Goal: Task Accomplishment & Management: Manage account settings

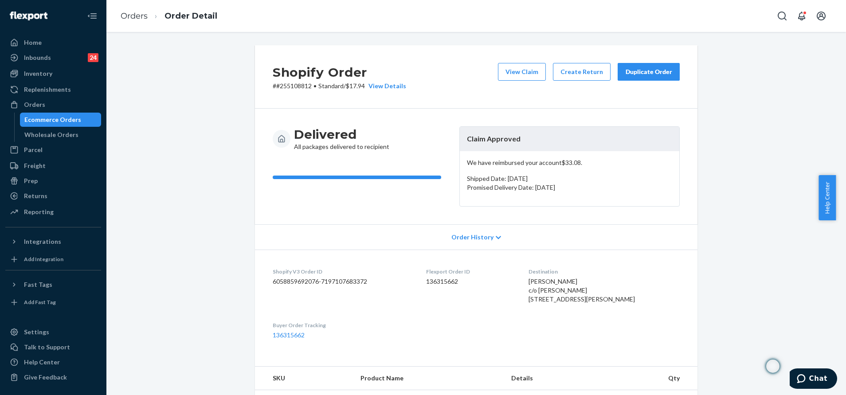
click at [634, 70] on div "Duplicate Order" at bounding box center [648, 71] width 47 height 9
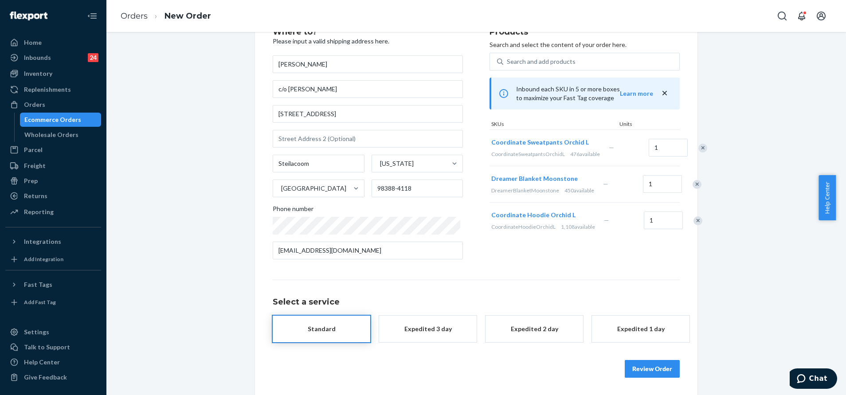
scroll to position [43, 0]
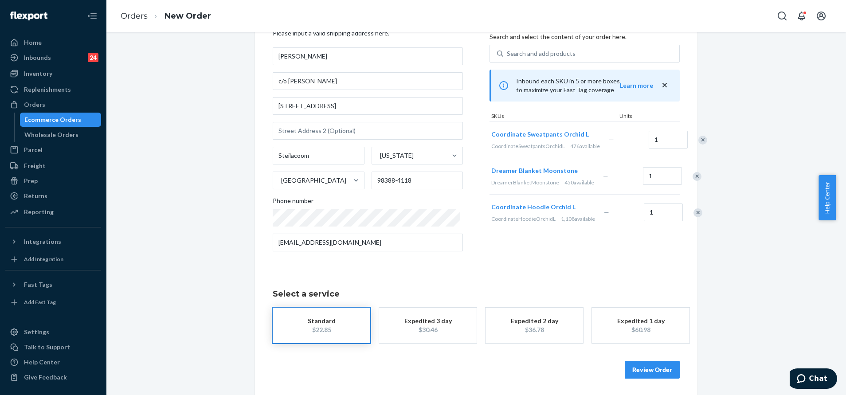
drag, startPoint x: 666, startPoint y: 144, endPoint x: 670, endPoint y: 148, distance: 5.7
click at [698, 145] on div "Remove Item" at bounding box center [702, 140] width 9 height 9
click at [693, 181] on div "Remove Item" at bounding box center [697, 176] width 9 height 9
click at [337, 104] on input "[STREET_ADDRESS]" at bounding box center [368, 106] width 190 height 18
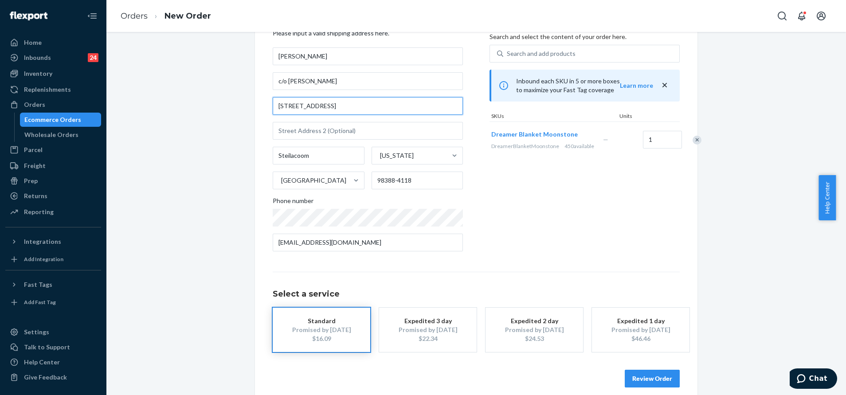
paste input ", Steilacoom, WA 98388"
type input "[STREET_ADDRESS]"
type input "98388"
drag, startPoint x: 235, startPoint y: 78, endPoint x: 229, endPoint y: 77, distance: 6.3
click at [229, 78] on div "Where to? Please input a valid shipping address here. [PERSON_NAME] c/o [PERSON…" at bounding box center [476, 203] width 726 height 403
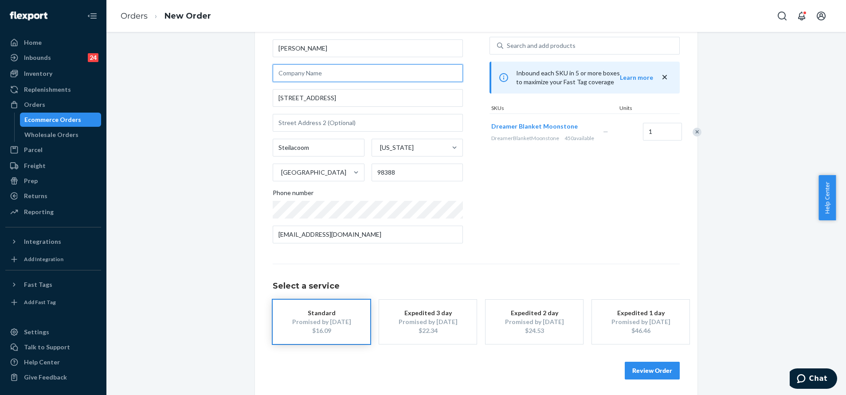
scroll to position [53, 0]
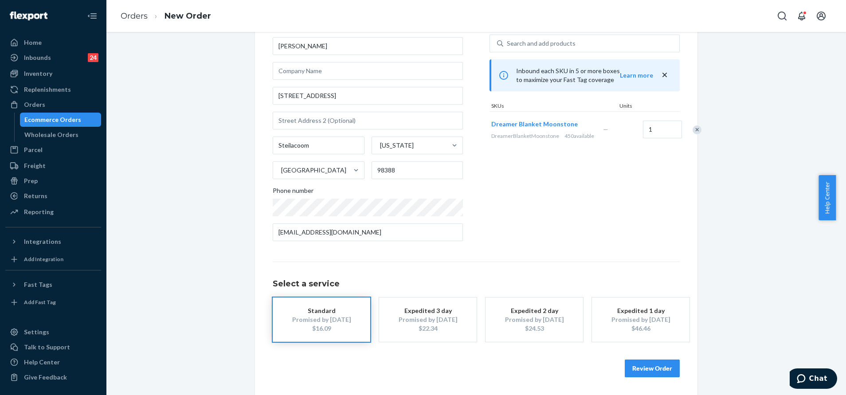
click at [651, 364] on button "Review Order" at bounding box center [652, 368] width 55 height 18
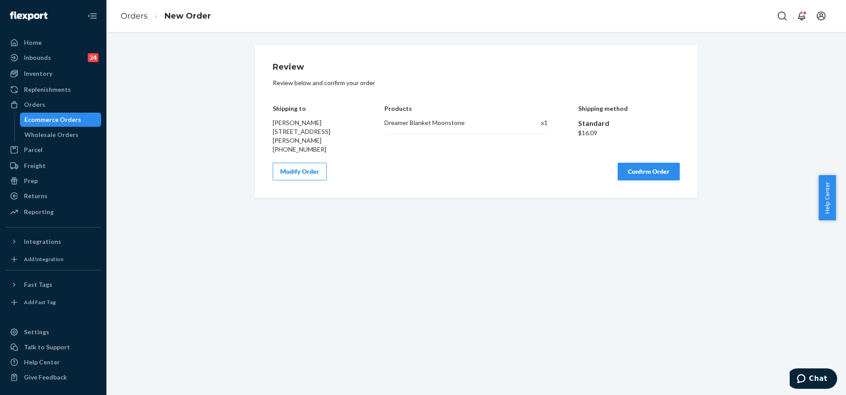
click at [641, 174] on button "Confirm Order" at bounding box center [648, 172] width 62 height 18
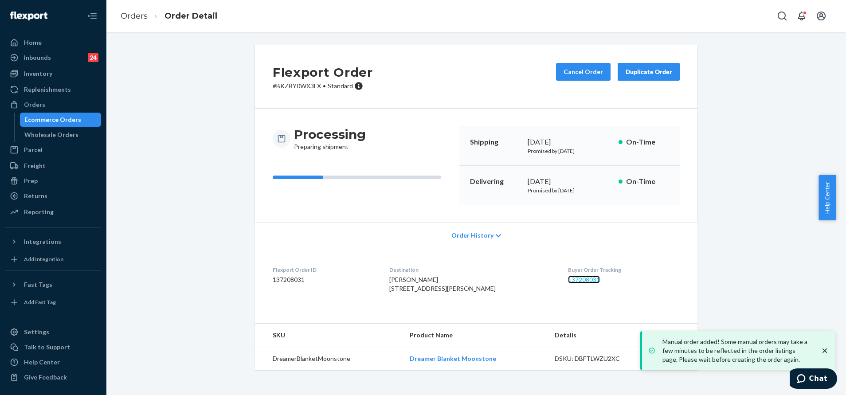
click at [572, 280] on link "137208031" at bounding box center [584, 280] width 32 height 8
click at [757, 172] on div "Flexport Order # BKZBY0WX3LX • Standard Cancel Order Duplicate Order Processing…" at bounding box center [476, 213] width 726 height 336
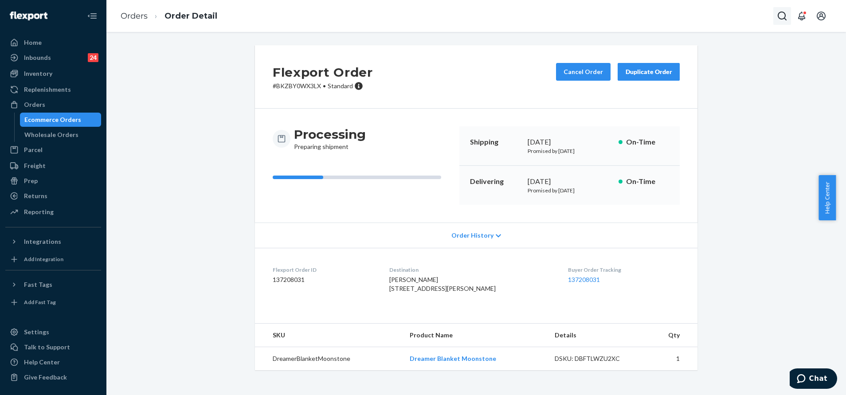
click at [777, 16] on icon "Open Search Box" at bounding box center [782, 16] width 11 height 11
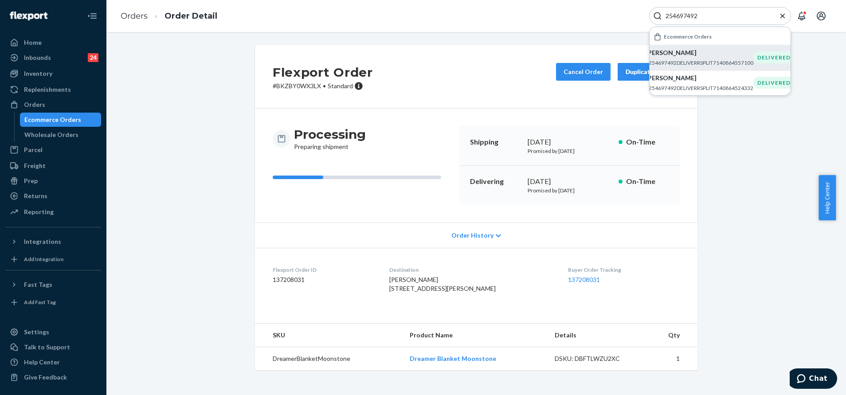
type input "254697492"
click at [704, 58] on div "[PERSON_NAME] #254697492DELIVERRSPLIT7140864557100" at bounding box center [699, 57] width 108 height 18
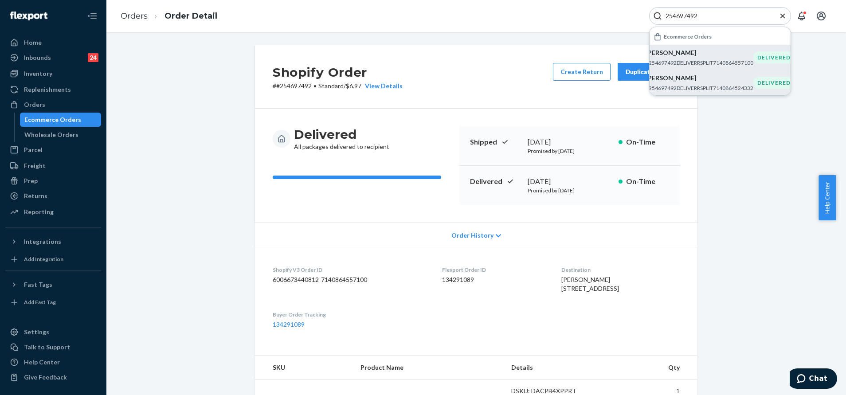
click at [708, 81] on p "Cynthia Belmares" at bounding box center [699, 78] width 108 height 9
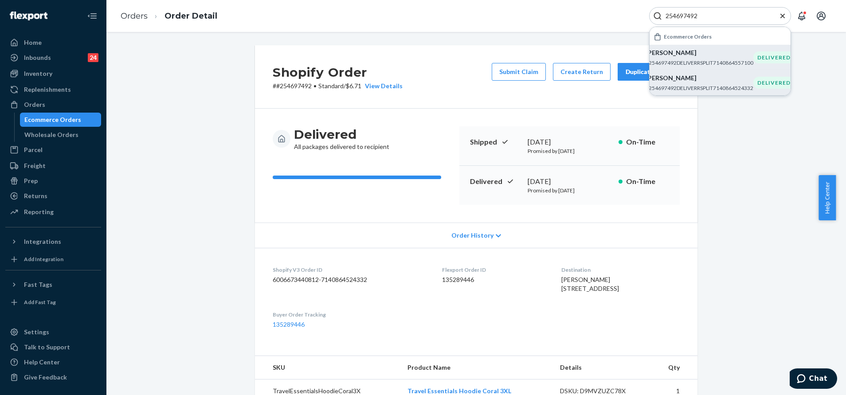
click at [668, 51] on p "Cynthia Belmares" at bounding box center [699, 52] width 108 height 9
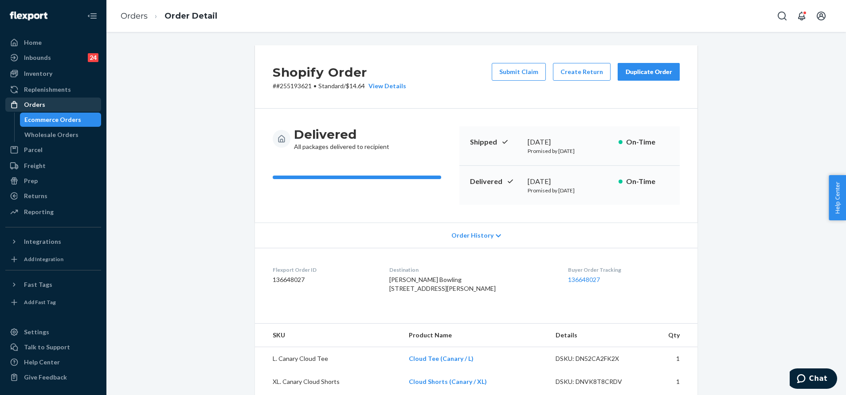
click at [56, 101] on div "Orders" at bounding box center [53, 104] width 94 height 12
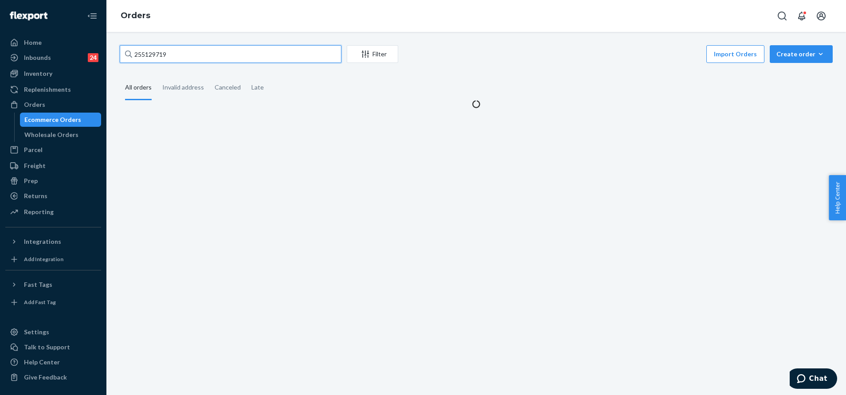
click at [234, 58] on input "255129719" at bounding box center [231, 54] width 222 height 18
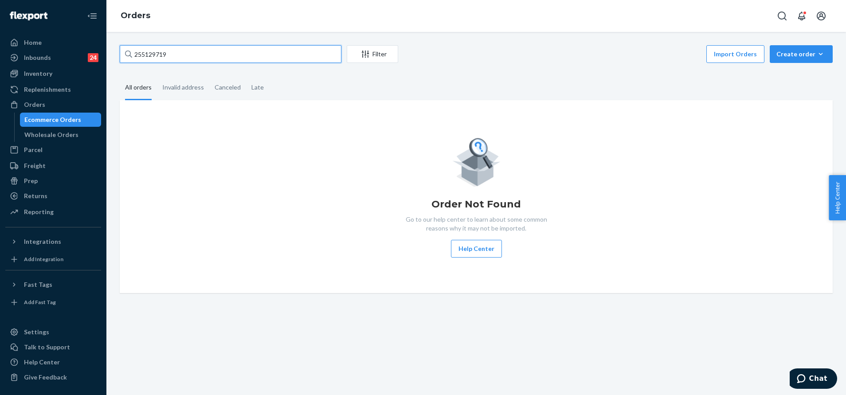
paste input "4697492"
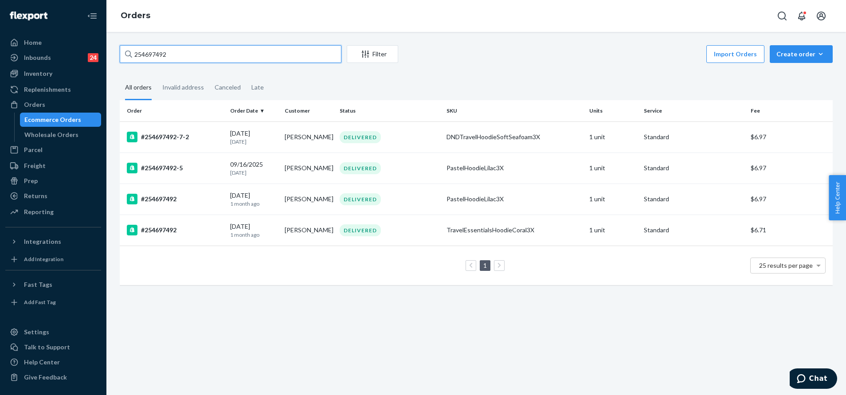
type input "254697492"
click at [326, 139] on td "[PERSON_NAME]" at bounding box center [308, 136] width 55 height 31
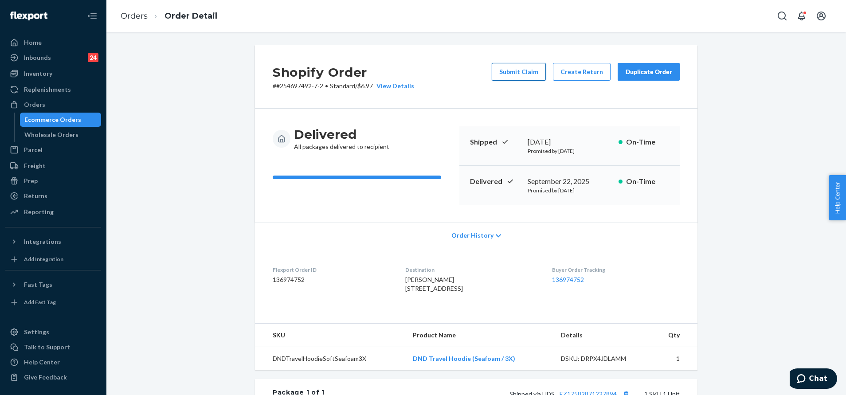
click at [516, 69] on button "Submit Claim" at bounding box center [519, 72] width 54 height 18
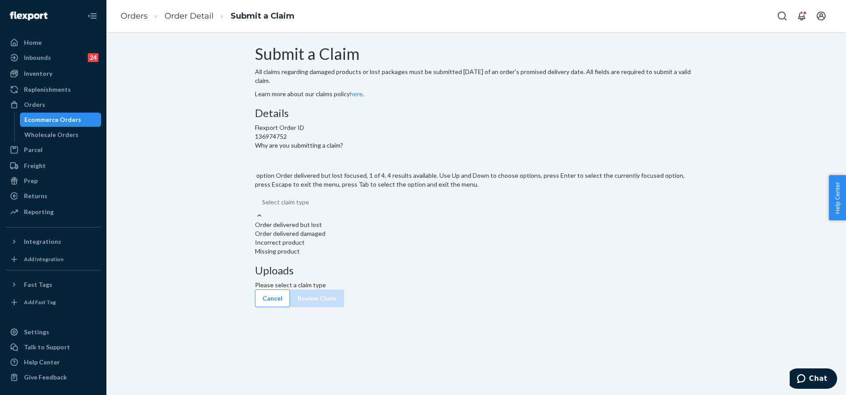
click at [417, 211] on div "Select claim type" at bounding box center [476, 202] width 442 height 18
click at [263, 207] on input "Why are you submitting a claim? option Order delivered but lost focused, 1 of 4…" at bounding box center [262, 202] width 1 height 9
click at [394, 247] on div "Incorrect product" at bounding box center [476, 242] width 442 height 9
click at [263, 207] on input "Why are you submitting a claim? option Incorrect product focused, 3 of 4. 4 res…" at bounding box center [262, 202] width 1 height 9
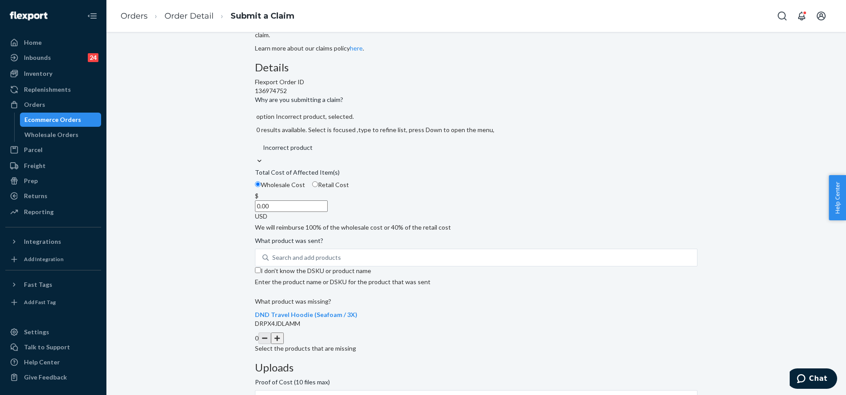
scroll to position [66, 0]
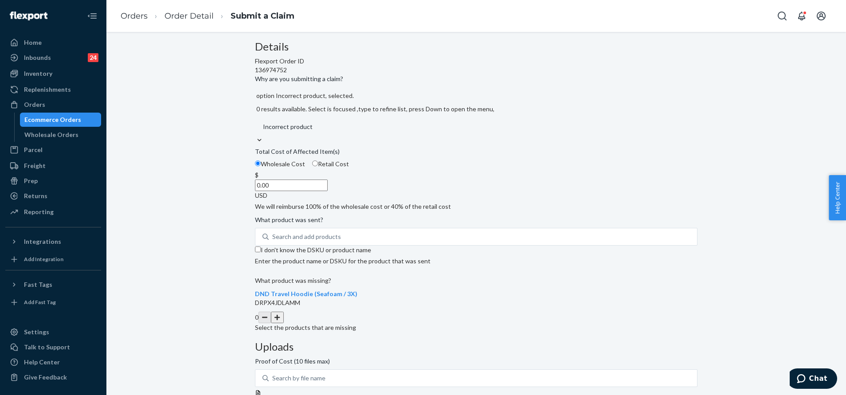
click at [328, 191] on input "0.00" at bounding box center [291, 186] width 73 height 12
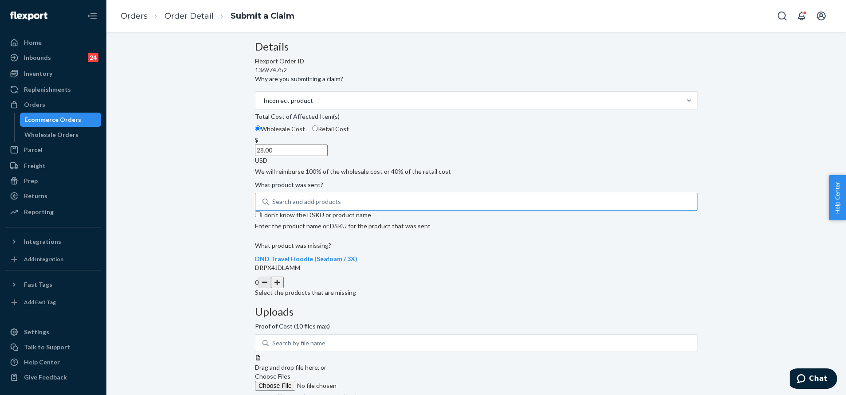
type input "28.00"
click at [378, 210] on div "Search and add products" at bounding box center [483, 202] width 428 height 16
click at [273, 206] on input "Search and add products" at bounding box center [272, 201] width 1 height 9
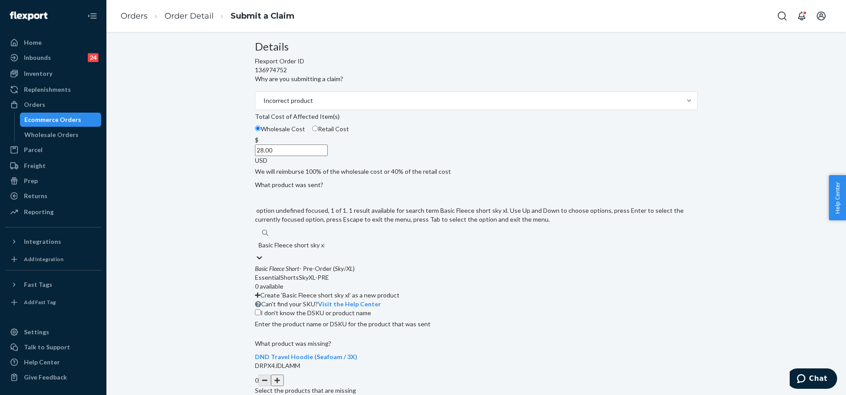
type input "Basic Fleece short sky xl"
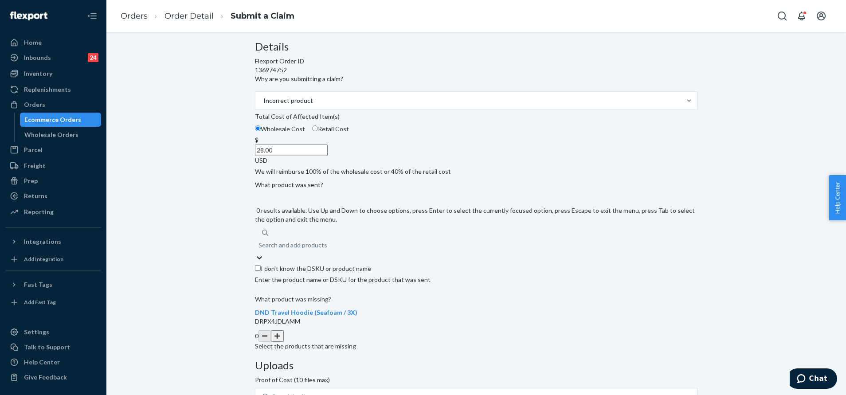
click at [327, 250] on div "Search and add products" at bounding box center [292, 245] width 69 height 9
click at [259, 250] on input "0 results available. Use Up and Down to choose options, press Enter to select t…" at bounding box center [258, 245] width 1 height 9
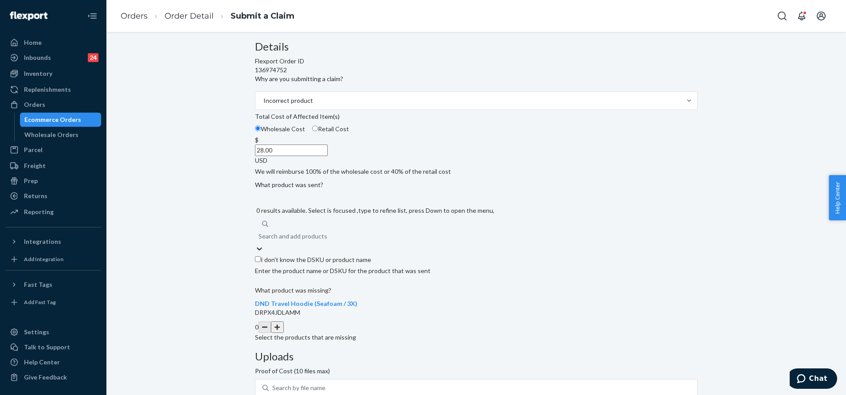
paste input "EssentialShortsSkyXL"
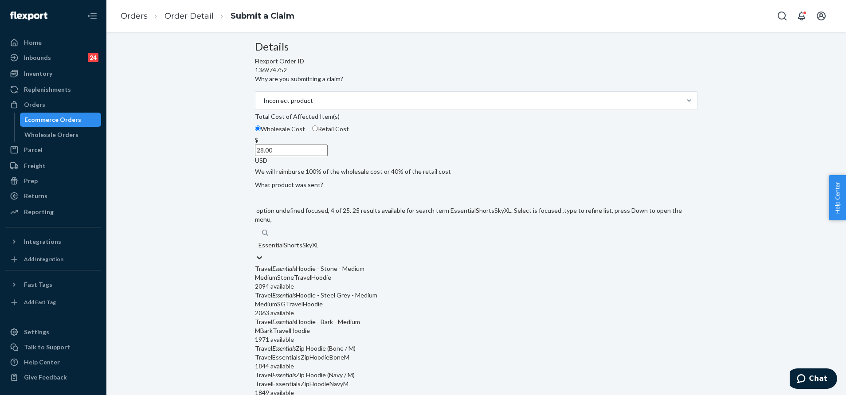
scroll to position [12, 0]
type input "EssentialShortsSkyXL"
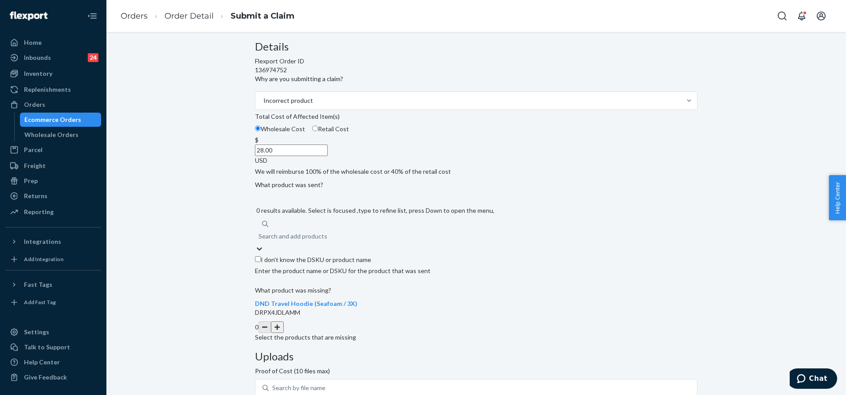
click at [327, 241] on div "Search and add products" at bounding box center [292, 236] width 69 height 9
click at [259, 241] on input "0 results available. Select is focused ,type to refine list, press Down to open…" at bounding box center [258, 236] width 1 height 9
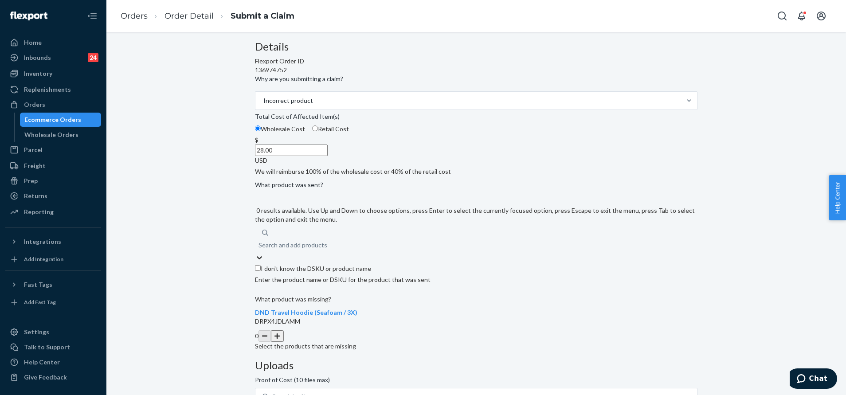
paste input "DF2N8D5VELA"
type input "DF2N8D5VELA"
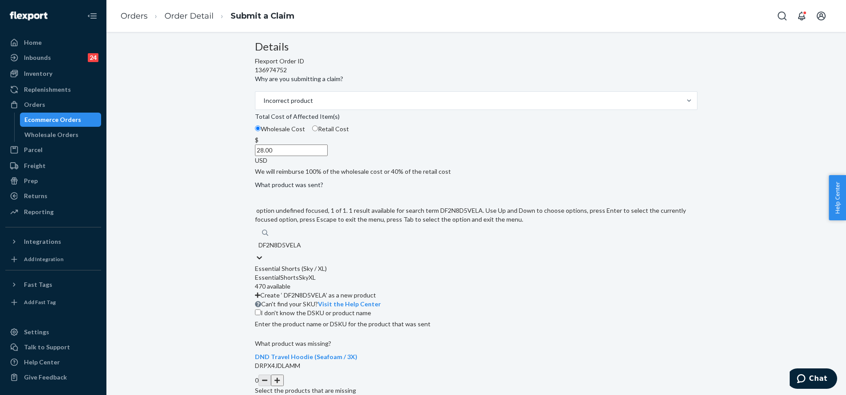
click at [372, 282] on div "EssentialShortsSkyXL" at bounding box center [476, 277] width 442 height 9
click at [304, 250] on input "DF2N8D5VELA" at bounding box center [281, 245] width 46 height 9
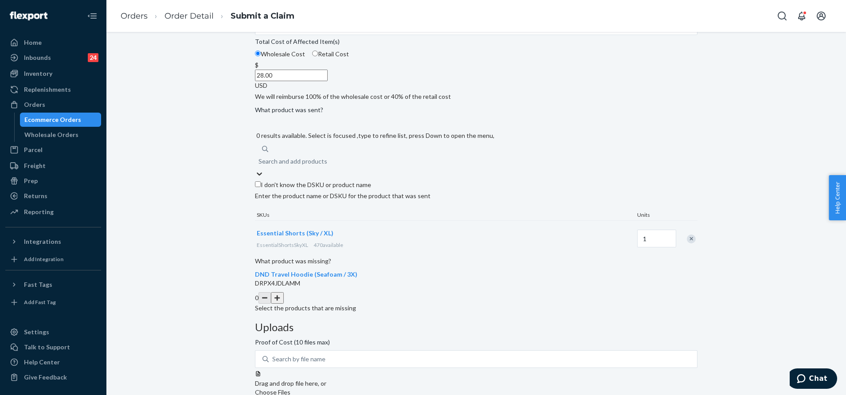
scroll to position [146, 0]
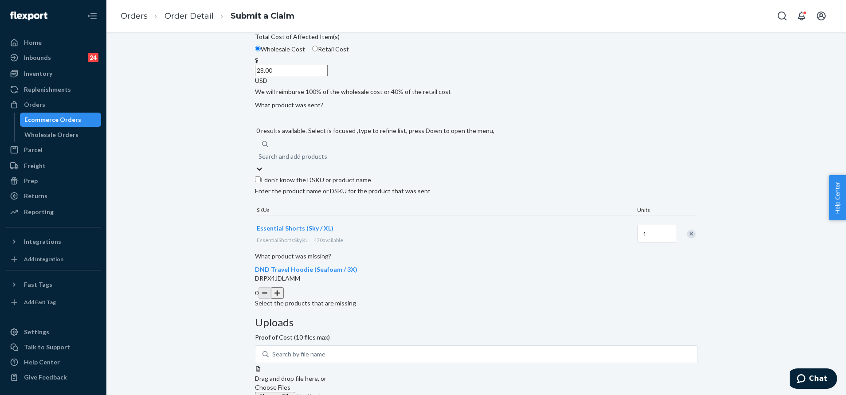
drag, startPoint x: 425, startPoint y: 321, endPoint x: 431, endPoint y: 320, distance: 6.7
click at [283, 299] on button "button" at bounding box center [277, 293] width 12 height 12
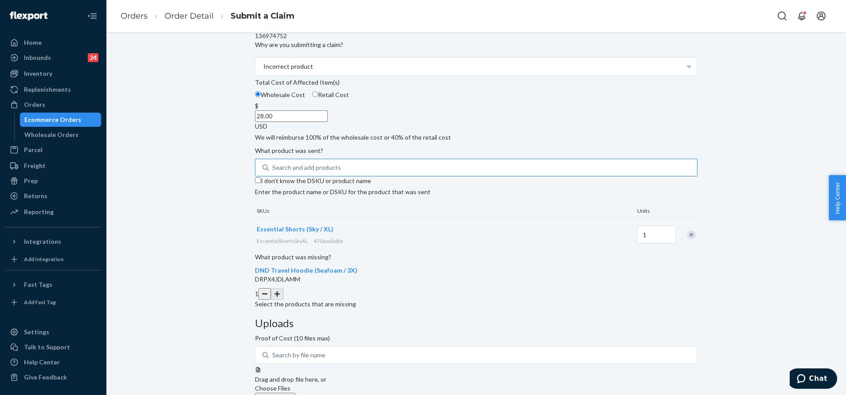
scroll to position [80, 0]
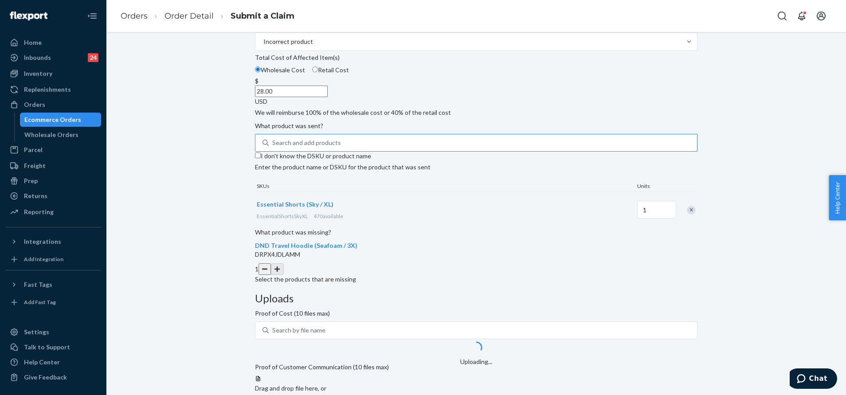
scroll to position [146, 0]
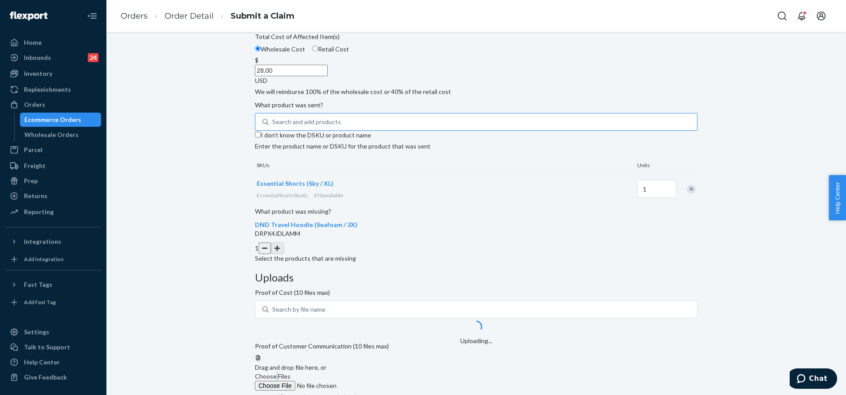
click at [290, 372] on span "Choose Files" at bounding box center [272, 376] width 35 height 8
click at [602, 354] on div at bounding box center [476, 354] width 442 height 0
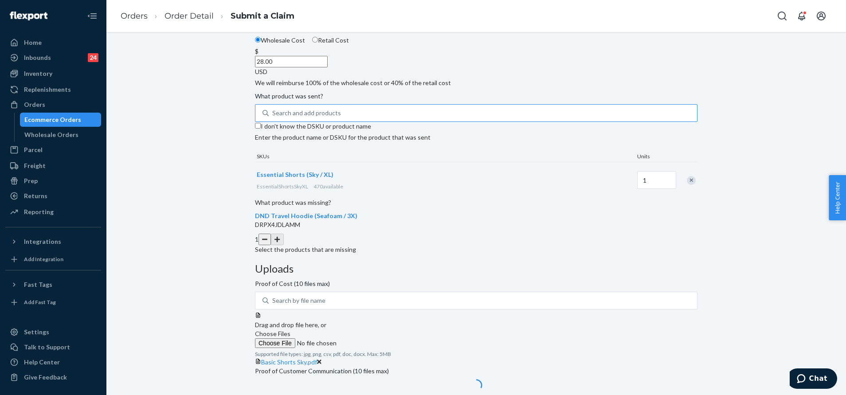
scroll to position [158, 0]
click at [290, 395] on span "Choose Files" at bounding box center [272, 399] width 35 height 8
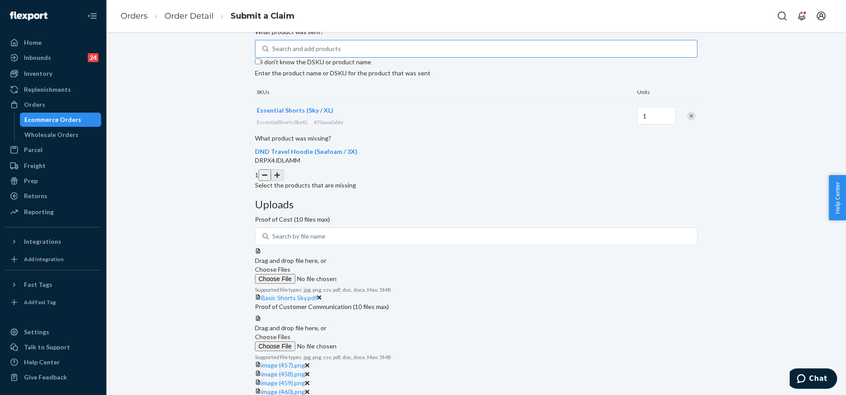
scroll to position [227, 0]
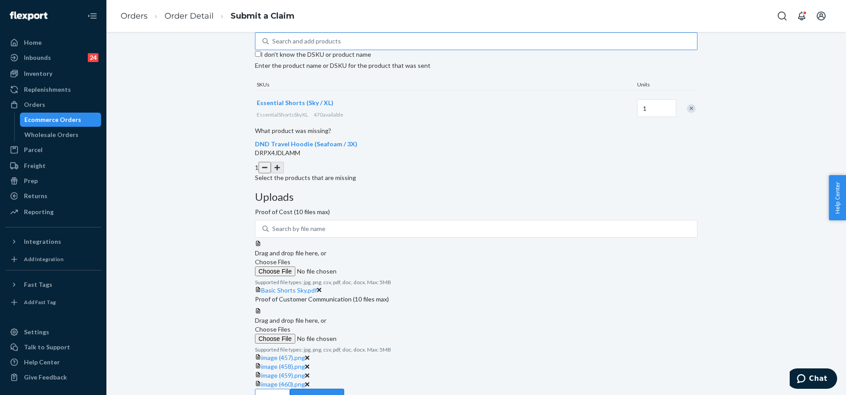
click at [344, 389] on button "Review Claim" at bounding box center [317, 398] width 54 height 18
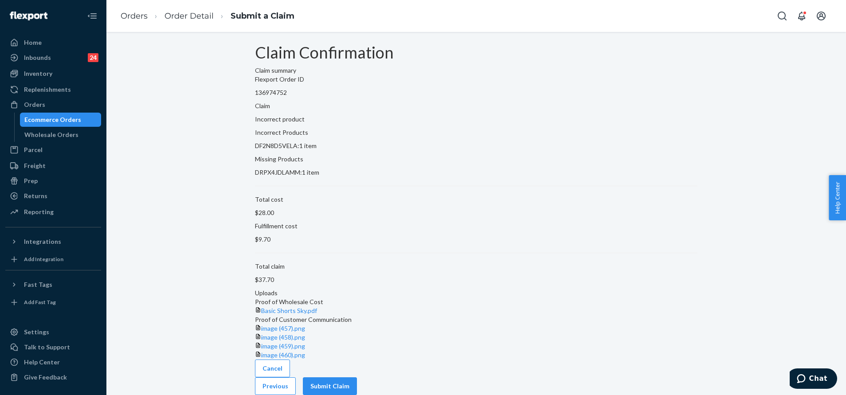
scroll to position [42, 0]
click at [357, 377] on button "Submit Claim" at bounding box center [330, 386] width 54 height 18
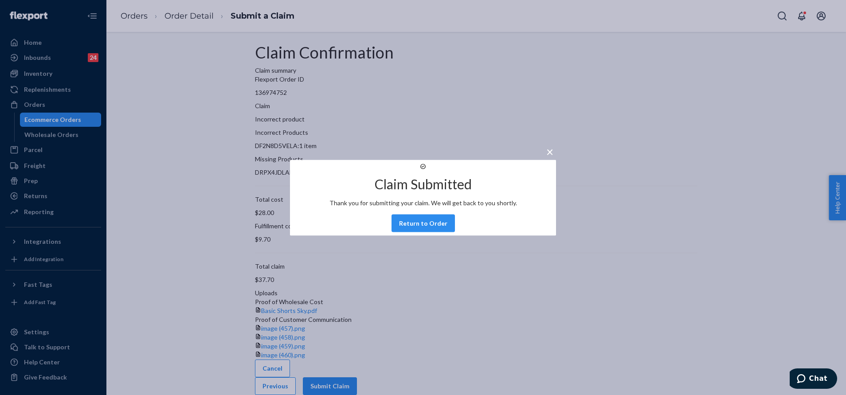
click at [420, 222] on div "Claim Submitted Thank you for submitting your claim. We will get back to you sh…" at bounding box center [423, 198] width 266 height 76
click at [420, 228] on button "Return to Order" at bounding box center [422, 223] width 63 height 18
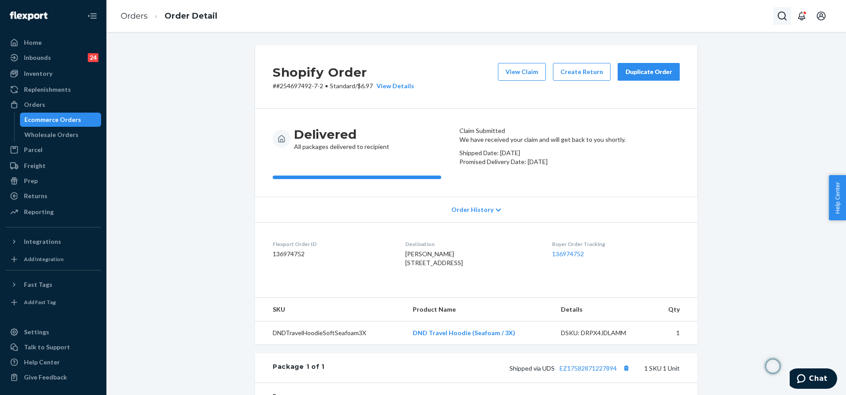
click at [779, 17] on icon "Open Search Box" at bounding box center [782, 16] width 11 height 11
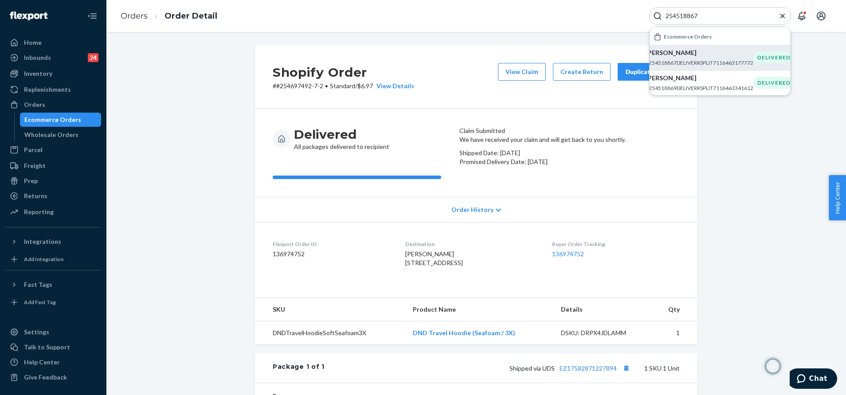
type input "254518867"
click at [727, 64] on p "#254518867DELIVERRSPLIT7116463177772" at bounding box center [699, 63] width 108 height 8
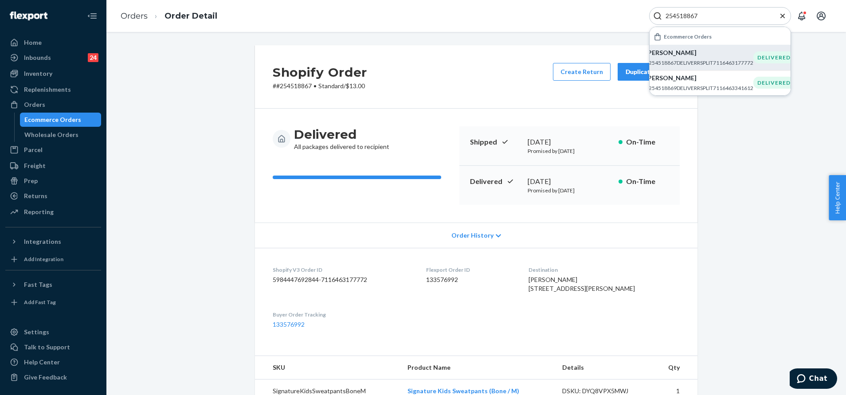
click at [625, 74] on div "Duplicate Order" at bounding box center [648, 71] width 47 height 9
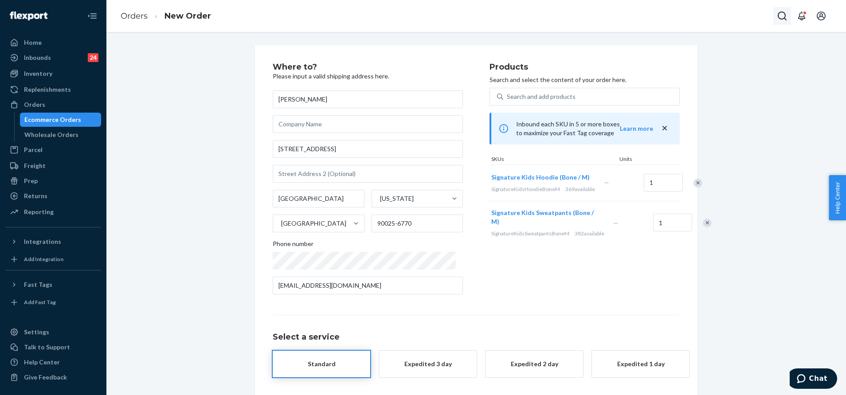
click at [782, 18] on icon "Open Search Box" at bounding box center [782, 16] width 11 height 11
drag, startPoint x: 761, startPoint y: 94, endPoint x: 747, endPoint y: 109, distance: 19.7
click at [760, 96] on div "Where to? Please input a valid shipping address here. Nazie Morovati 1836 Colby…" at bounding box center [476, 242] width 726 height 394
click at [375, 150] on input "1836 Colby Ave Apt 308" at bounding box center [368, 149] width 190 height 18
paste input "nue, #308, Los Angeles, CA, 90025, United States."
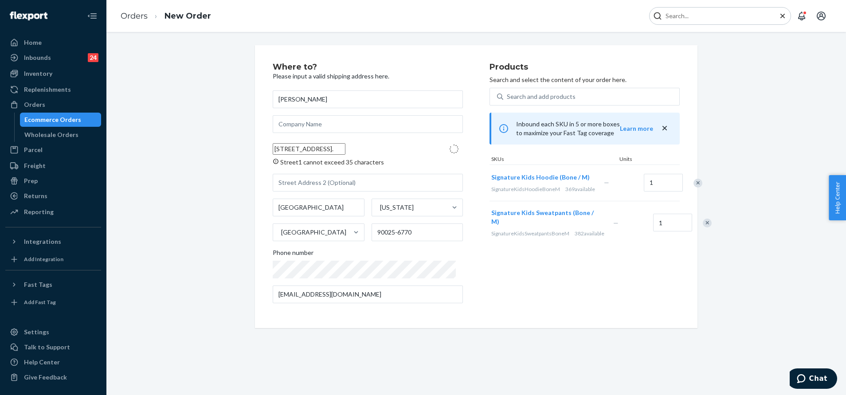
type input "1836 Colby Ave"
type input "308"
type input "90025"
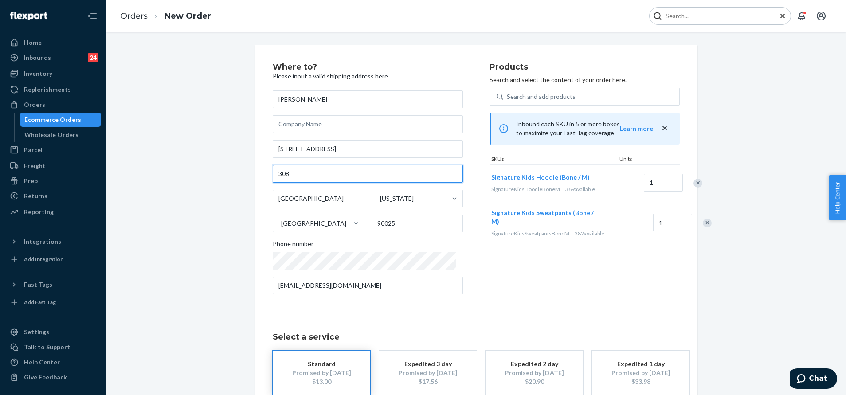
click at [274, 174] on input "308" at bounding box center [368, 174] width 190 height 18
type input "#308"
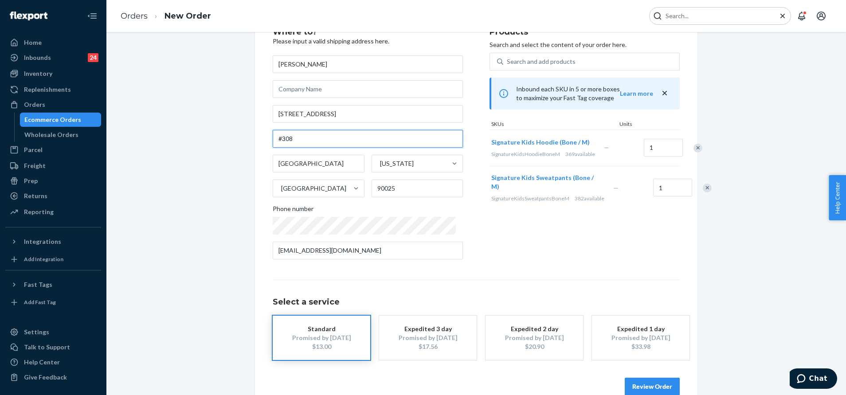
scroll to position [53, 0]
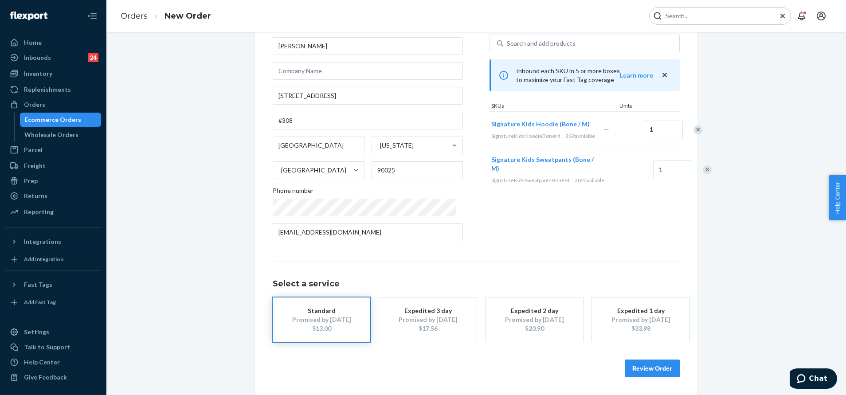
click at [667, 368] on button "Review Order" at bounding box center [652, 368] width 55 height 18
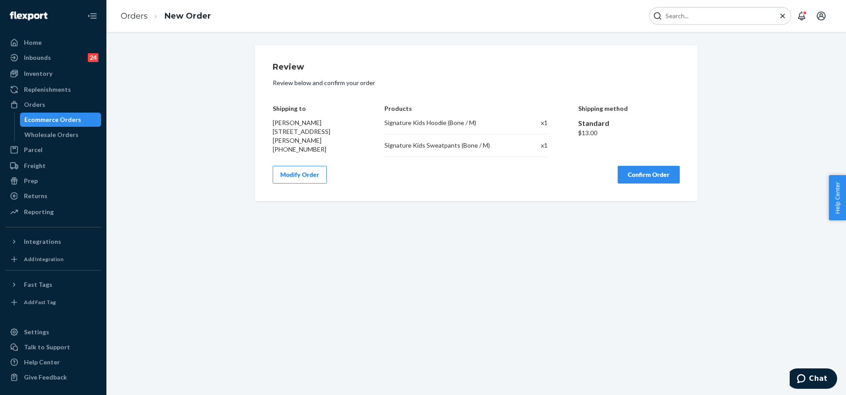
scroll to position [0, 0]
click at [653, 181] on button "Confirm Order" at bounding box center [648, 175] width 62 height 18
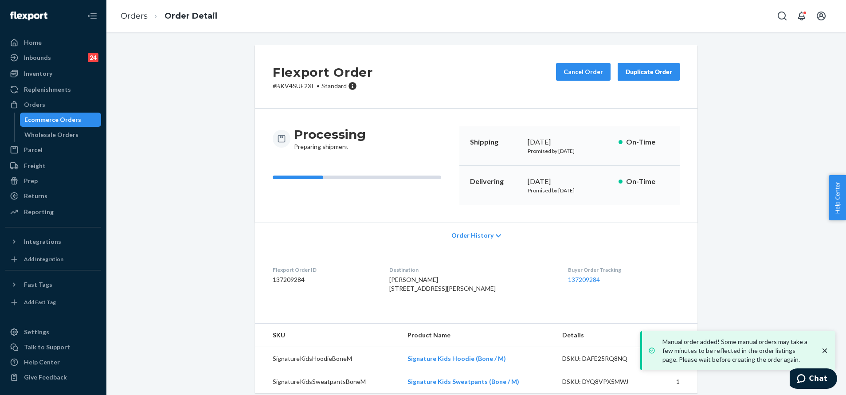
click at [578, 274] on div "Buyer Order Tracking 137209284" at bounding box center [624, 281] width 112 height 31
click at [578, 285] on div "Buyer Order Tracking 137209284" at bounding box center [624, 281] width 112 height 31
click at [576, 279] on link "137209284" at bounding box center [584, 280] width 32 height 8
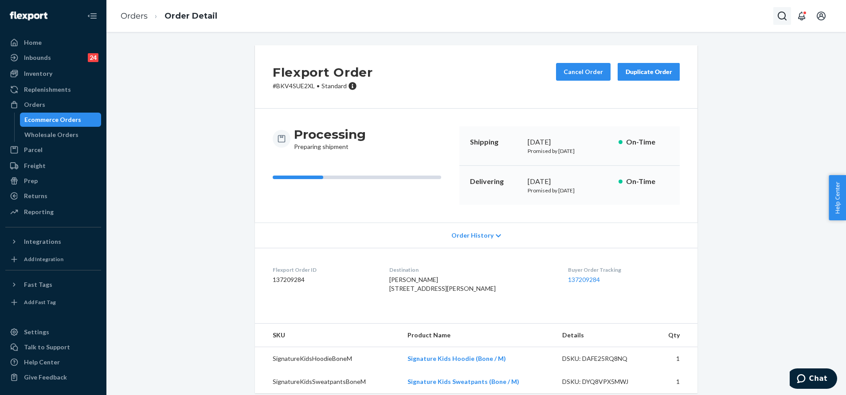
click at [775, 18] on button "Open Search Box" at bounding box center [782, 16] width 18 height 18
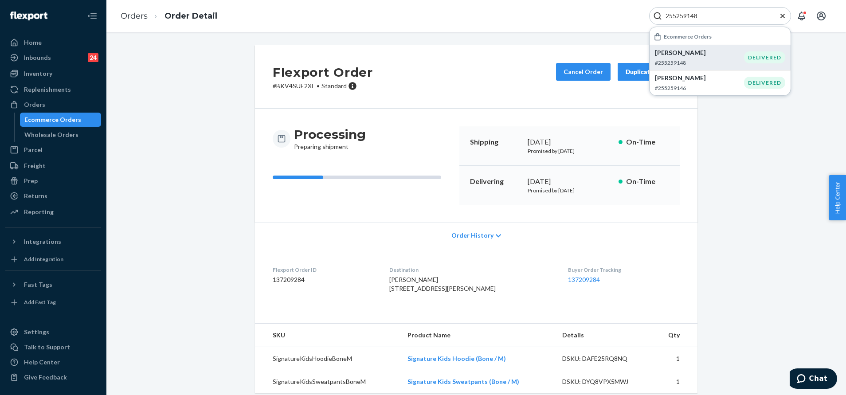
type input "255259148"
click at [699, 53] on p "Janet Murch" at bounding box center [699, 52] width 89 height 9
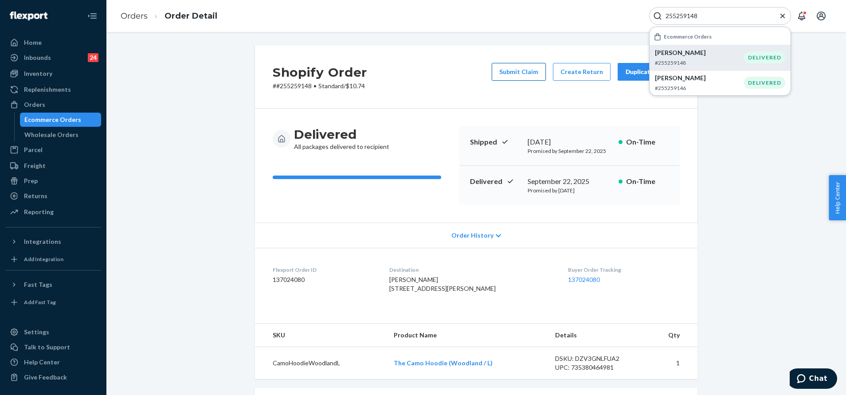
click at [523, 70] on button "Submit Claim" at bounding box center [519, 72] width 54 height 18
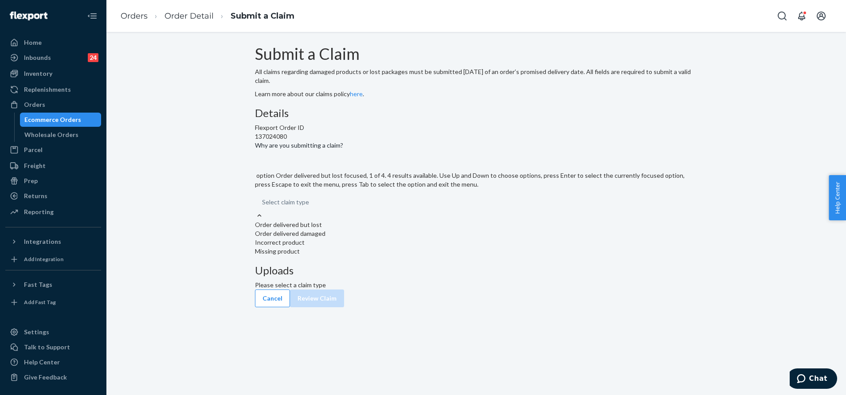
click at [399, 211] on div "Select claim type" at bounding box center [476, 202] width 442 height 18
click at [263, 207] on input "Why are you submitting a claim? option Order delivered but lost focused, 1 of 4…" at bounding box center [262, 202] width 1 height 9
click at [380, 247] on div "Incorrect product" at bounding box center [476, 242] width 442 height 9
click at [263, 207] on input "Why are you submitting a claim? option Incorrect product focused, 3 of 4. 4 res…" at bounding box center [262, 202] width 1 height 9
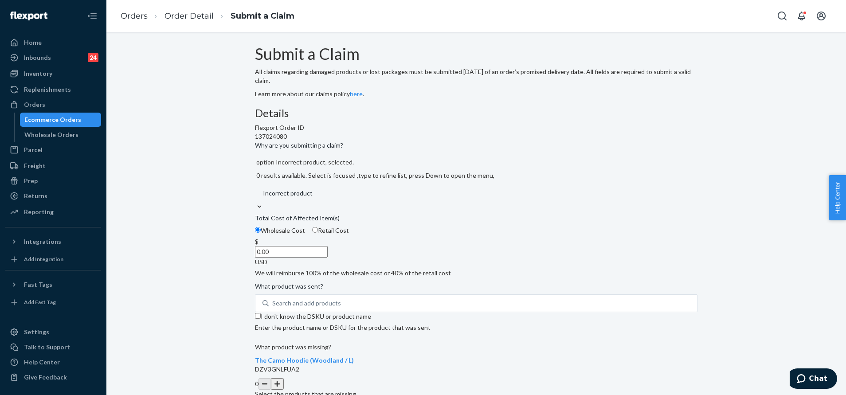
click at [328, 258] on input "0.00" at bounding box center [291, 252] width 73 height 12
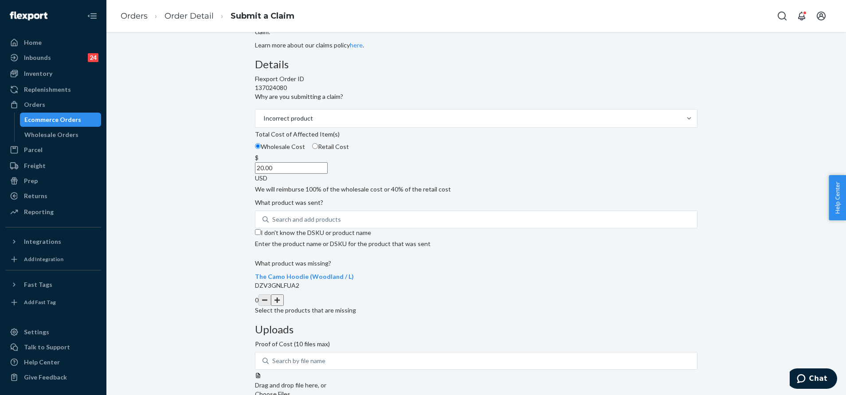
scroll to position [28, 0]
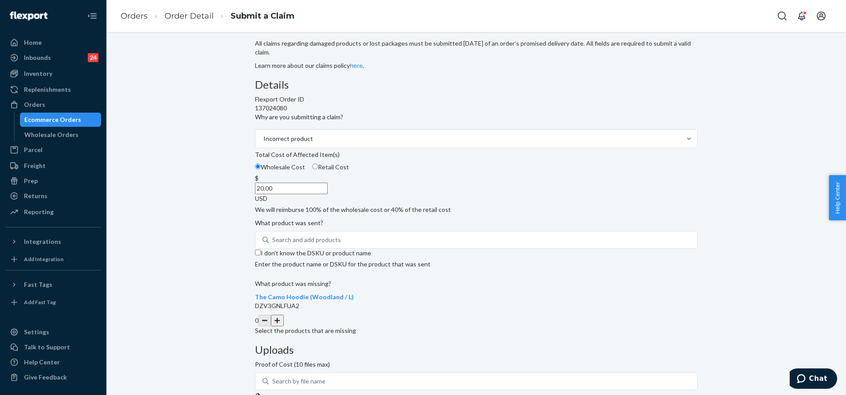
type input "20.00"
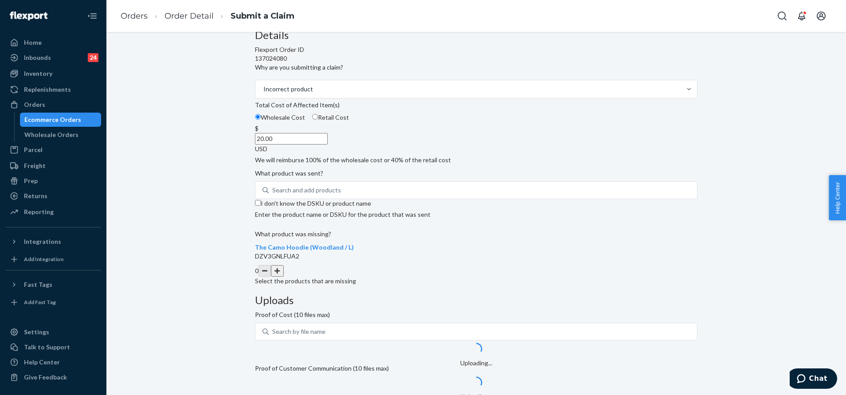
scroll to position [95, 0]
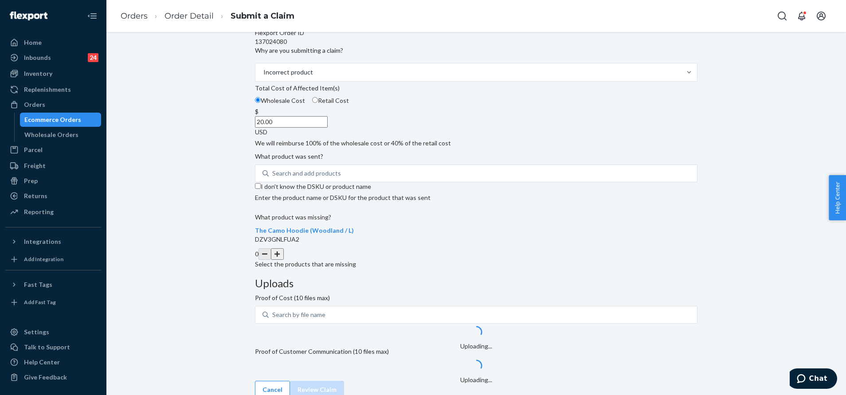
click at [283, 260] on button "button" at bounding box center [277, 254] width 12 height 12
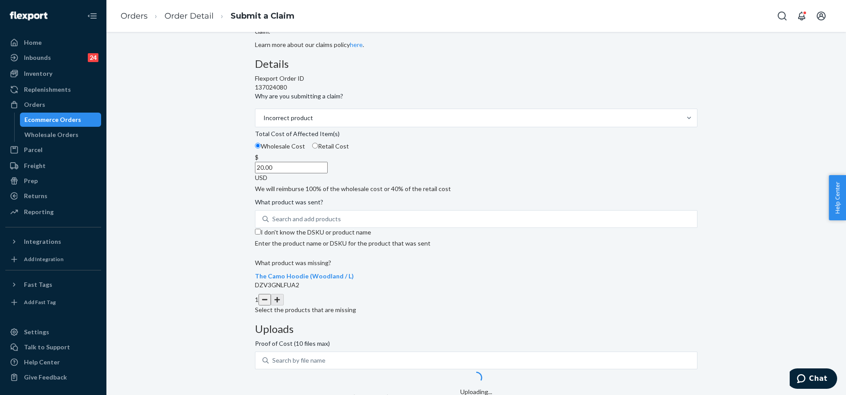
scroll to position [28, 0]
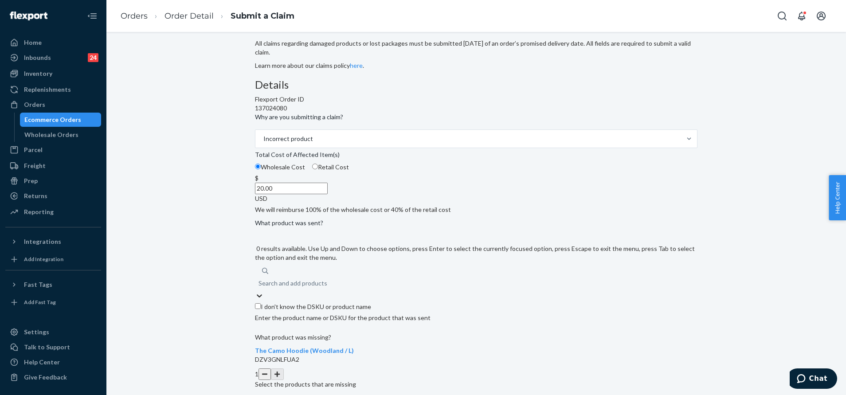
click at [400, 291] on div "Search and add products" at bounding box center [476, 283] width 442 height 16
click at [259, 288] on input "0 results available. Use Up and Down to choose options, press Enter to select t…" at bounding box center [258, 283] width 1 height 9
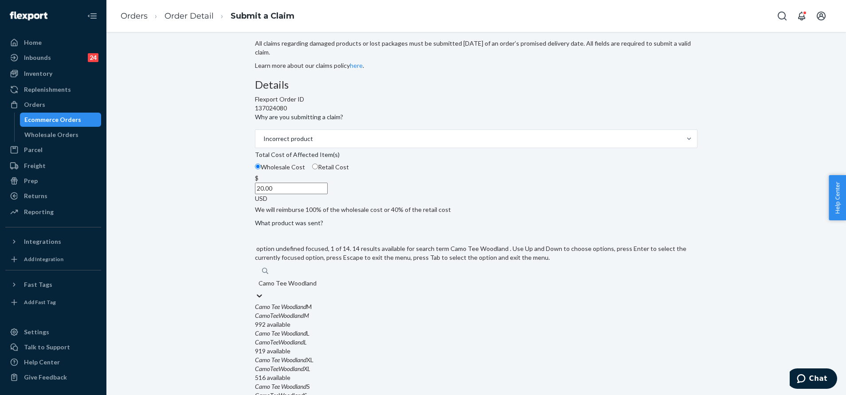
type input "Camo Tee Woodland S"
click at [371, 311] on div "Camo Tee Woodland S" at bounding box center [476, 306] width 442 height 9
click at [320, 288] on input "Camo Tee Woodland S" at bounding box center [289, 283] width 62 height 9
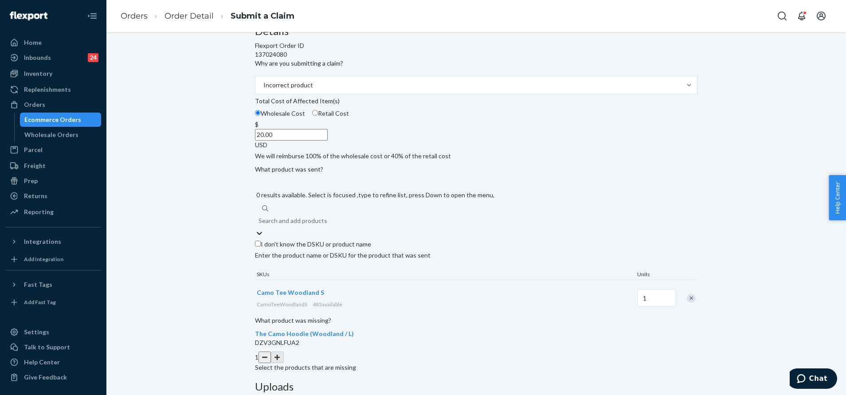
scroll to position [95, 0]
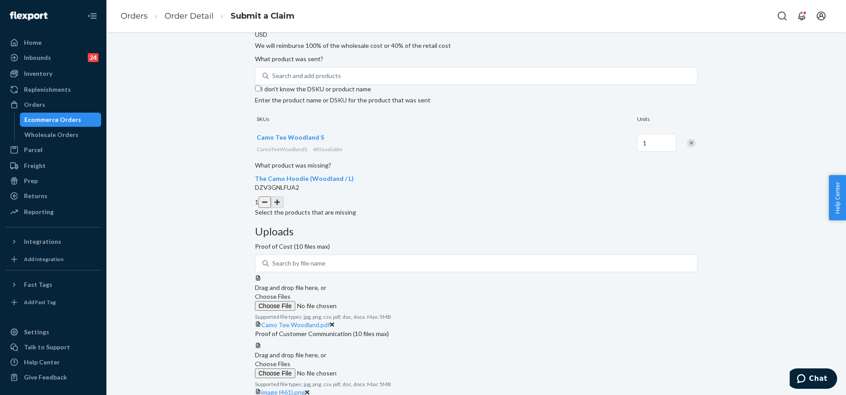
scroll to position [227, 0]
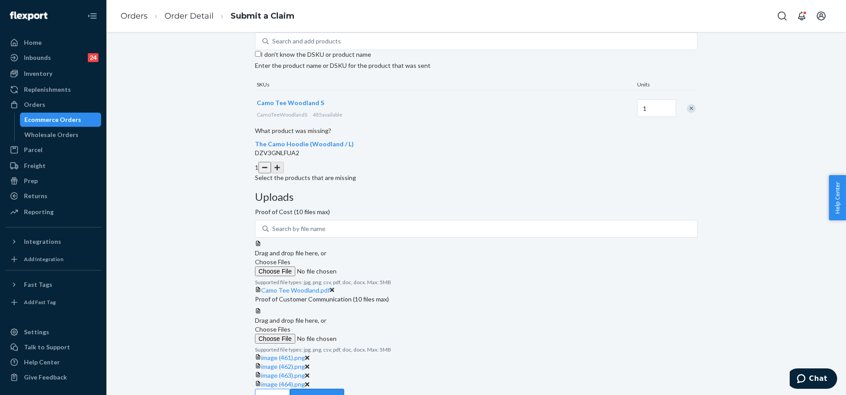
click at [344, 389] on button "Review Claim" at bounding box center [317, 398] width 54 height 18
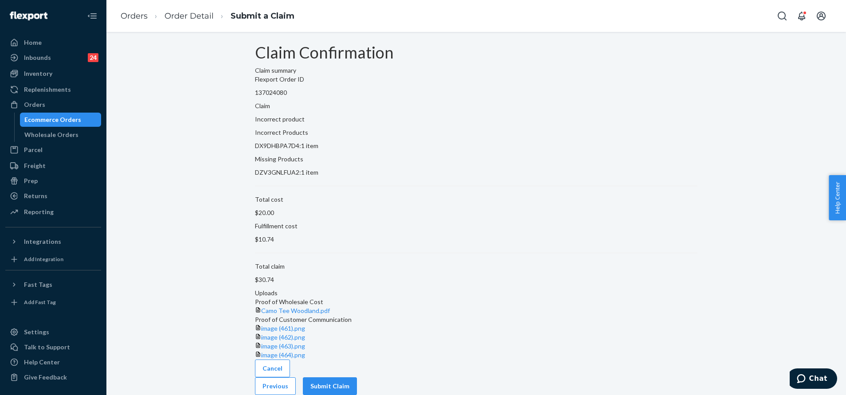
click at [357, 378] on button "Submit Claim" at bounding box center [330, 386] width 54 height 18
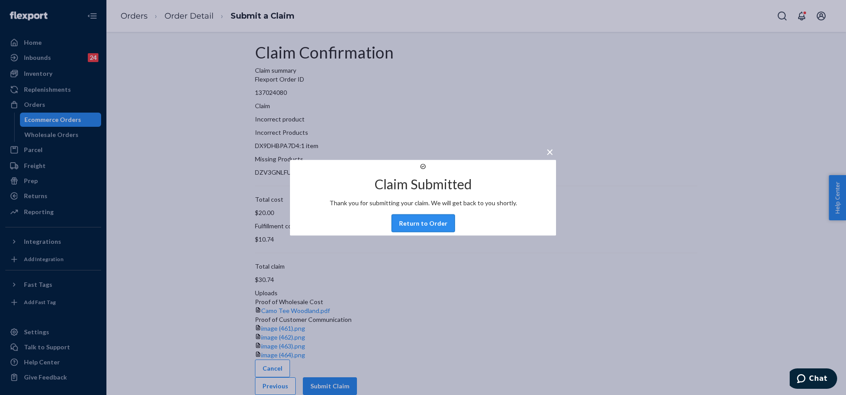
click at [438, 225] on button "Return to Order" at bounding box center [422, 223] width 63 height 18
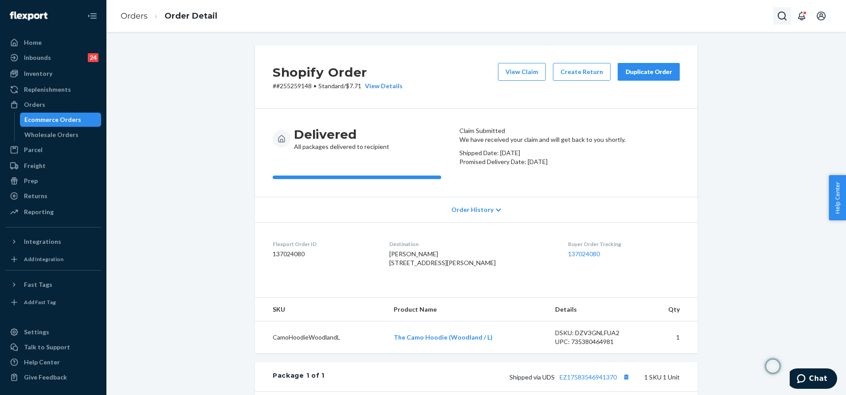
click at [780, 13] on icon "Open Search Box" at bounding box center [782, 16] width 11 height 11
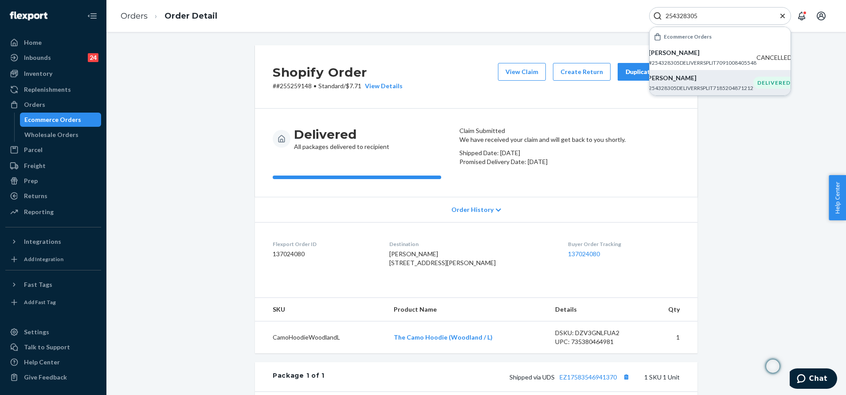
type input "254328305"
click at [708, 77] on p "Jessica Langlois" at bounding box center [699, 78] width 108 height 9
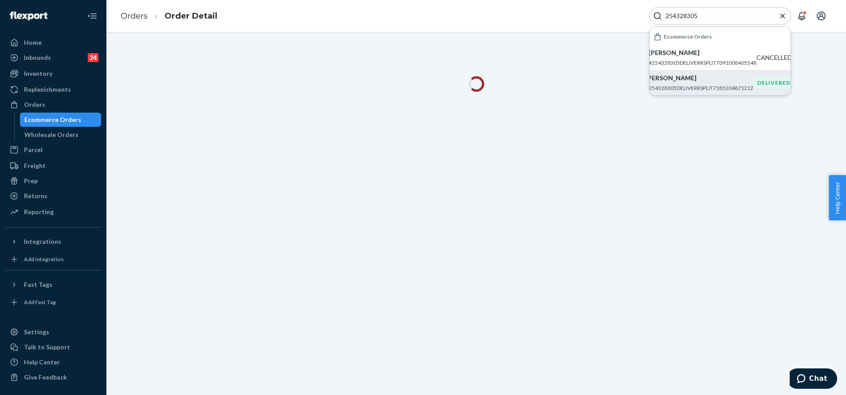
click at [776, 17] on div "254328305" at bounding box center [720, 16] width 142 height 18
click at [781, 17] on icon "Close Search" at bounding box center [782, 15] width 4 height 4
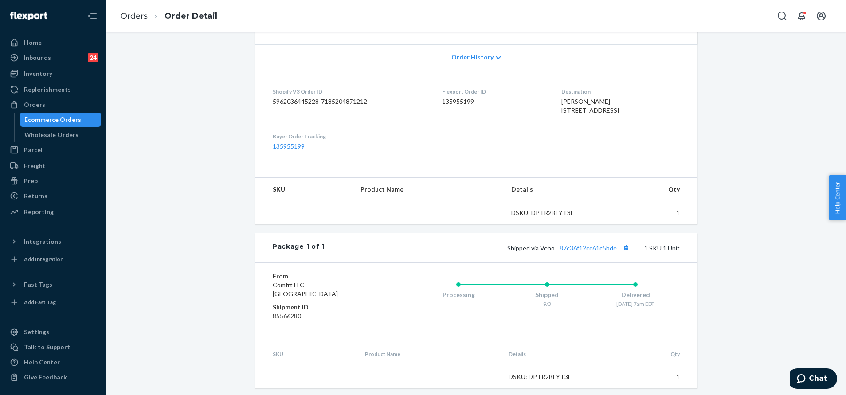
scroll to position [199, 0]
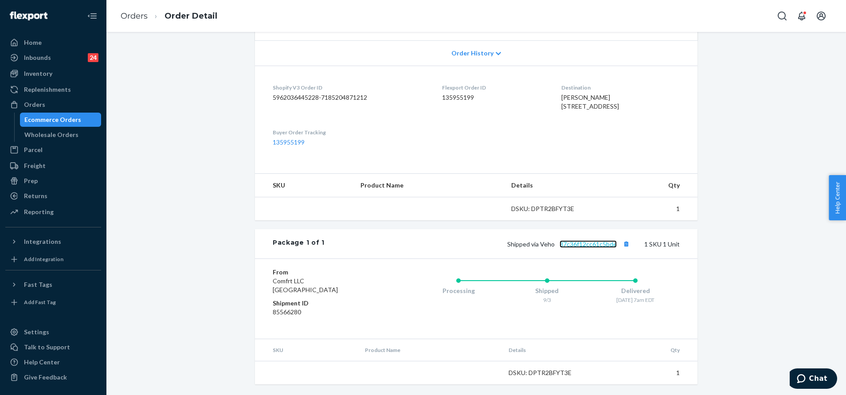
click at [583, 242] on link "87c36f12cc61c5bde" at bounding box center [587, 244] width 57 height 8
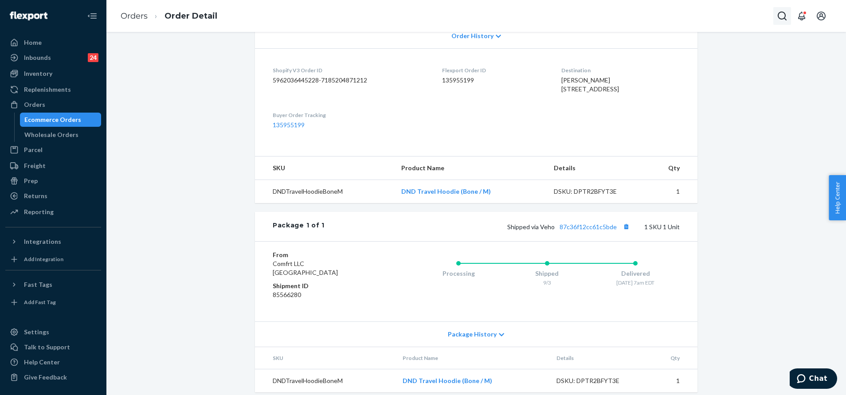
click at [781, 18] on icon "Open Search Box" at bounding box center [782, 16] width 11 height 11
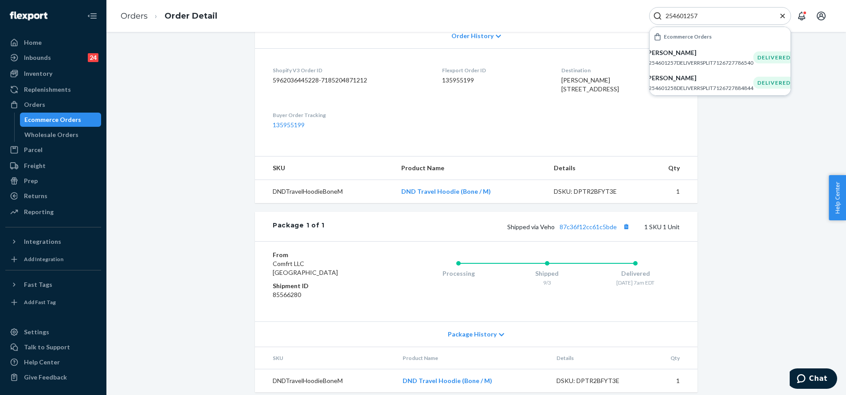
scroll to position [66, 0]
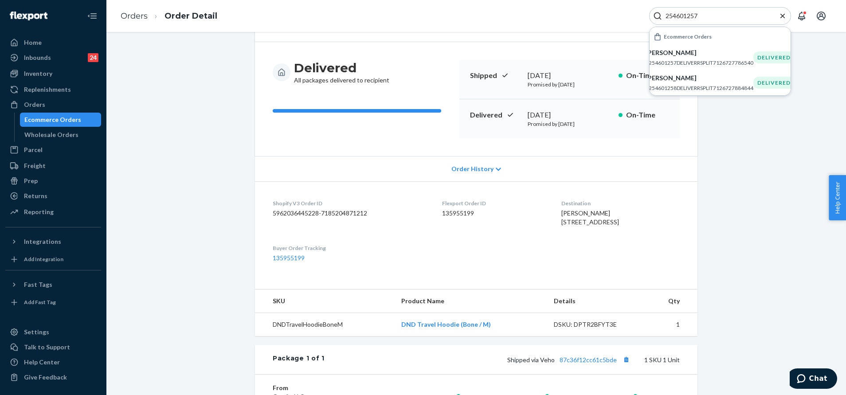
type input "254601257"
click at [712, 57] on div "Felicia Deatherage #254601257DELIVERRSPLIT7126727786540" at bounding box center [699, 57] width 108 height 18
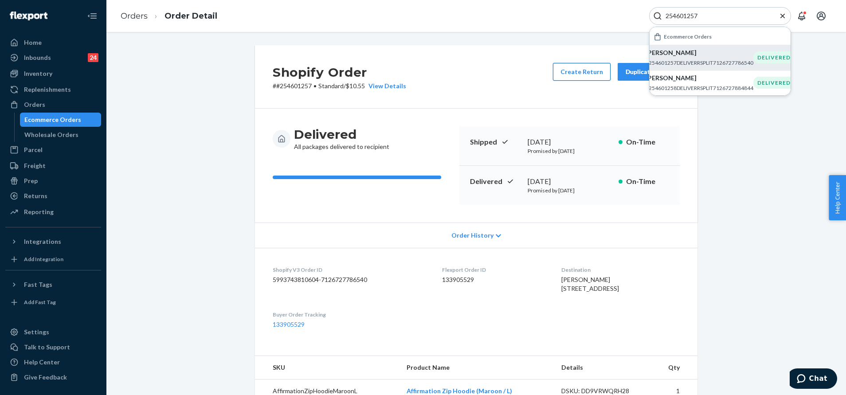
click at [583, 73] on button "Create Return" at bounding box center [582, 72] width 58 height 18
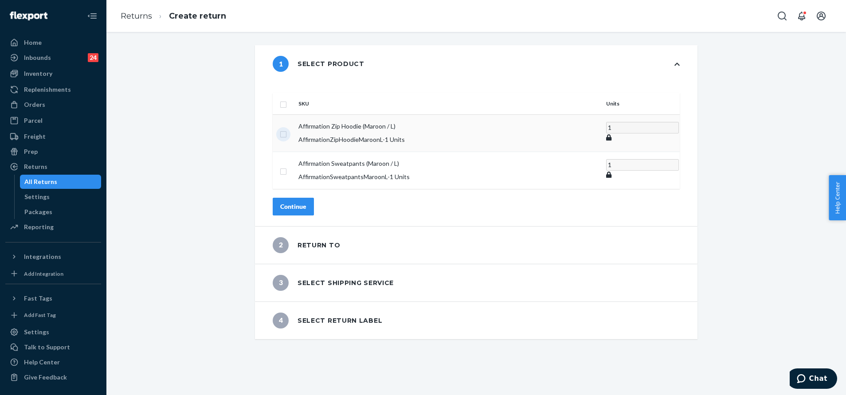
click at [287, 129] on input "checkbox" at bounding box center [283, 133] width 7 height 9
checkbox input "true"
click at [310, 197] on button "Continue" at bounding box center [293, 206] width 41 height 18
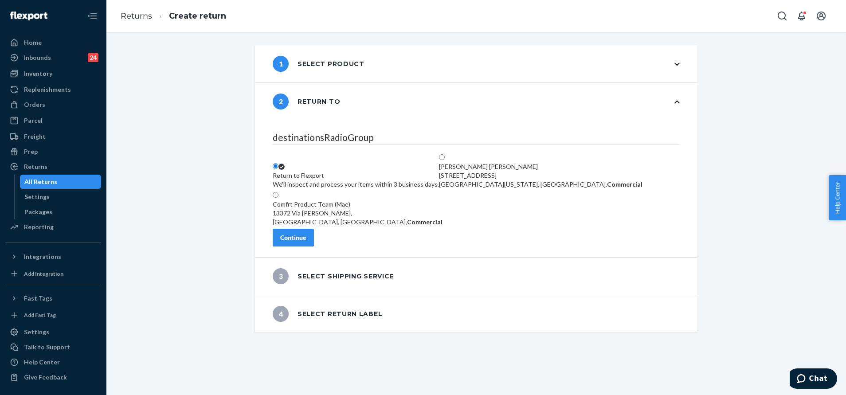
click at [306, 242] on div "Continue" at bounding box center [293, 237] width 26 height 9
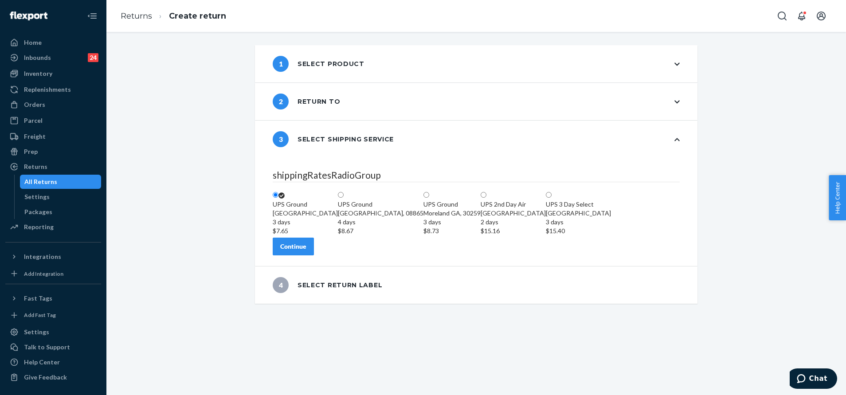
click at [306, 251] on div "Continue" at bounding box center [293, 246] width 26 height 9
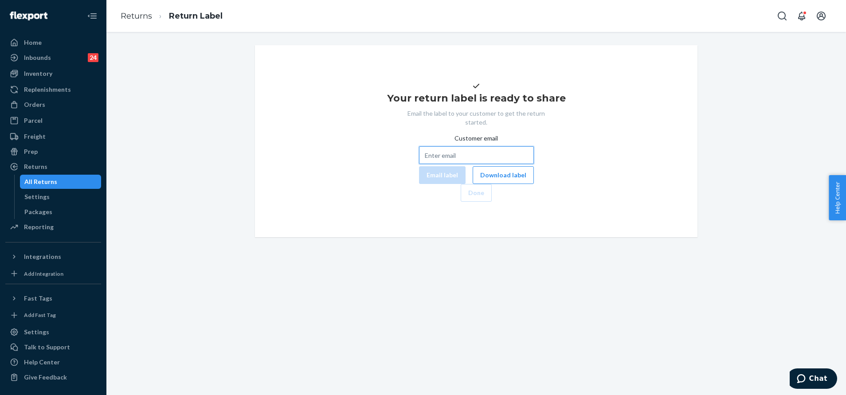
click at [449, 164] on input "Customer email" at bounding box center [476, 155] width 115 height 18
paste input "fdeatherage@yahoo.com"
type input "fdeatherage@yahoo.com"
click at [419, 184] on button "Email label" at bounding box center [442, 175] width 47 height 18
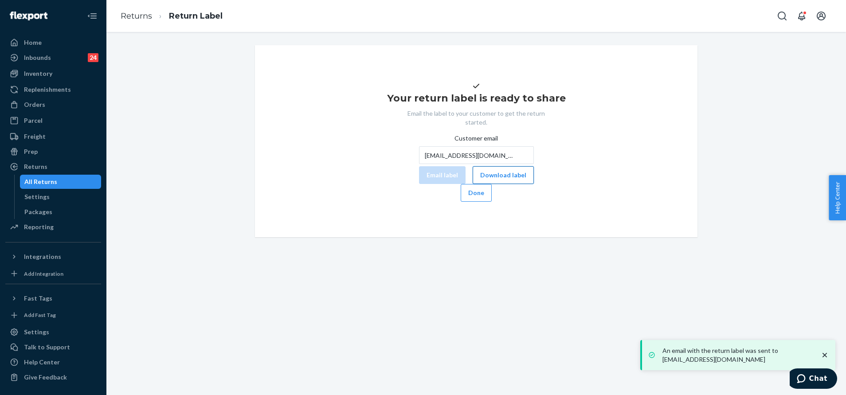
click at [473, 184] on button "Download label" at bounding box center [503, 175] width 61 height 18
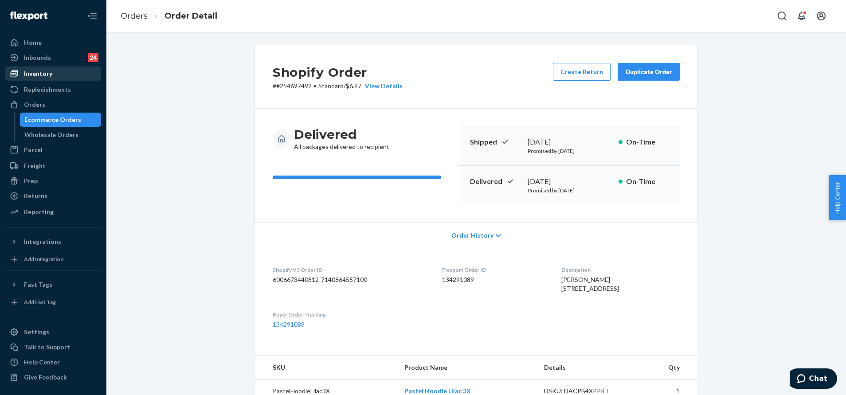
click at [57, 71] on div "Inventory" at bounding box center [53, 73] width 94 height 12
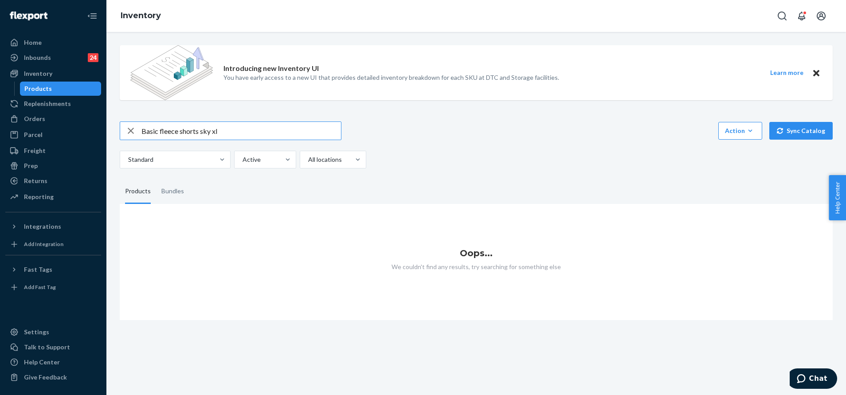
click at [199, 130] on input "Basic fleece shorts sky xl" at bounding box center [240, 131] width 199 height 18
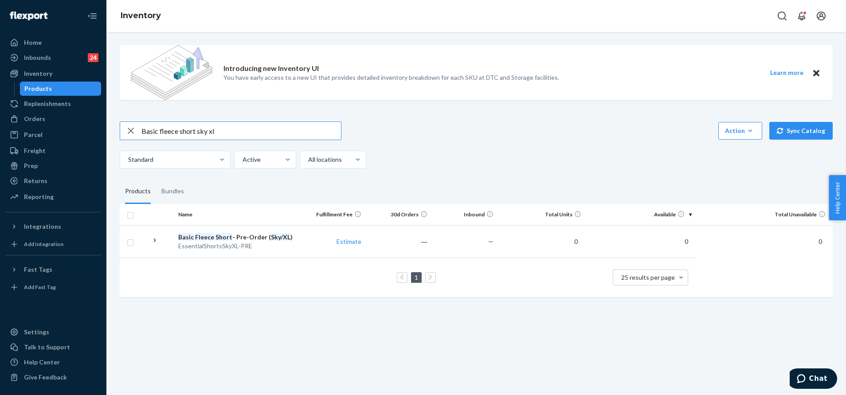
click at [168, 130] on input "Basic fleece short sky xl" at bounding box center [240, 131] width 199 height 18
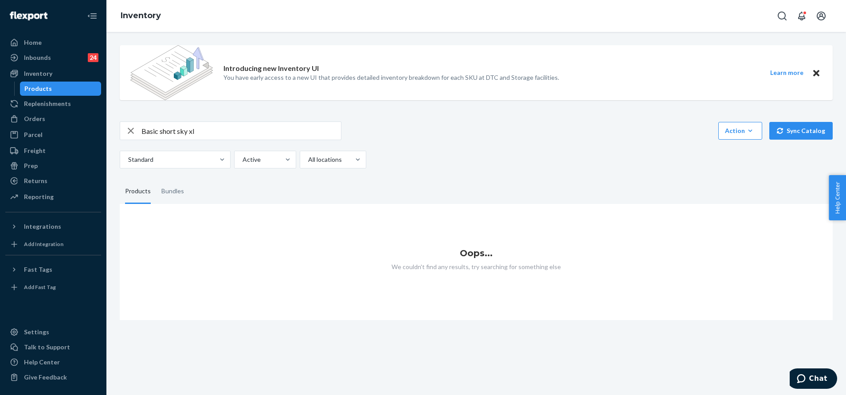
click at [176, 129] on input "Basic short sky xl" at bounding box center [240, 131] width 199 height 18
click at [231, 127] on input "Basic shorts sky xl" at bounding box center [240, 131] width 199 height 18
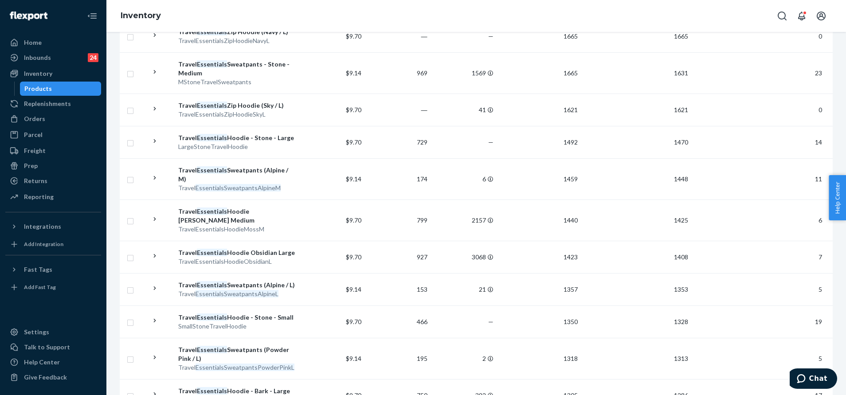
scroll to position [769, 0]
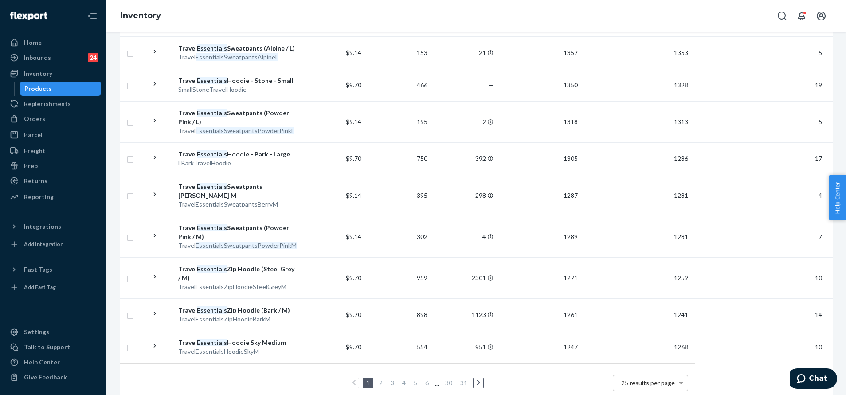
click at [473, 378] on link at bounding box center [478, 383] width 10 height 11
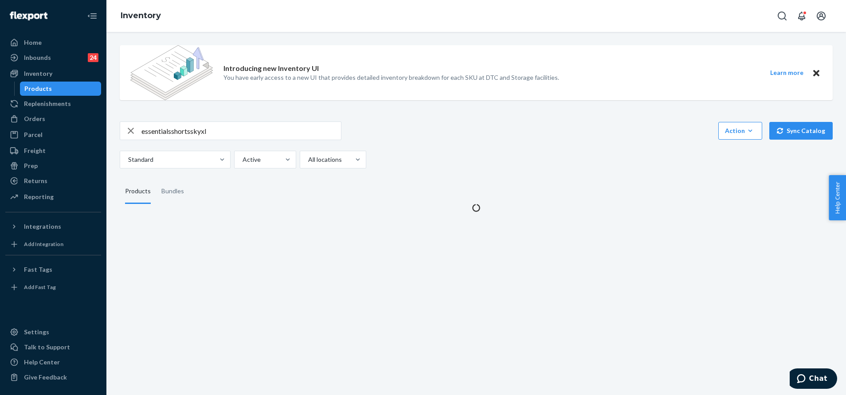
scroll to position [0, 0]
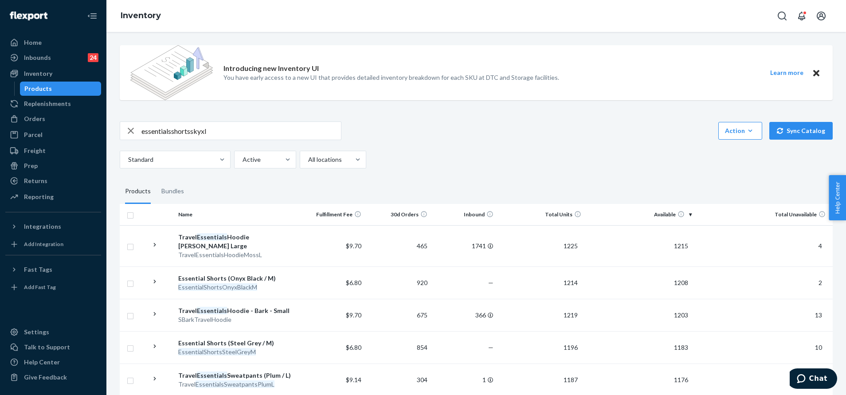
click at [216, 127] on input "essentialsshortsskyxl" at bounding box center [240, 131] width 199 height 18
paste input "EssentialShortsSkyXL"
type input "EssentialShortsSkyXL"
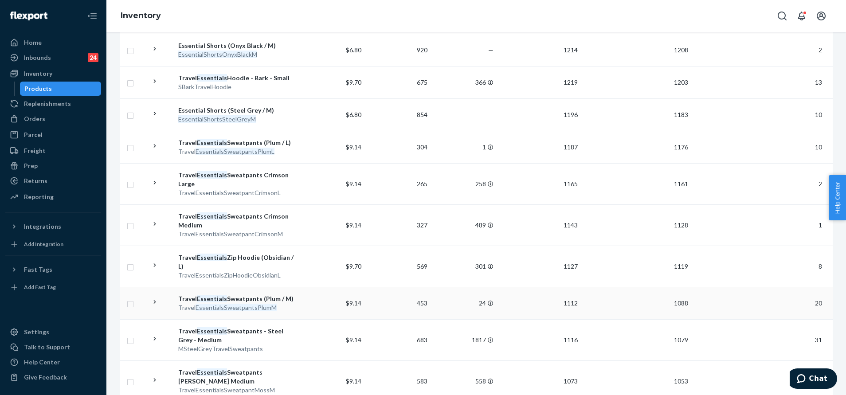
scroll to position [46, 0]
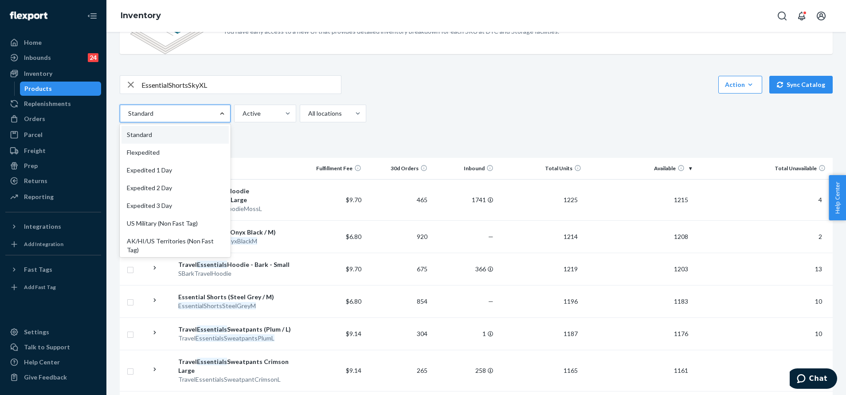
click at [217, 114] on div at bounding box center [222, 113] width 16 height 9
click at [128, 114] on input "option Standard focused, 1 of 13. 13 results available. Use Up and Down to choo…" at bounding box center [127, 113] width 1 height 9
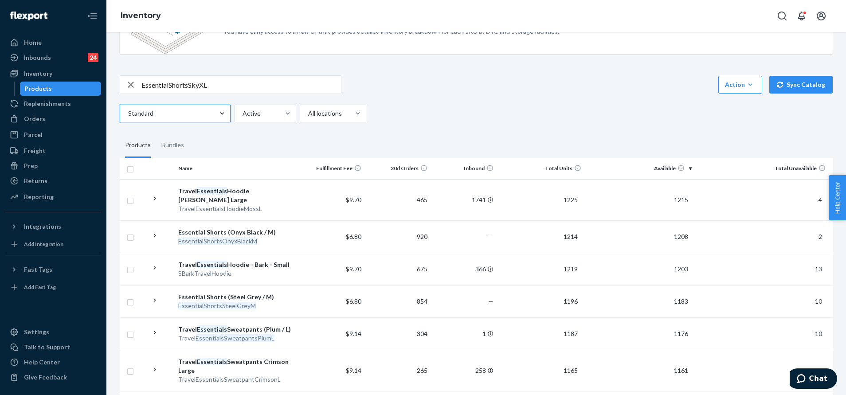
click at [217, 114] on div at bounding box center [222, 113] width 16 height 9
click at [128, 114] on input "0 results available. Select is focused ,type to refine list, press Down to open…" at bounding box center [127, 113] width 1 height 9
click at [746, 81] on icon "button" at bounding box center [750, 84] width 9 height 9
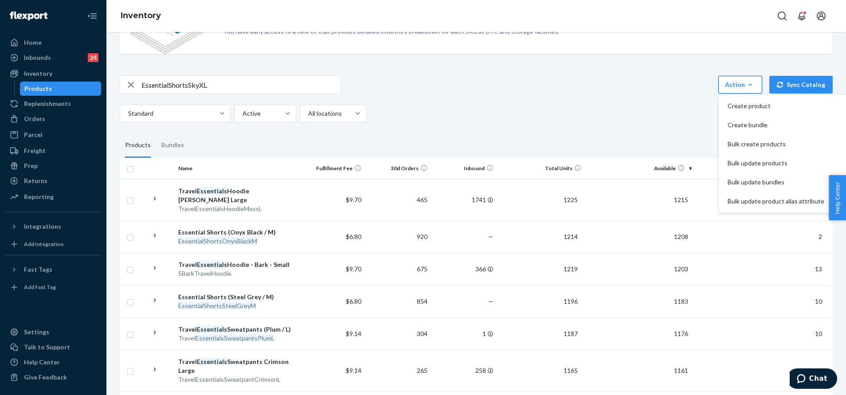
click at [746, 81] on icon "button" at bounding box center [750, 84] width 9 height 9
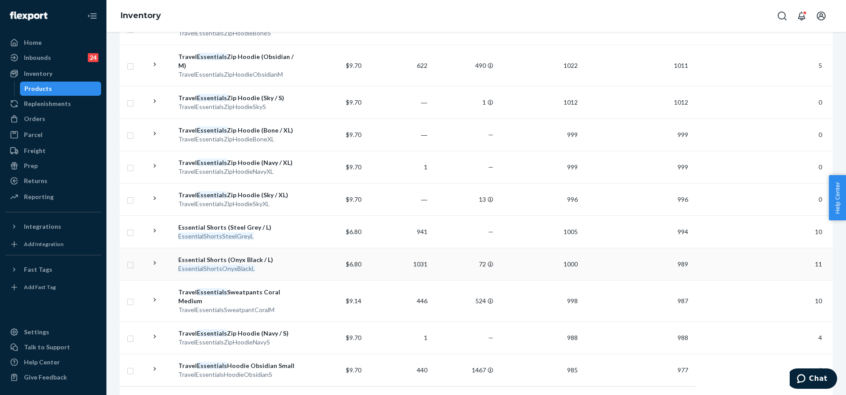
scroll to position [778, 0]
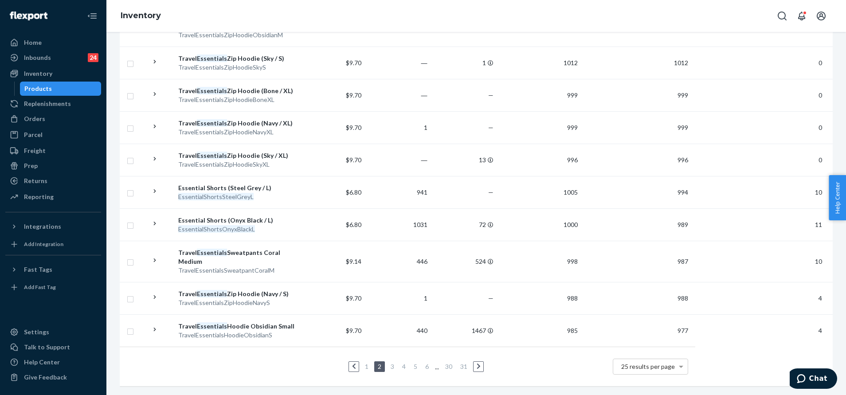
click at [473, 361] on link at bounding box center [478, 366] width 10 height 11
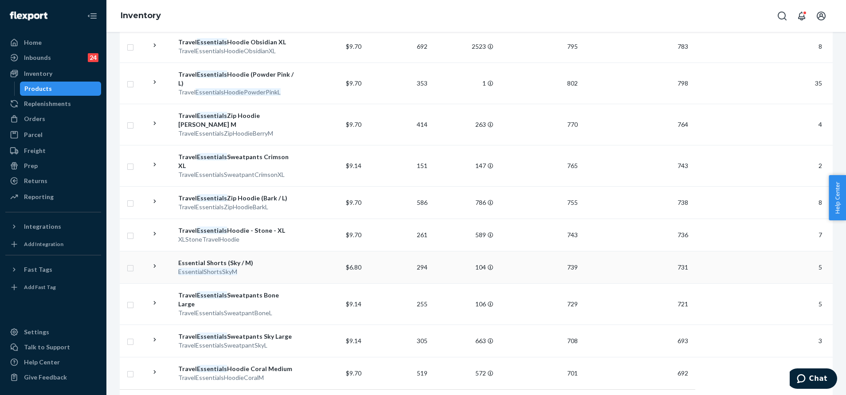
scroll to position [769, 0]
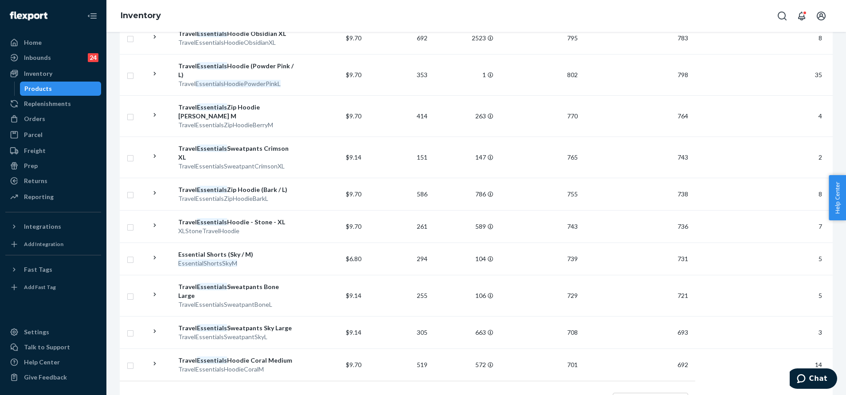
click at [477, 395] on icon at bounding box center [479, 400] width 4 height 6
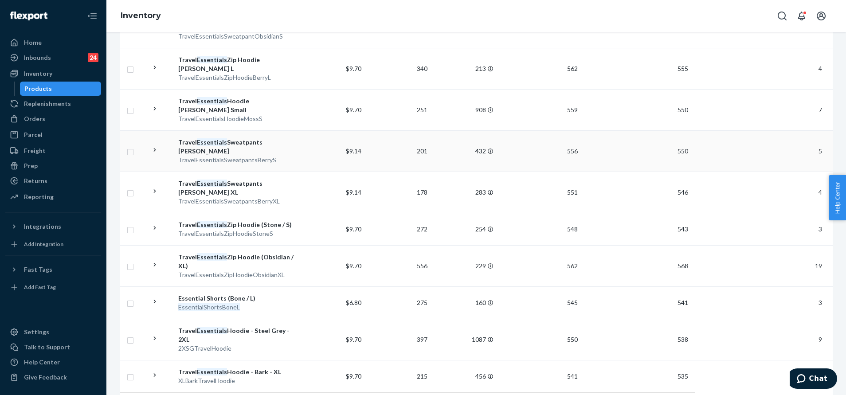
scroll to position [778, 0]
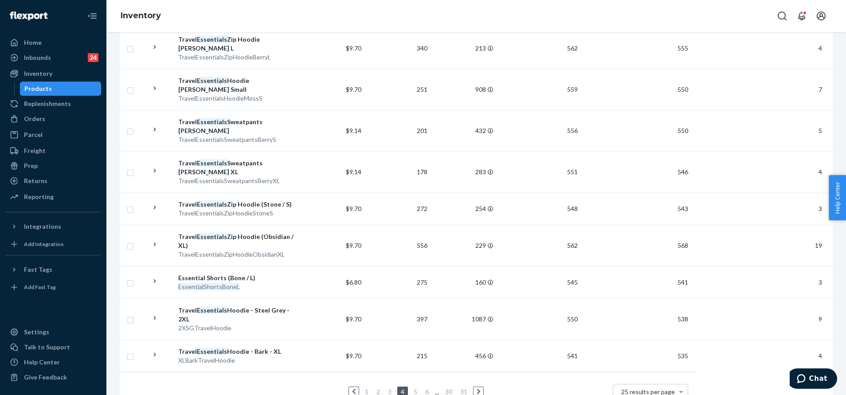
click at [473, 387] on link at bounding box center [478, 392] width 10 height 11
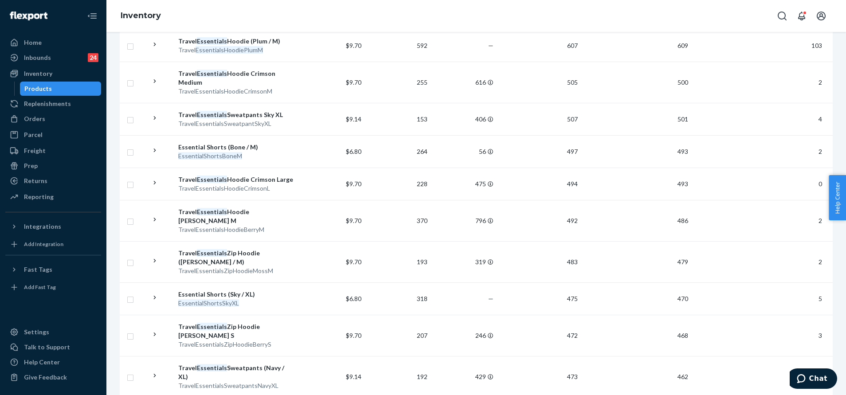
scroll to position [399, 0]
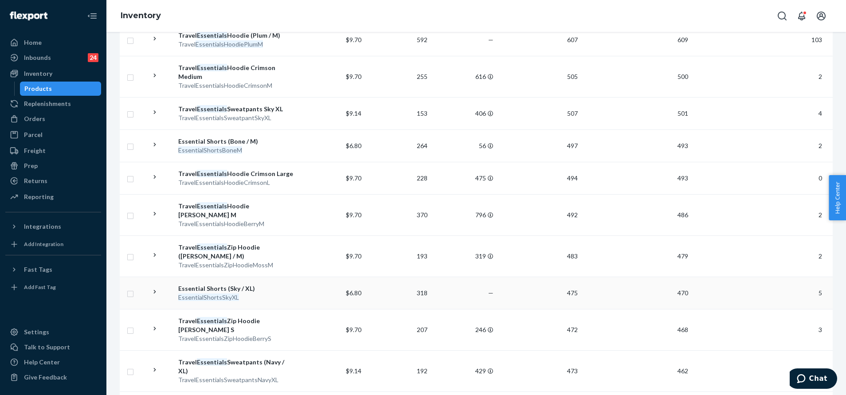
click at [285, 284] on div "Essential Shorts (Sky / XL)" at bounding box center [236, 288] width 117 height 9
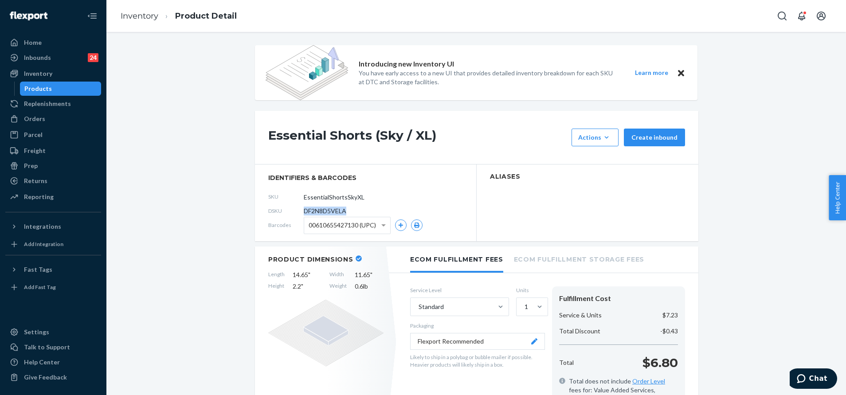
drag, startPoint x: 356, startPoint y: 208, endPoint x: 297, endPoint y: 210, distance: 58.6
click at [297, 210] on div "DSKU DF2N8D5VELA" at bounding box center [365, 211] width 195 height 14
copy div "DF2N8D5VELA"
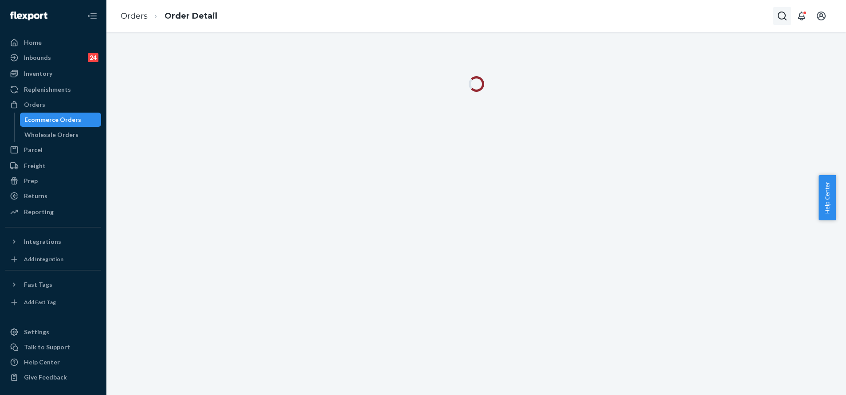
click at [782, 23] on button "Open Search Box" at bounding box center [782, 16] width 18 height 18
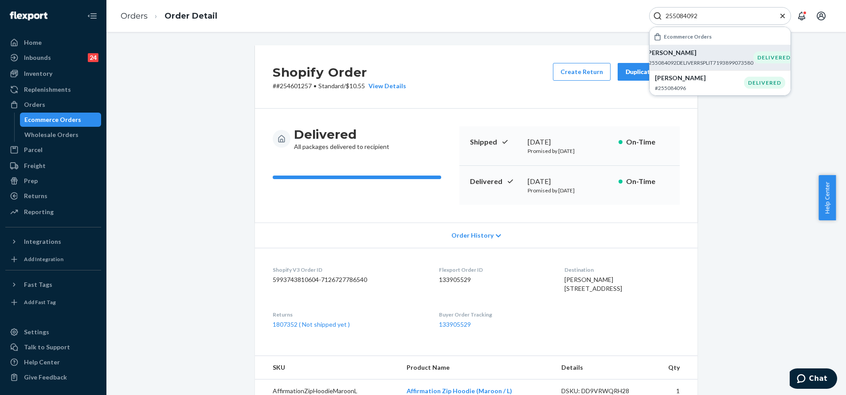
type input "255084092"
click at [703, 57] on p "Christy Hall" at bounding box center [699, 52] width 108 height 9
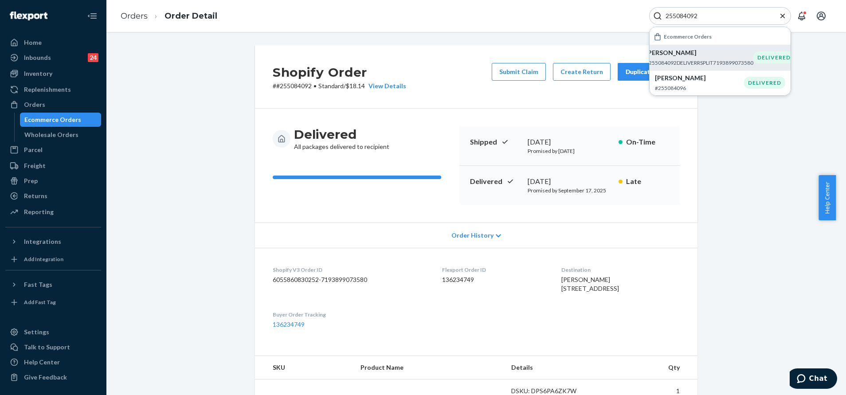
click at [782, 17] on icon "Close Search" at bounding box center [782, 16] width 9 height 9
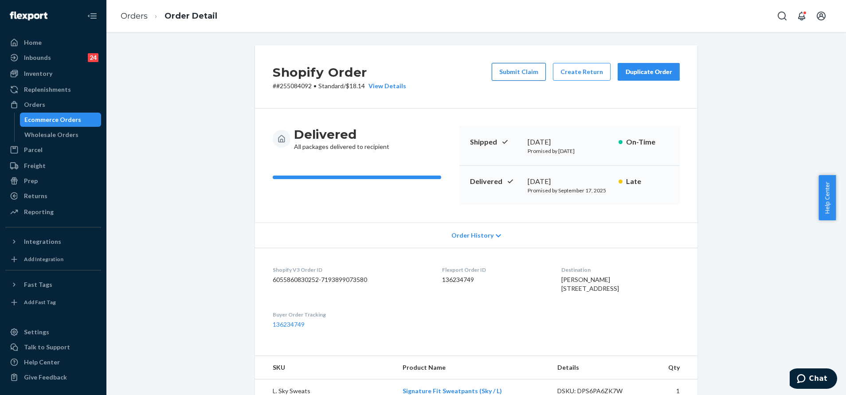
click at [525, 66] on button "Submit Claim" at bounding box center [519, 72] width 54 height 18
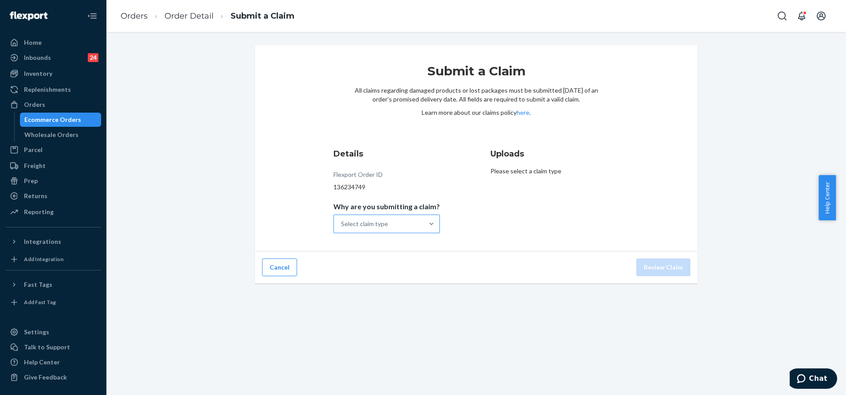
click at [410, 220] on div "Select claim type" at bounding box center [379, 224] width 90 height 18
click at [342, 220] on input "Why are you submitting a claim? Select claim type" at bounding box center [341, 223] width 1 height 9
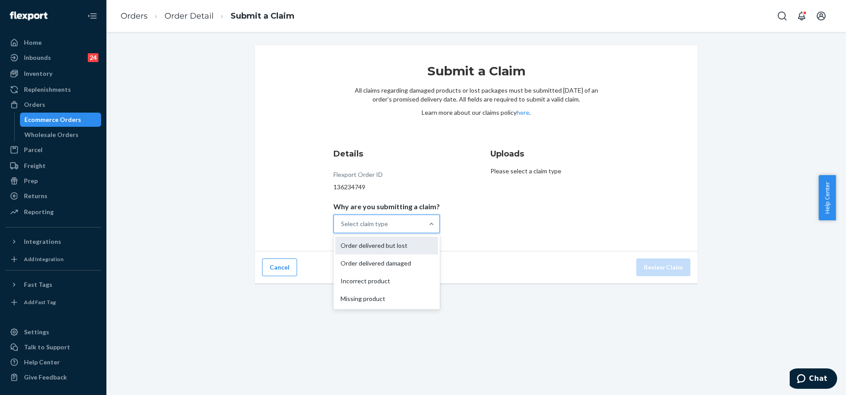
click at [404, 246] on div "Order delivered but lost" at bounding box center [386, 246] width 103 height 18
click at [342, 228] on input "Why are you submitting a claim? option Order delivered but lost focused, 0 of 4…" at bounding box center [341, 223] width 1 height 9
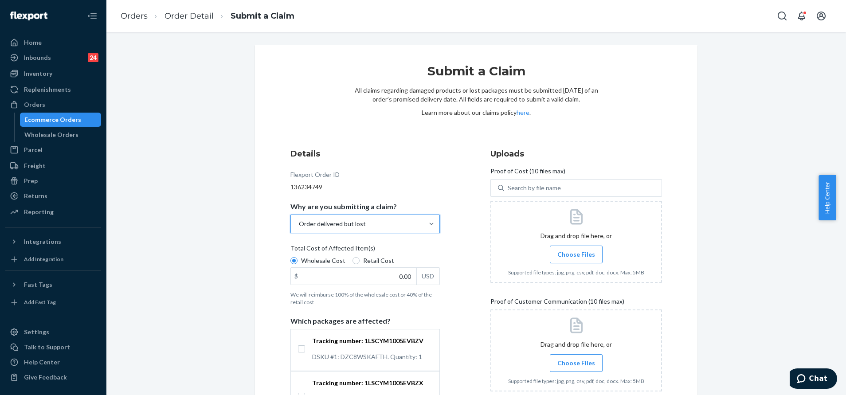
scroll to position [66, 0]
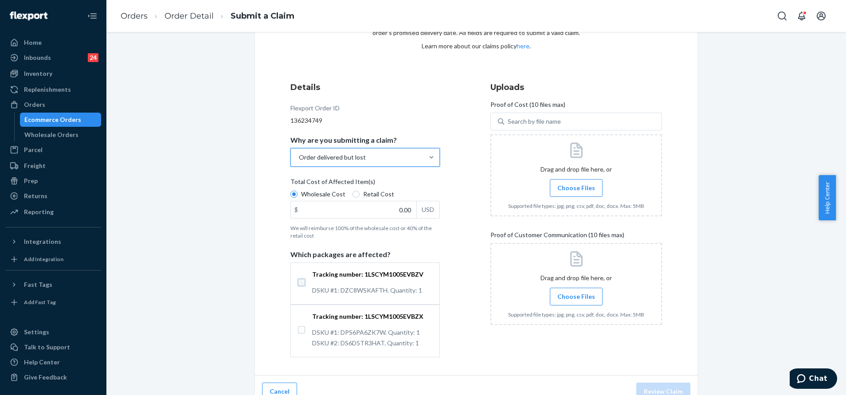
click at [298, 281] on input "Tracking number: 1LSCYM1005EVBZV DSKU #1: DZC8WSKAFTH. Quantity: 1" at bounding box center [301, 282] width 7 height 7
checkbox input "true"
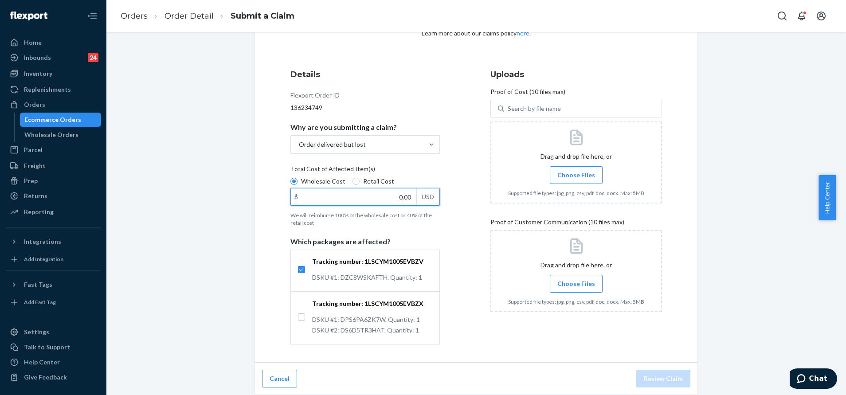
click at [403, 193] on input "0.00" at bounding box center [353, 196] width 125 height 17
type input "16.99"
click at [578, 167] on label "Choose Files" at bounding box center [576, 175] width 53 height 18
click at [576, 170] on input "Choose Files" at bounding box center [576, 175] width 0 height 10
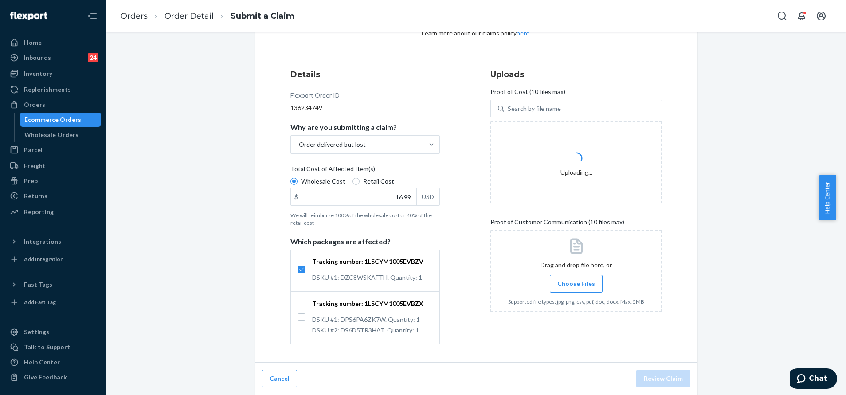
click at [539, 255] on div at bounding box center [576, 271] width 172 height 82
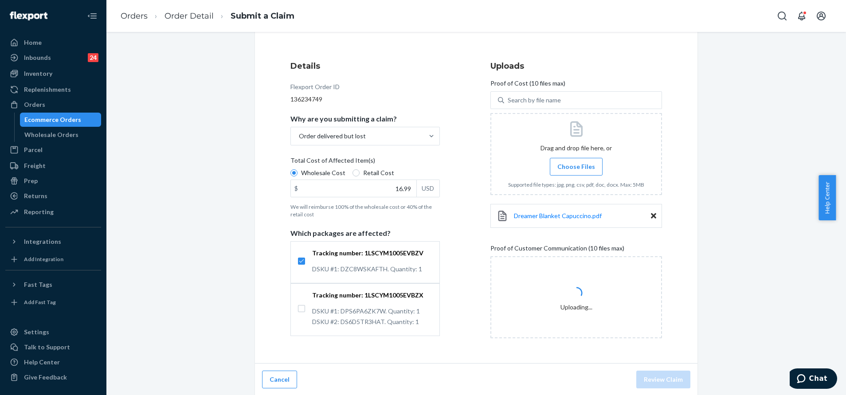
scroll to position [89, 0]
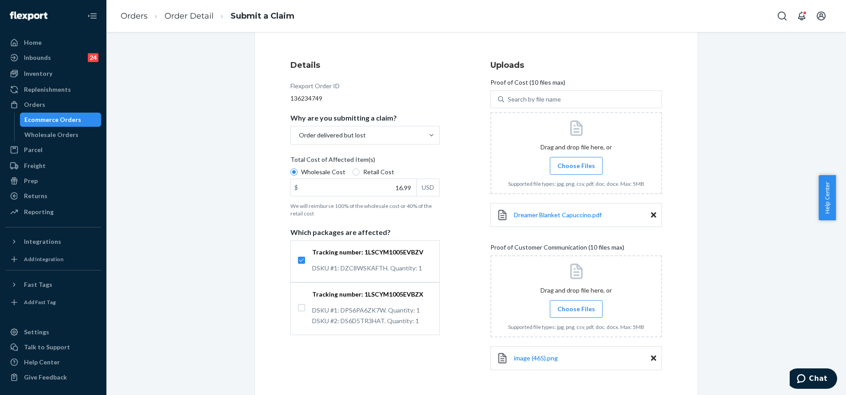
click at [562, 306] on span "Choose Files" at bounding box center [576, 309] width 38 height 9
click at [576, 306] on input "Choose Files" at bounding box center [576, 309] width 0 height 10
click at [578, 313] on span "Choose Files" at bounding box center [576, 309] width 38 height 9
click at [576, 313] on input "Choose Files" at bounding box center [576, 309] width 0 height 10
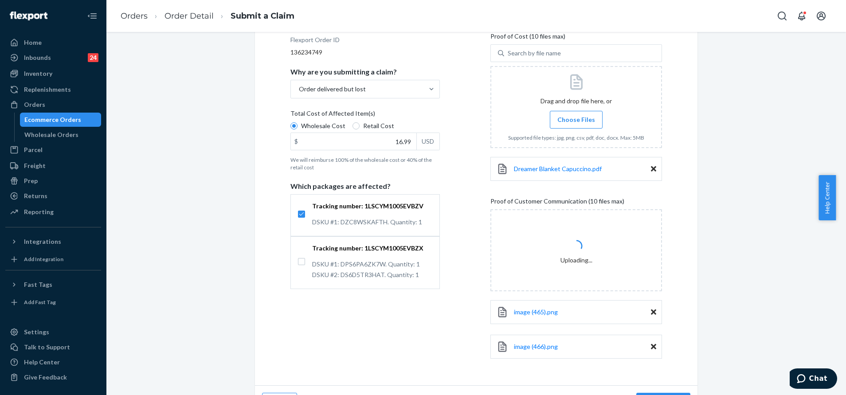
scroll to position [155, 0]
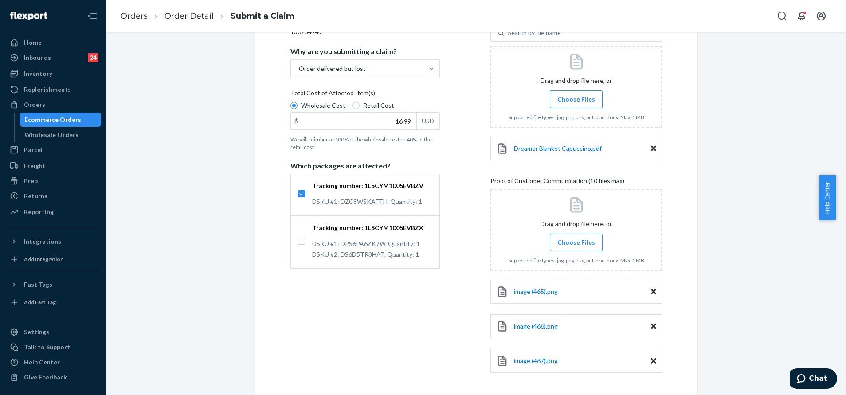
click at [587, 238] on span "Choose Files" at bounding box center [576, 242] width 38 height 9
click at [576, 238] on input "Choose Files" at bounding box center [576, 243] width 0 height 10
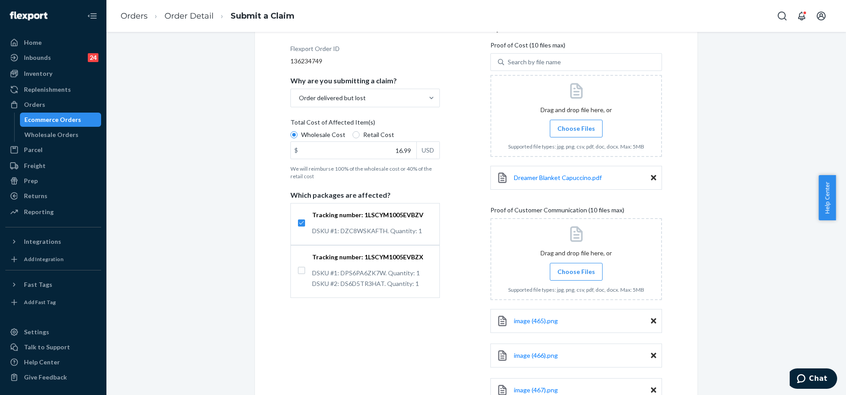
click at [588, 266] on label "Choose Files" at bounding box center [576, 272] width 53 height 18
click at [576, 267] on input "Choose Files" at bounding box center [576, 272] width 0 height 10
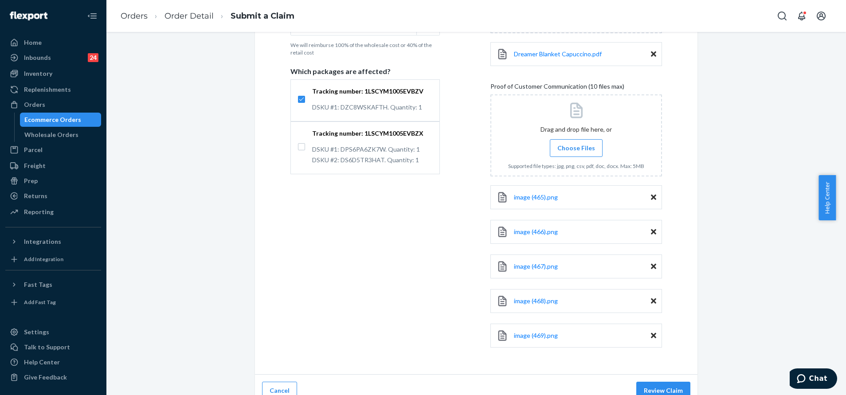
scroll to position [262, 0]
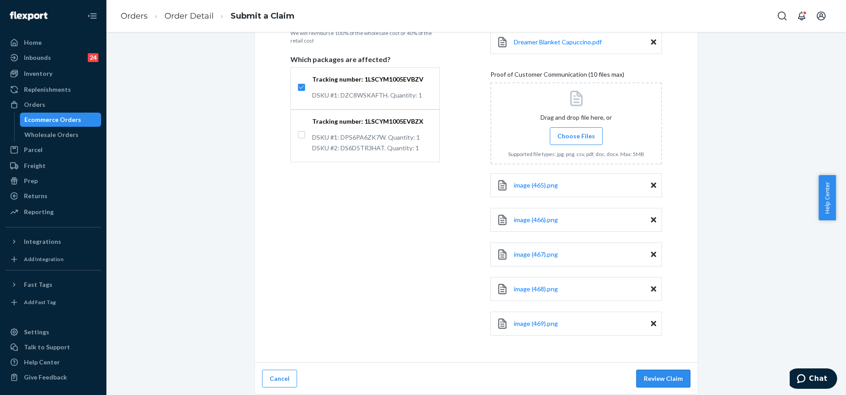
click at [655, 375] on button "Review Claim" at bounding box center [663, 379] width 54 height 18
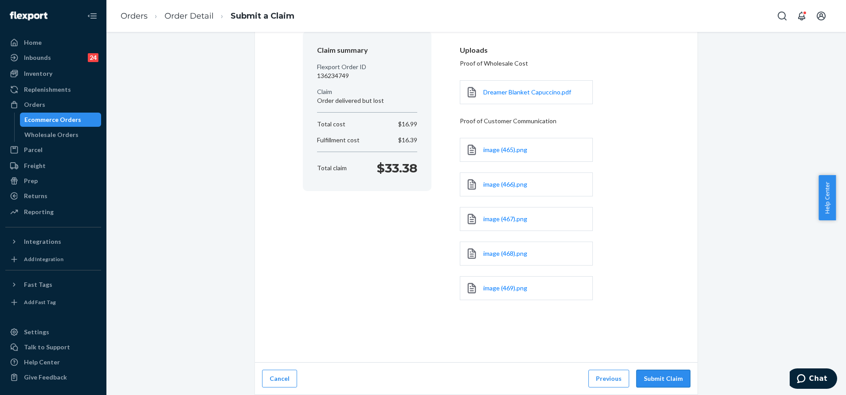
click at [656, 375] on button "Submit Claim" at bounding box center [663, 379] width 54 height 18
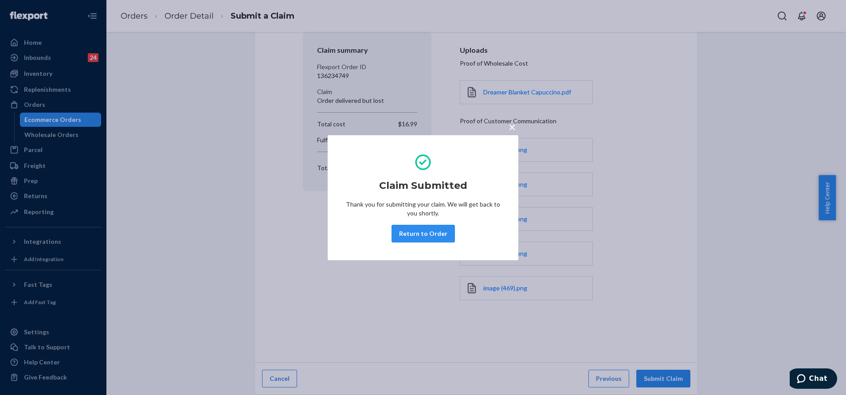
click at [418, 248] on div "× Claim Submitted Thank you for submitting your claim. We will get back to you …" at bounding box center [423, 197] width 191 height 125
click at [419, 231] on button "Return to Order" at bounding box center [422, 234] width 63 height 18
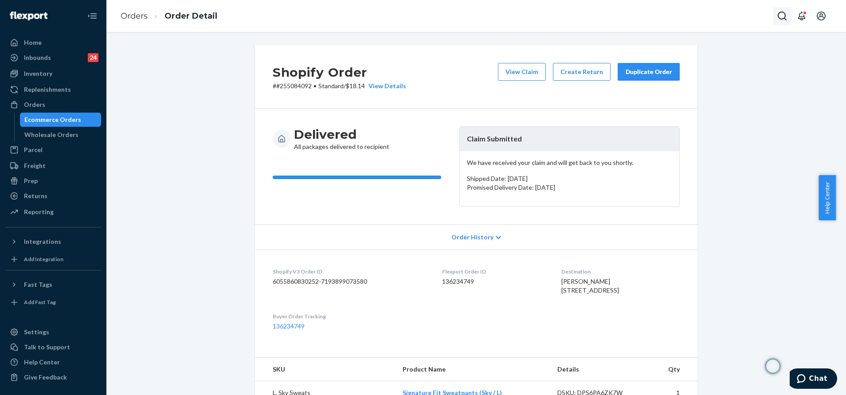
click at [777, 15] on icon "Open Search Box" at bounding box center [782, 16] width 11 height 11
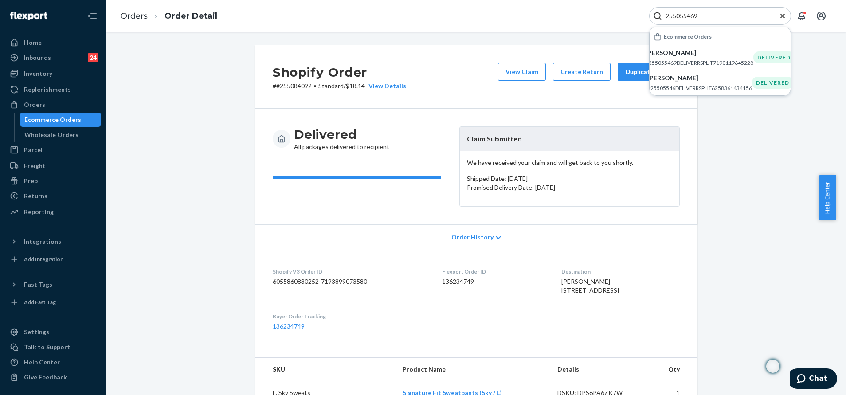
type input "255055469"
click at [286, 86] on p "# #255084092 • Standard / $18.14 View Details" at bounding box center [339, 86] width 133 height 9
copy p "255084092"
click at [730, 16] on input "255055469" at bounding box center [716, 16] width 109 height 9
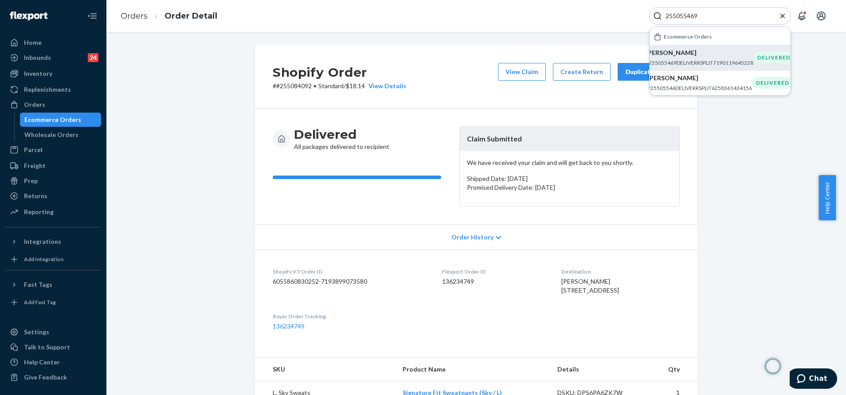
click at [715, 58] on div "Melissa Bowles #255055469DELIVERRSPLIT7190119645228" at bounding box center [699, 57] width 108 height 18
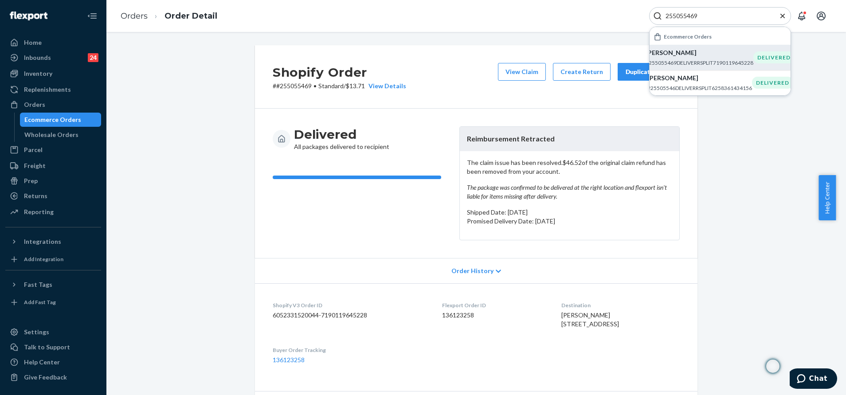
click at [625, 73] on div "Duplicate Order" at bounding box center [648, 71] width 47 height 9
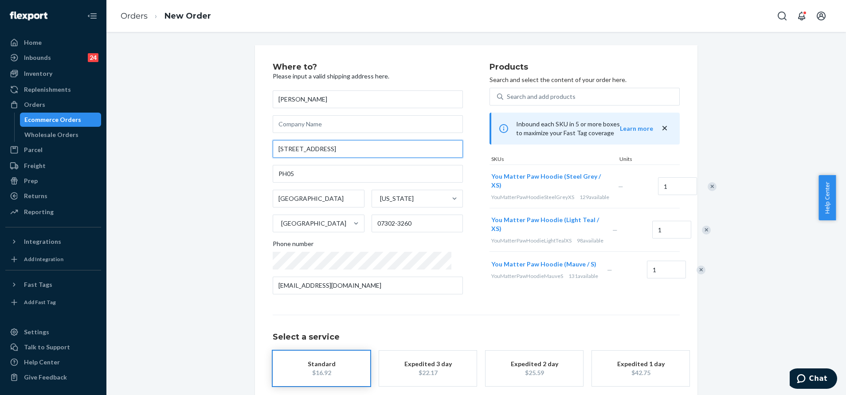
click at [373, 149] on input "160 1st St Ph 5" at bounding box center [368, 149] width 190 height 18
paste input "first st PH05 jersey city nj 07302"
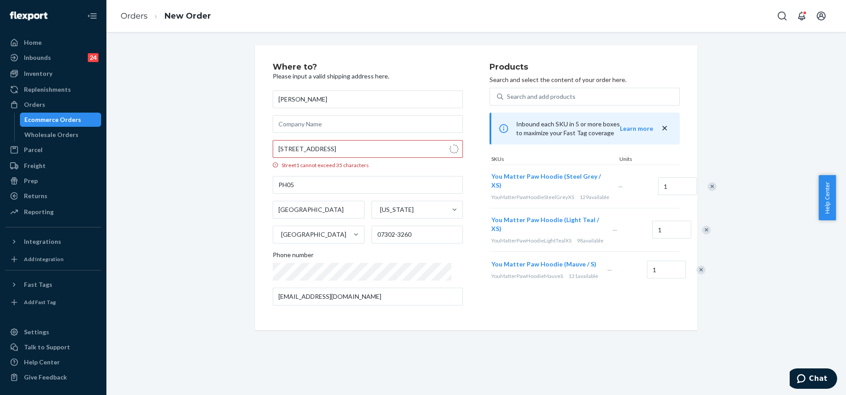
type input "160 1st St"
type input "07302"
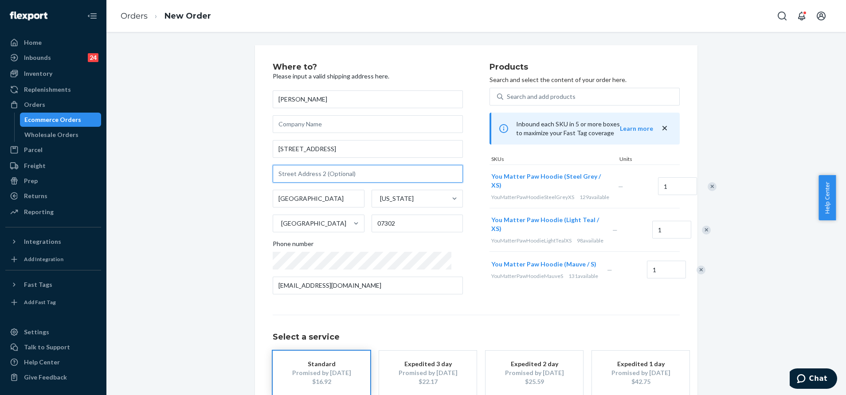
click at [301, 175] on input "text" at bounding box center [368, 174] width 190 height 18
paste input "PH05"
type input "PH05"
drag, startPoint x: 456, startPoint y: 229, endPoint x: 472, endPoint y: 245, distance: 22.6
click at [456, 229] on div "Where to? Please input a valid shipping address here. Melissa Bowles 160 1st St…" at bounding box center [381, 182] width 217 height 238
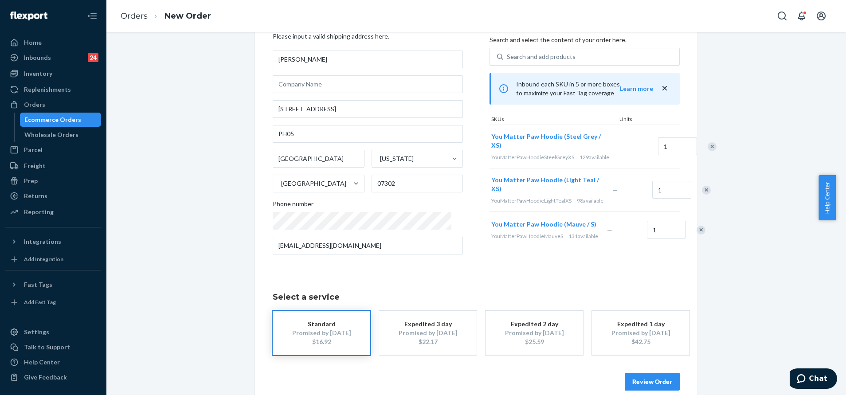
scroll to position [70, 0]
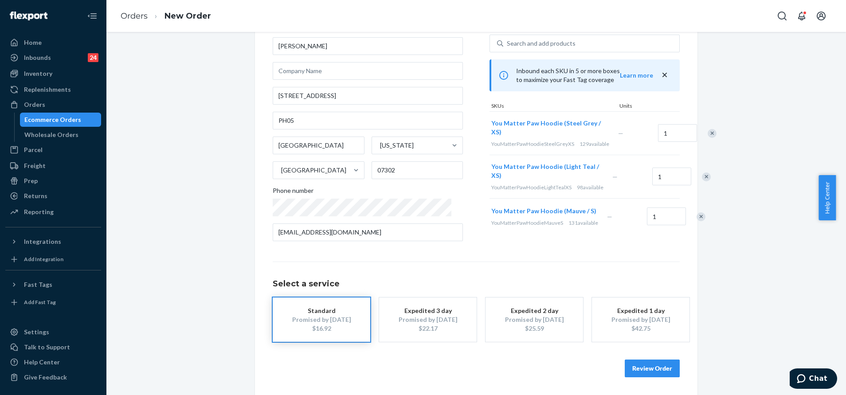
click at [637, 367] on button "Review Order" at bounding box center [652, 368] width 55 height 18
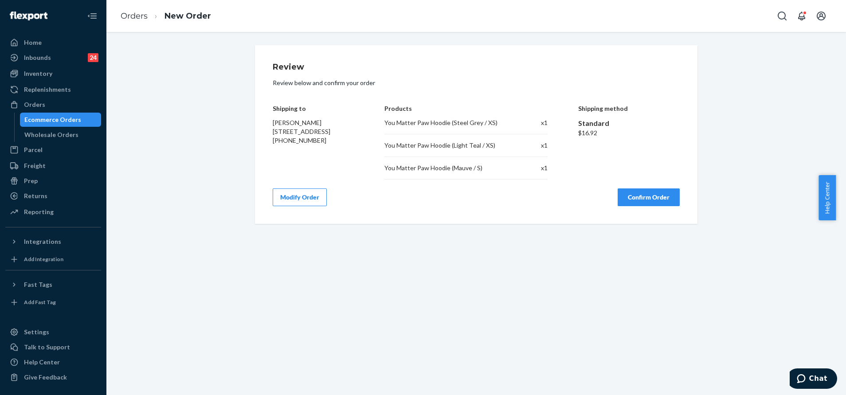
scroll to position [0, 0]
click at [660, 204] on button "Confirm Order" at bounding box center [648, 197] width 62 height 18
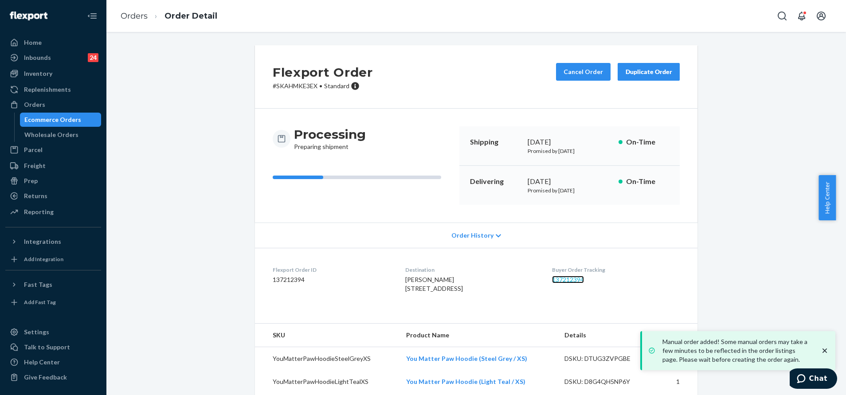
click at [568, 279] on link "137212394" at bounding box center [568, 280] width 32 height 8
click at [716, 214] on div "Flexport Order # SKAHMKE3EX • Standard Cancel Order Duplicate Order Processing …" at bounding box center [476, 236] width 726 height 382
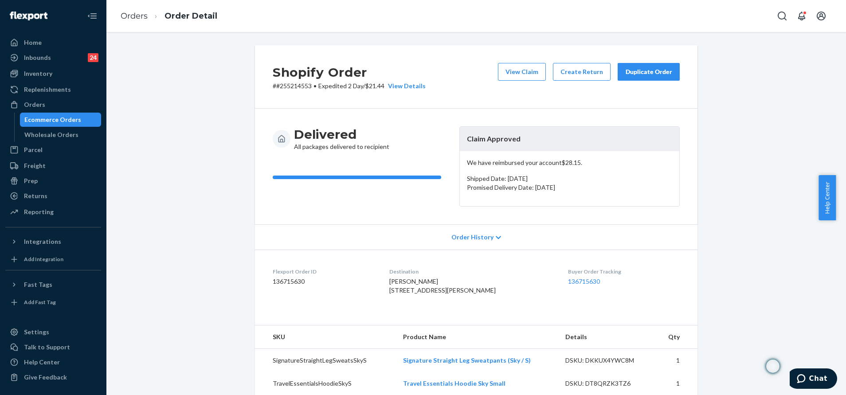
click at [652, 74] on div "Duplicate Order" at bounding box center [648, 71] width 47 height 9
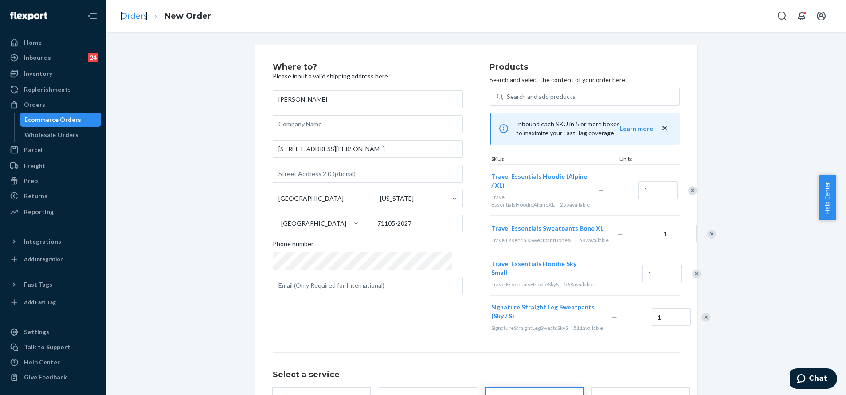
click at [136, 15] on link "Orders" at bounding box center [134, 16] width 27 height 10
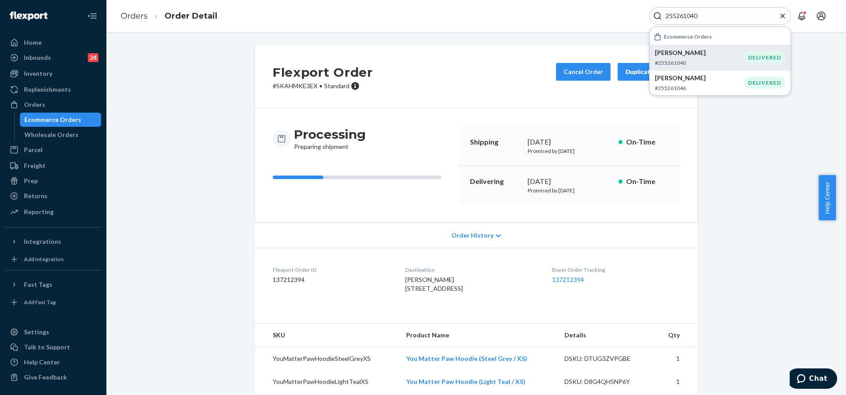
type input "255261040"
click at [727, 64] on p "#255261040" at bounding box center [699, 63] width 89 height 8
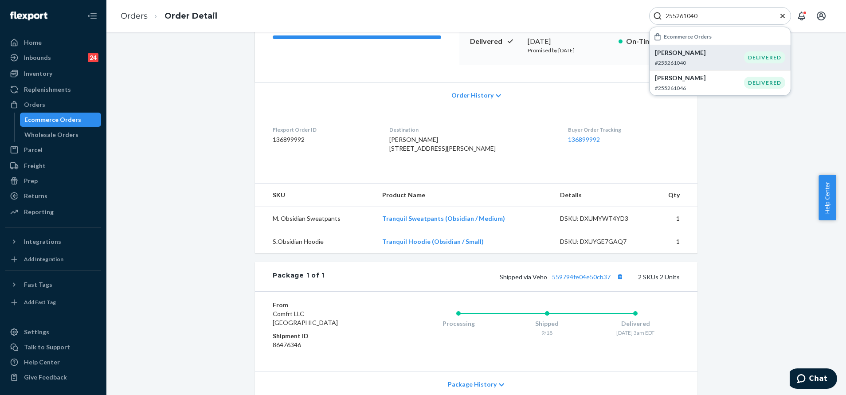
scroll to position [199, 0]
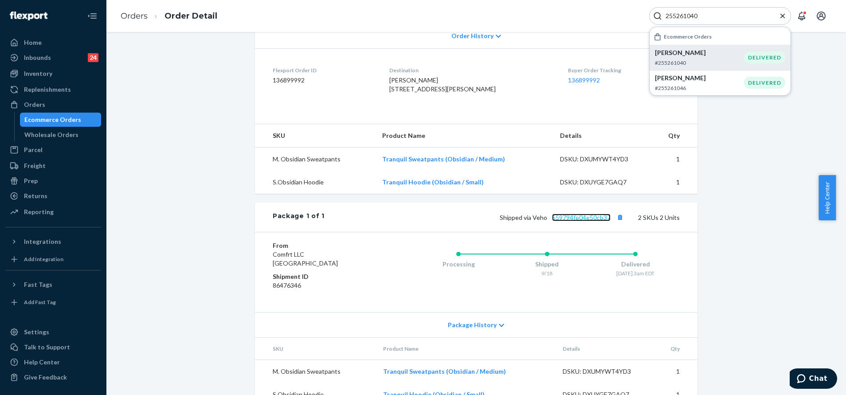
click at [566, 221] on link "559794fe04e50cb37" at bounding box center [581, 218] width 59 height 8
click at [739, 5] on div "Orders Order Detail 255261040 Ecommerce Orders Adriana Quealy #255261040 DELIVE…" at bounding box center [475, 16] width 739 height 32
click at [739, 12] on input "255261040" at bounding box center [716, 16] width 109 height 9
drag, startPoint x: 69, startPoint y: 99, endPoint x: 77, endPoint y: 100, distance: 7.5
click at [70, 100] on div "Orders" at bounding box center [53, 104] width 94 height 12
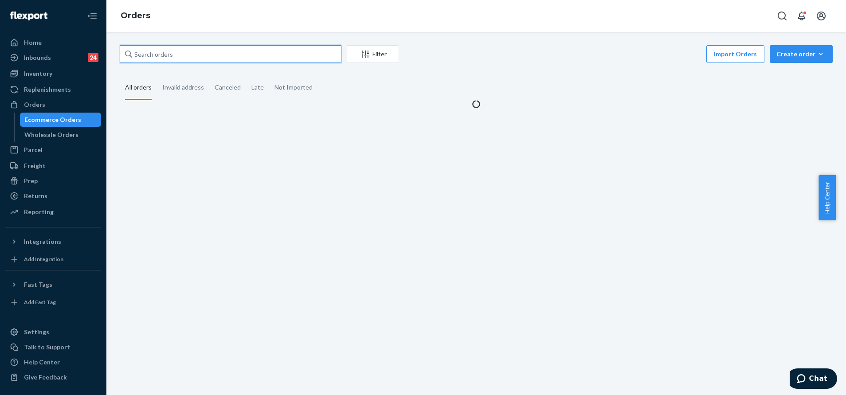
click at [289, 59] on input "text" at bounding box center [231, 54] width 222 height 18
paste input "255253192"
type input "255253192"
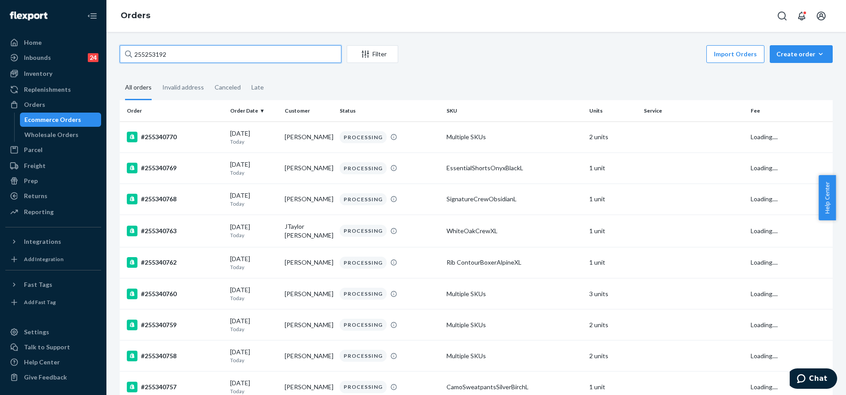
click at [264, 51] on input "255253192" at bounding box center [231, 54] width 222 height 18
click at [231, 55] on input "255253192" at bounding box center [231, 54] width 222 height 18
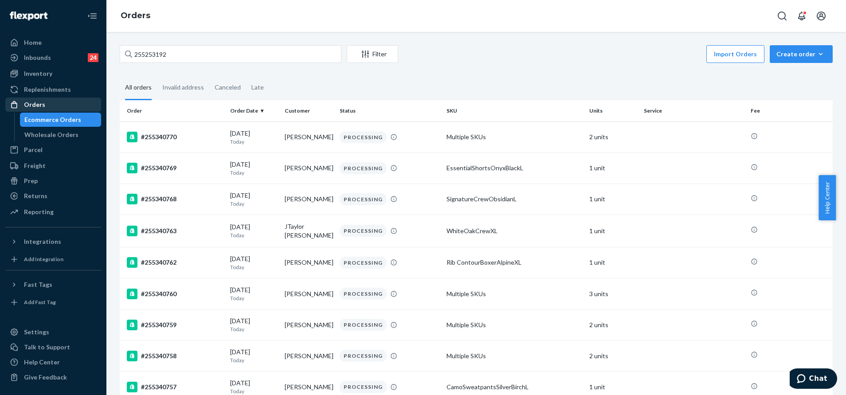
click at [61, 103] on div "Orders" at bounding box center [53, 104] width 94 height 12
click at [37, 43] on div "Home" at bounding box center [33, 42] width 18 height 9
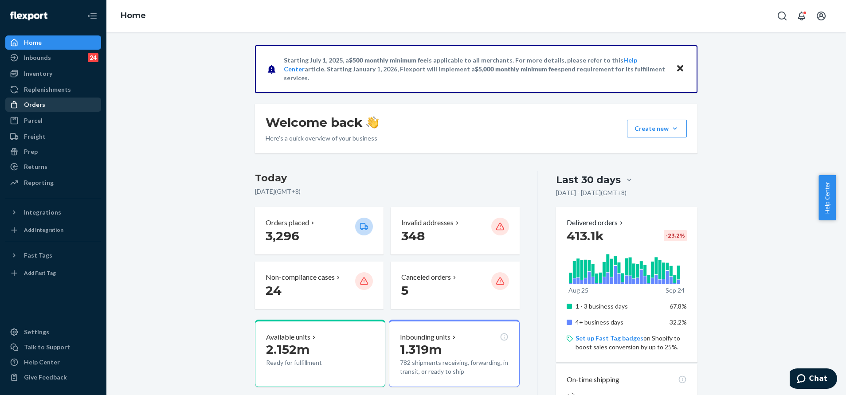
click at [61, 107] on div "Orders" at bounding box center [53, 104] width 94 height 12
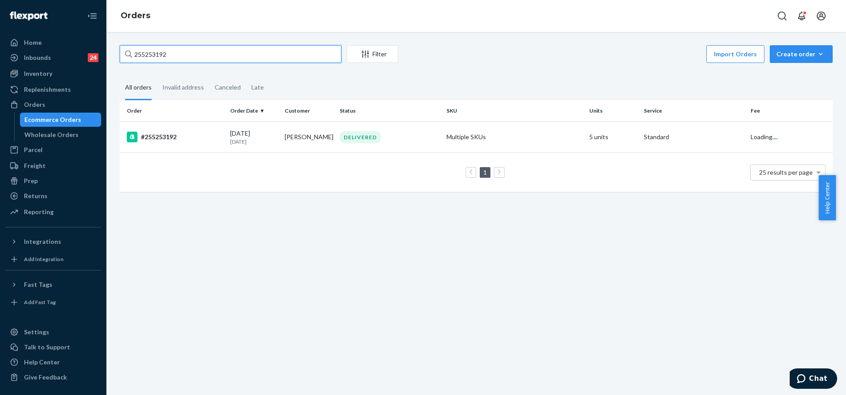
click at [172, 55] on input "255253192" at bounding box center [231, 54] width 222 height 18
click at [392, 142] on div "DELIVERED" at bounding box center [389, 137] width 103 height 12
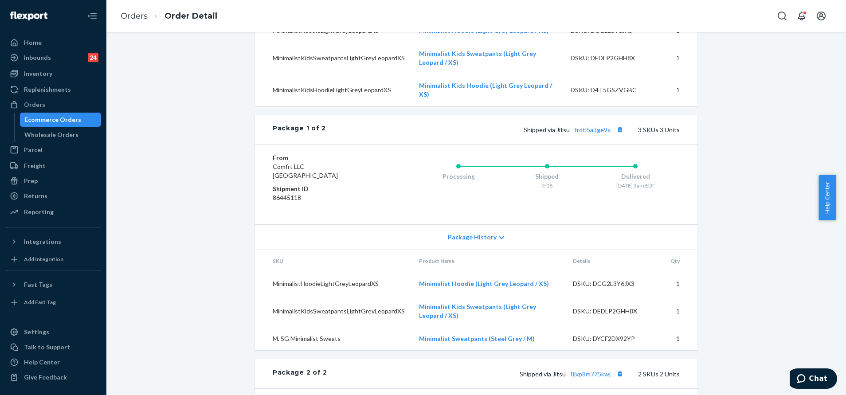
scroll to position [362, 0]
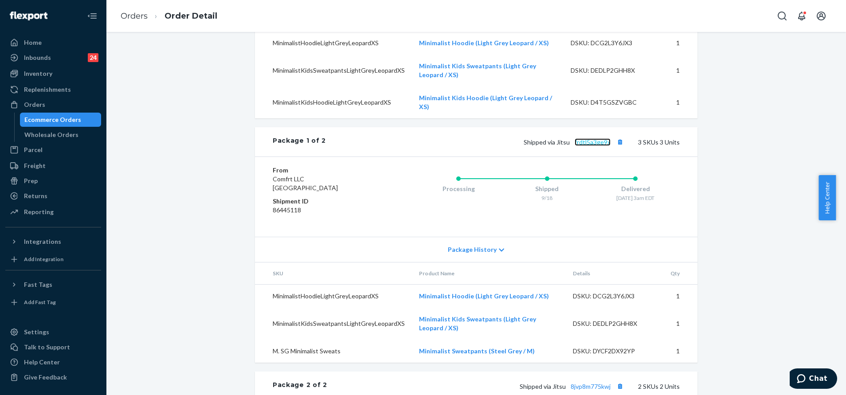
click at [579, 146] on link "frdtl5a3ge9x" at bounding box center [592, 142] width 36 height 8
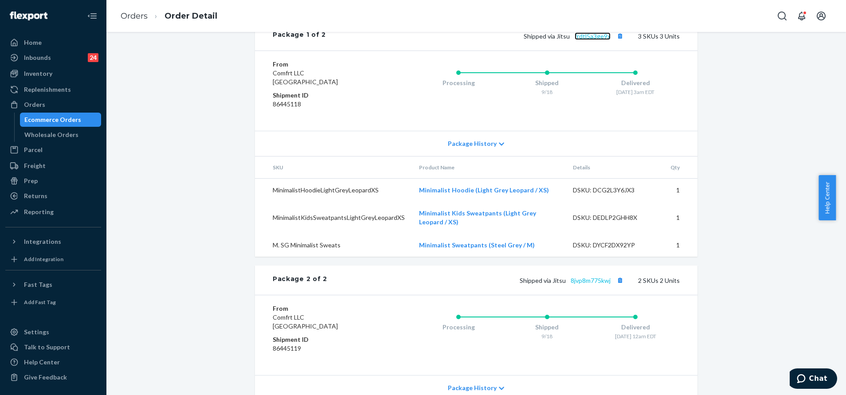
scroll to position [561, 0]
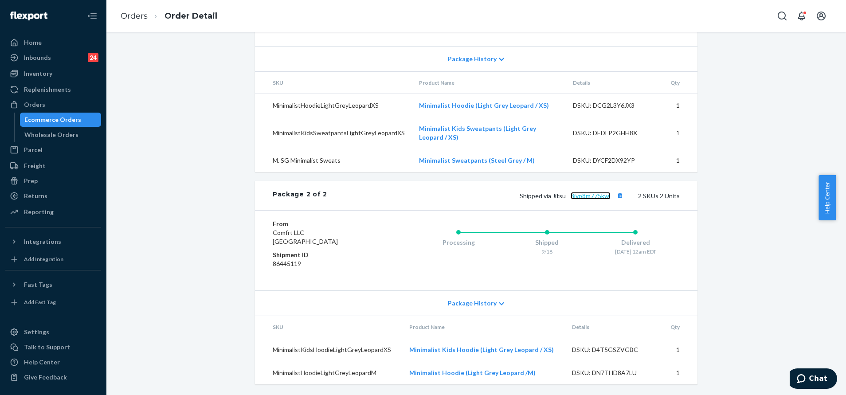
click at [592, 198] on link "8jvp8m775kwj" at bounding box center [590, 196] width 40 height 8
drag, startPoint x: 773, startPoint y: 22, endPoint x: 776, endPoint y: 17, distance: 6.4
click at [774, 21] on div "Orders Order Detail" at bounding box center [475, 16] width 739 height 32
click at [780, 15] on icon "Open Search Box" at bounding box center [782, 16] width 11 height 11
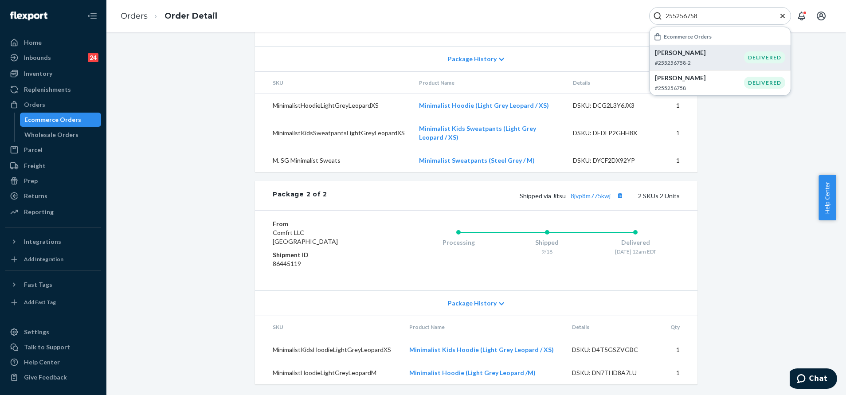
type input "255256758"
click at [723, 59] on p "#255256758-2" at bounding box center [699, 63] width 89 height 8
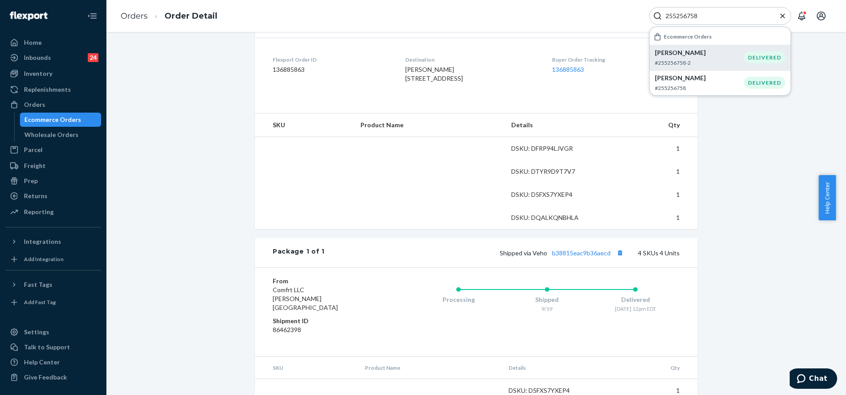
scroll to position [40, 0]
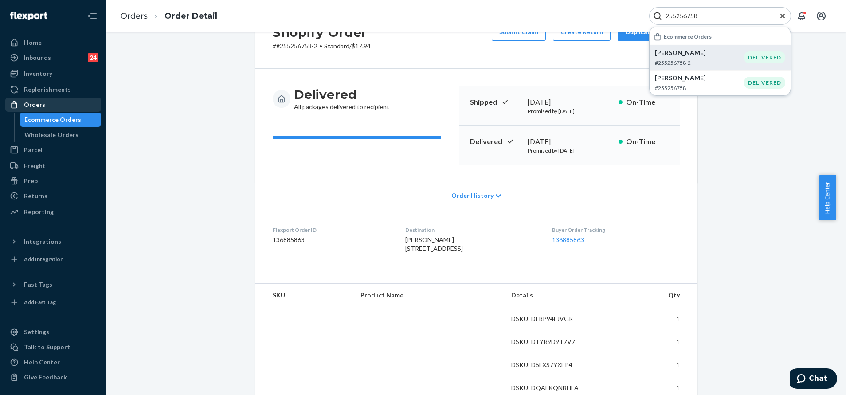
click at [71, 100] on div "Orders" at bounding box center [53, 104] width 94 height 12
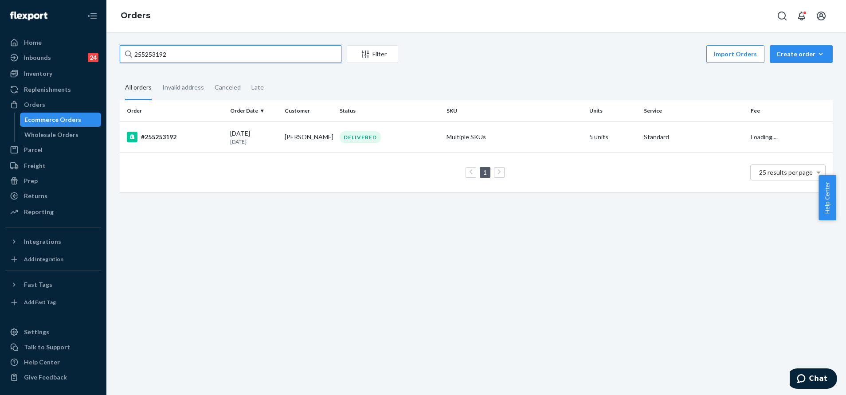
click at [236, 60] on input "255253192" at bounding box center [231, 54] width 222 height 18
paste input "6758"
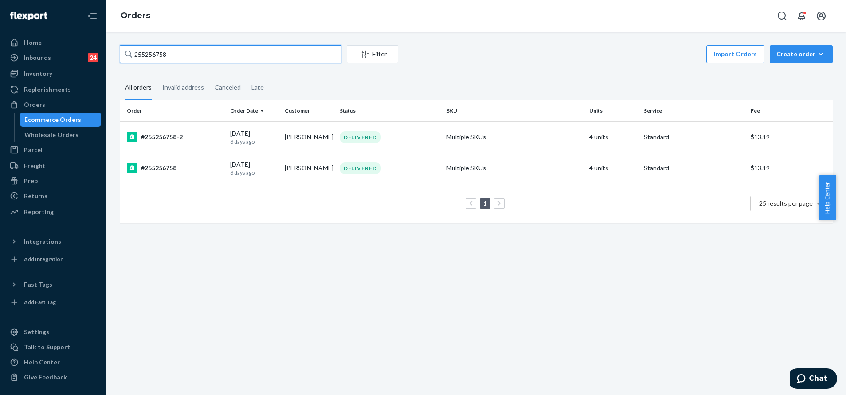
type input "255256758"
click at [296, 147] on td "Jessica Sheets" at bounding box center [308, 136] width 55 height 31
click at [379, 170] on div "DELIVERED" at bounding box center [389, 168] width 103 height 12
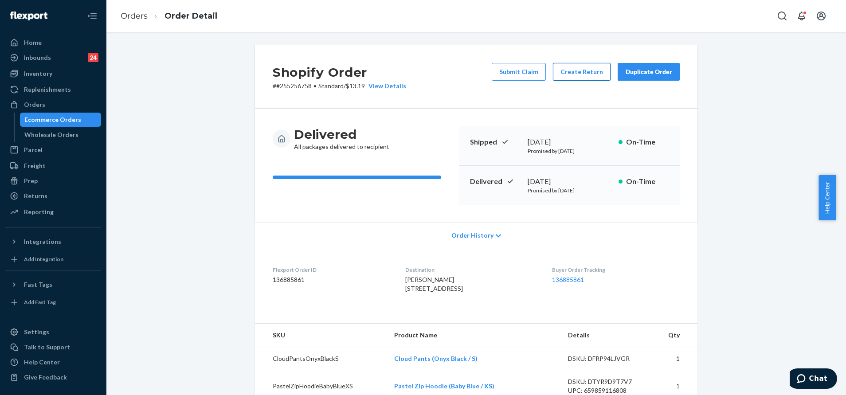
click at [588, 78] on button "Create Return" at bounding box center [582, 72] width 58 height 18
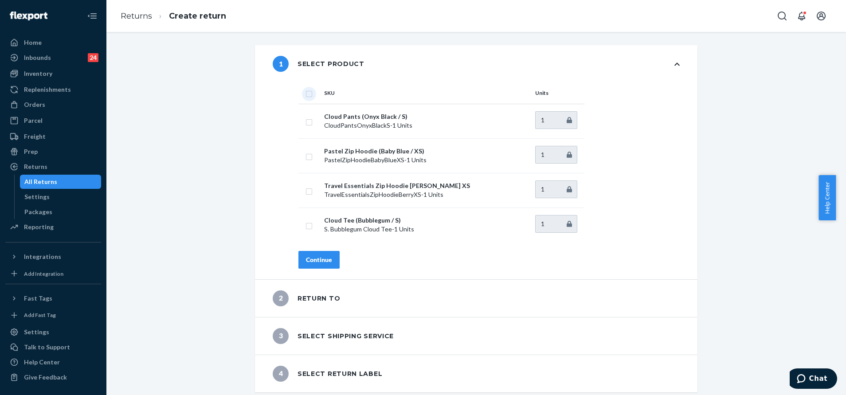
click at [305, 92] on input "checkbox" at bounding box center [308, 92] width 7 height 9
checkbox input "true"
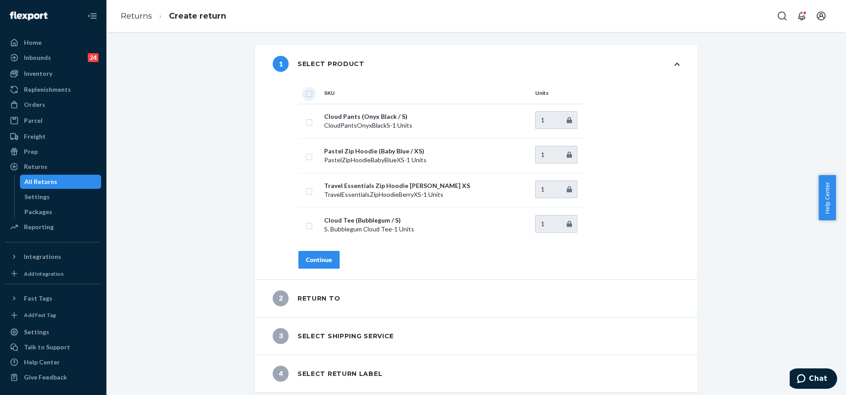
checkbox input "true"
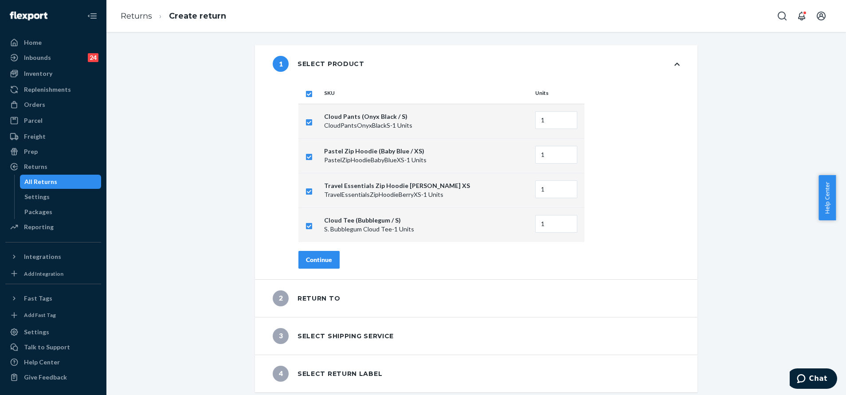
click at [313, 258] on div "Continue" at bounding box center [319, 259] width 26 height 9
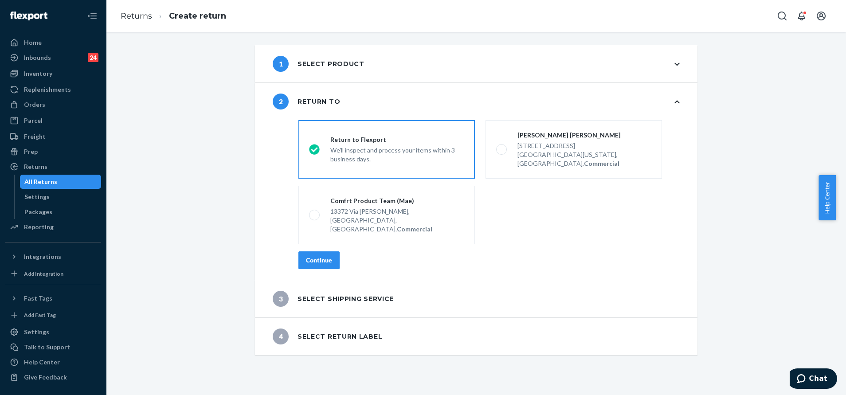
click at [324, 256] on div "Continue" at bounding box center [319, 260] width 26 height 9
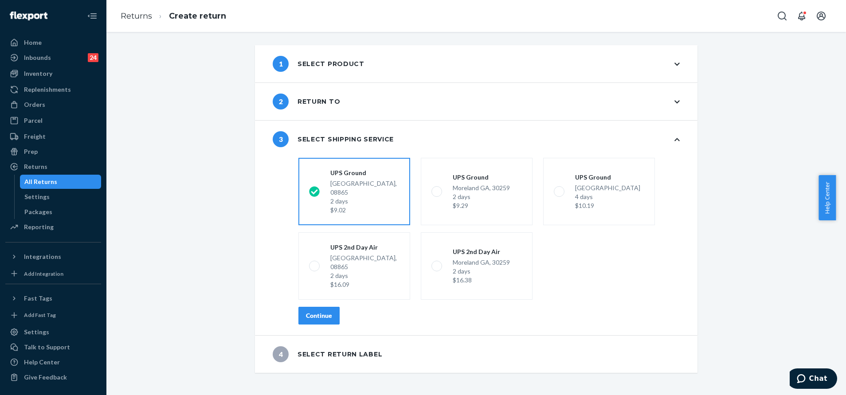
click at [317, 307] on button "Continue" at bounding box center [318, 316] width 41 height 18
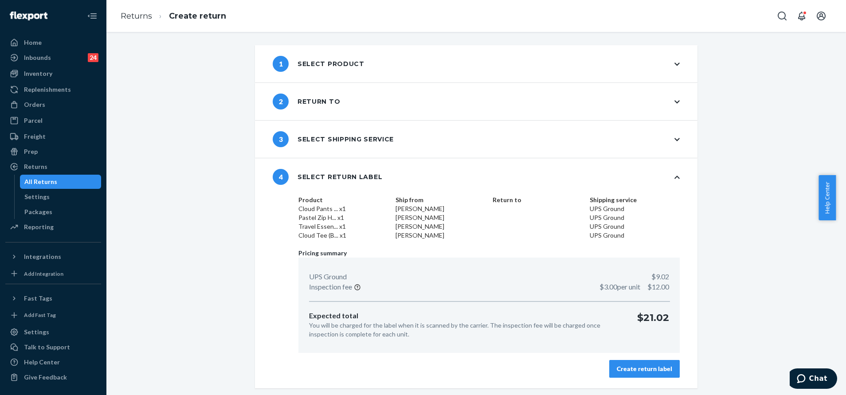
click at [652, 369] on div "Create return label" at bounding box center [644, 368] width 55 height 9
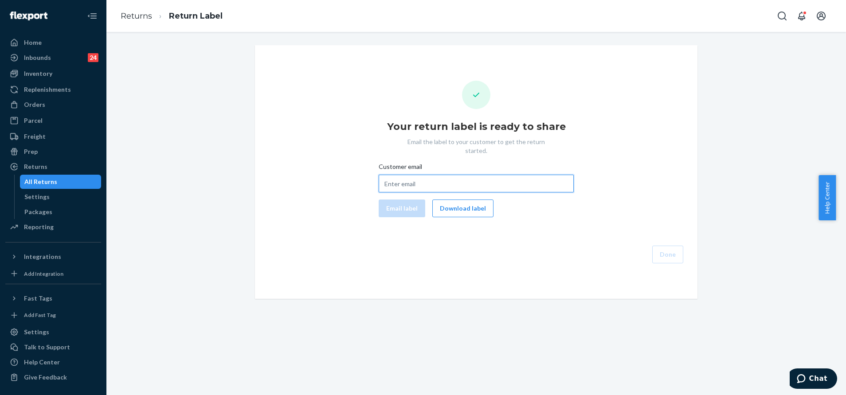
click at [421, 182] on input "Customer email" at bounding box center [476, 184] width 195 height 18
paste input "jsheets13@gmail.com"
type input "jsheets13@gmail.com"
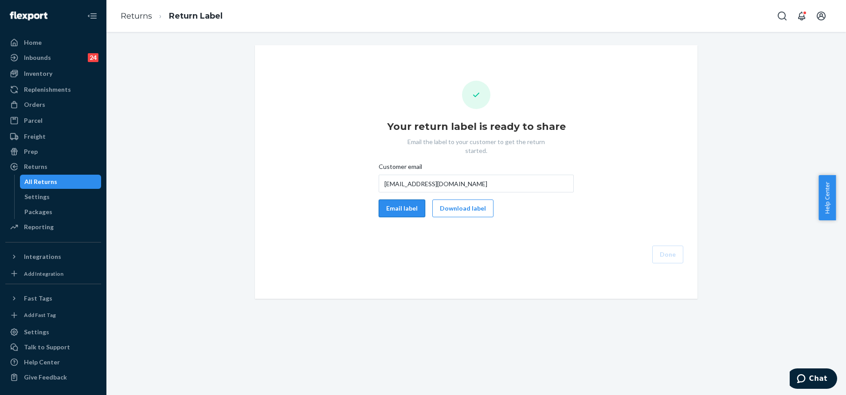
click at [396, 199] on button "Email label" at bounding box center [402, 208] width 47 height 18
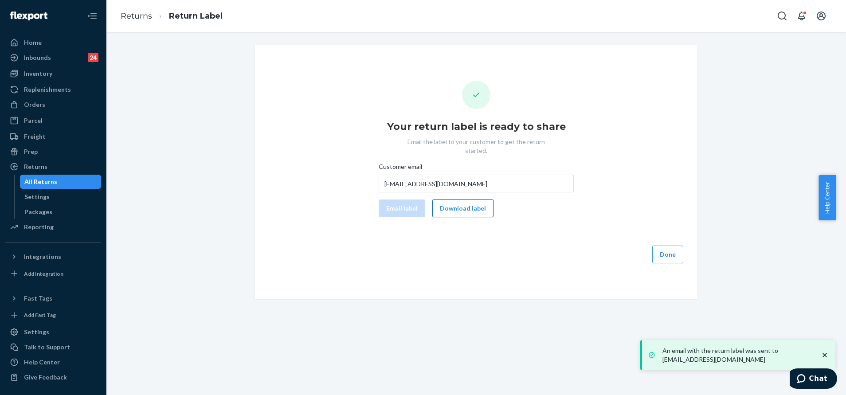
click at [449, 199] on button "Download label" at bounding box center [462, 208] width 61 height 18
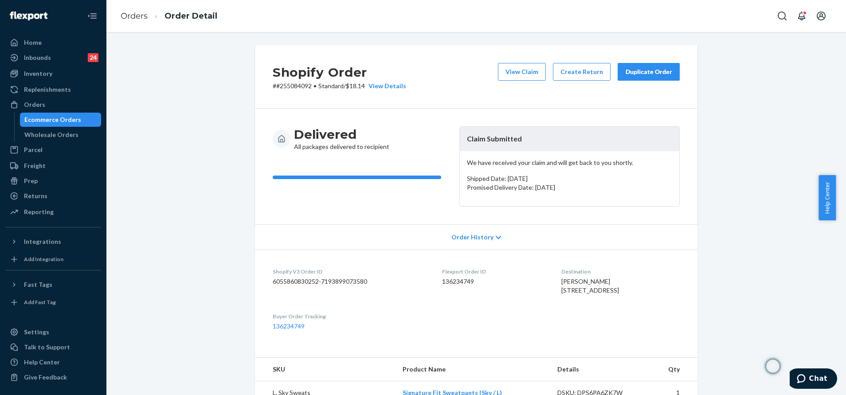
click at [643, 75] on div "Duplicate Order" at bounding box center [648, 71] width 47 height 9
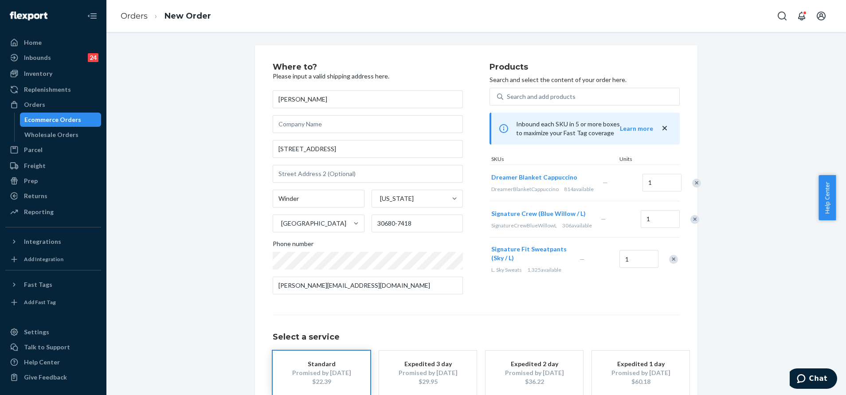
click at [690, 224] on div "Remove Item" at bounding box center [694, 219] width 9 height 9
click at [669, 227] on div "Remove Item" at bounding box center [673, 223] width 9 height 9
click at [342, 152] on input "905 Windward Ct" at bounding box center [368, 149] width 190 height 18
paste input ". Winder GA 30680"
type input "905 Windward Ct"
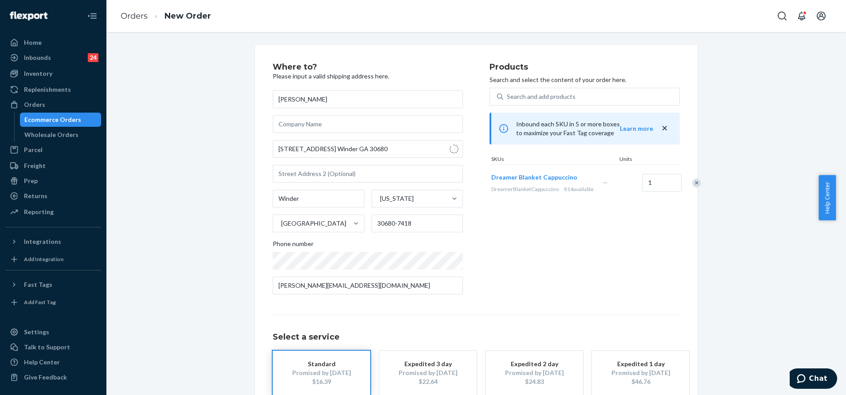
type input "30680"
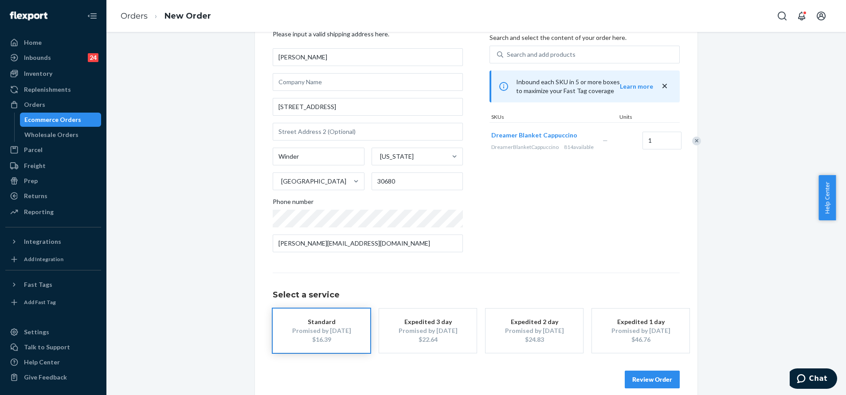
scroll to position [53, 0]
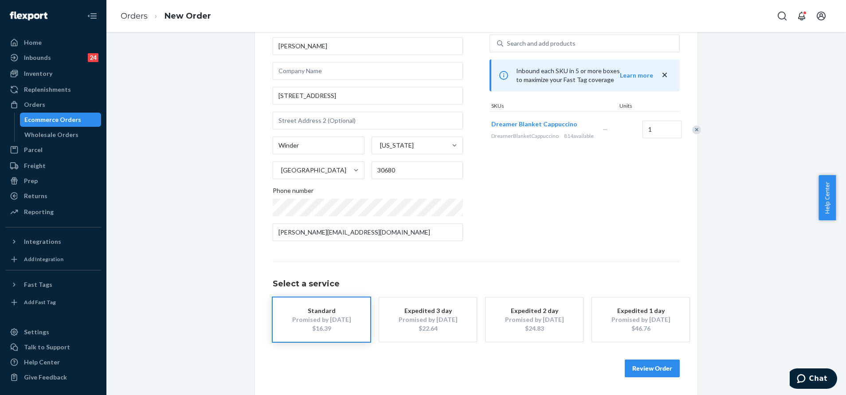
click at [645, 363] on button "Review Order" at bounding box center [652, 368] width 55 height 18
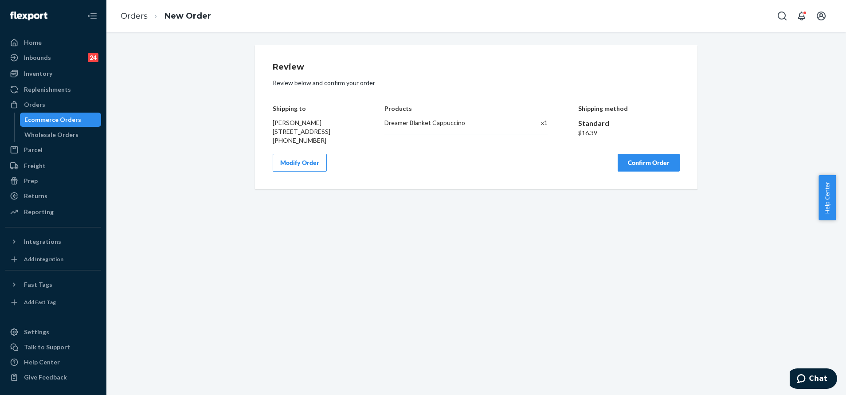
click at [660, 172] on button "Confirm Order" at bounding box center [648, 163] width 62 height 18
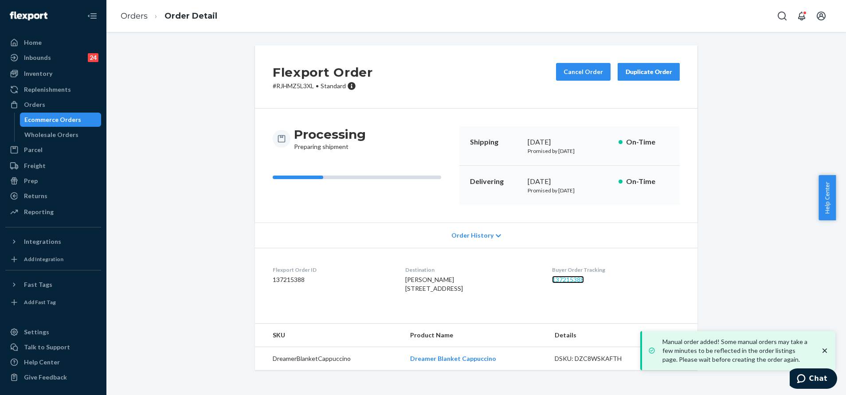
click at [570, 281] on link "137215388" at bounding box center [568, 280] width 32 height 8
click at [786, 164] on div "Flexport Order # RJHMZ5L3XL • Standard Cancel Order Duplicate Order Processing …" at bounding box center [476, 213] width 726 height 336
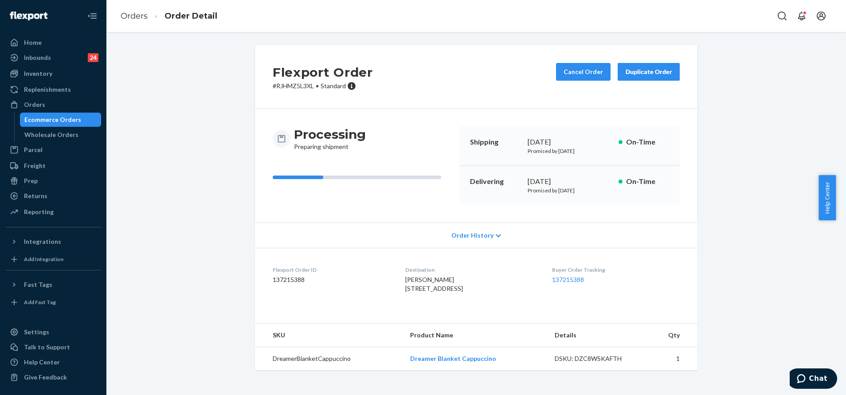
drag, startPoint x: 79, startPoint y: 75, endPoint x: 102, endPoint y: 74, distance: 22.6
click at [79, 75] on div "Inventory" at bounding box center [53, 73] width 94 height 12
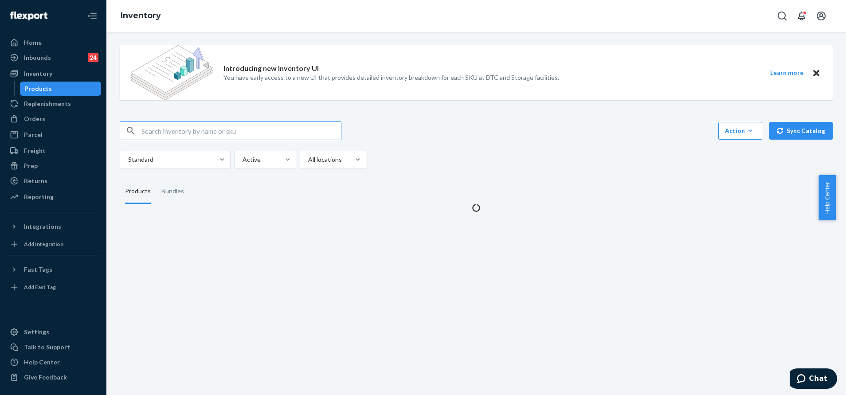
click at [239, 129] on input "text" at bounding box center [240, 131] width 199 height 18
click at [223, 131] on input "Minimalist Kids Hoodie Snow Leopard / XL" at bounding box center [240, 131] width 199 height 18
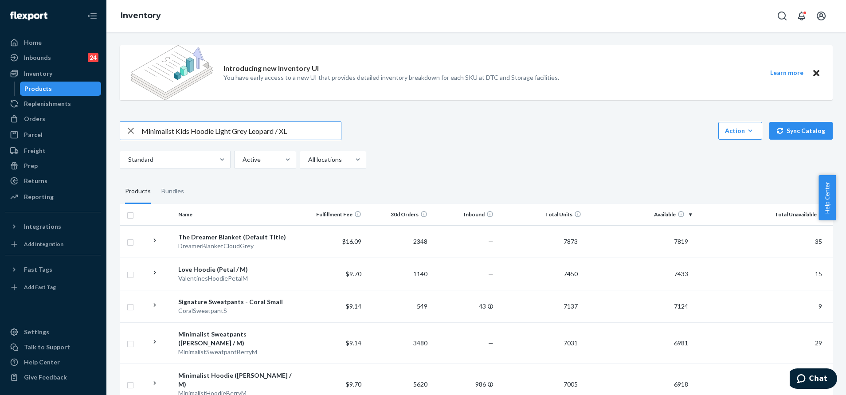
type input "Minimalist Kids Hoodie Light Grey Leopard / XL"
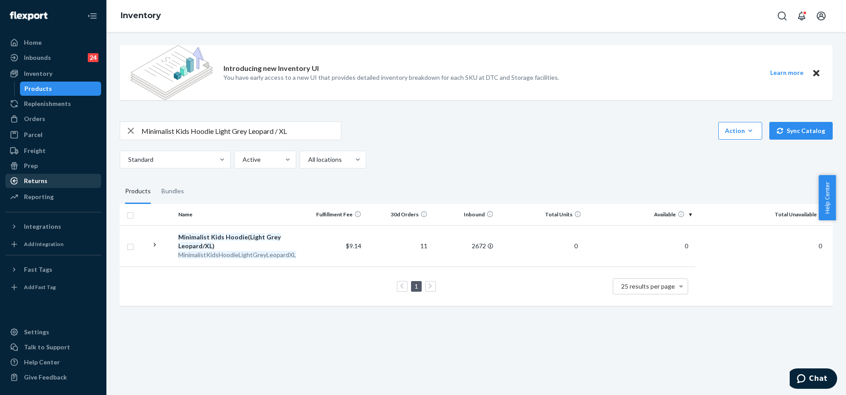
click at [55, 176] on div "Returns" at bounding box center [53, 181] width 94 height 12
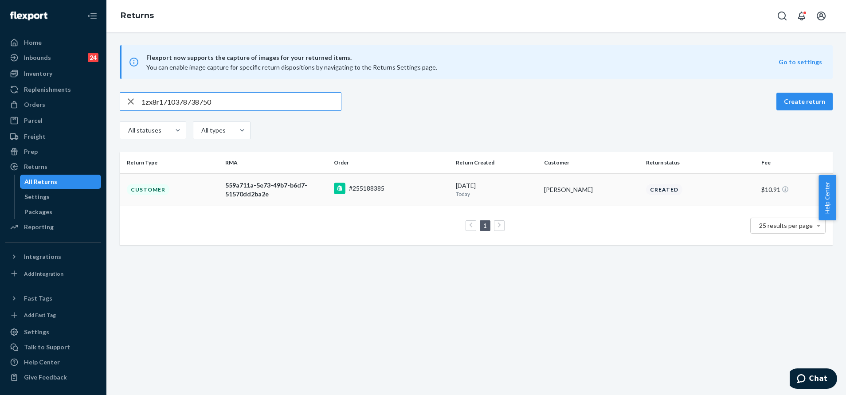
type input "1zx8r1710378738750"
click at [374, 193] on div "#255188385" at bounding box center [359, 189] width 51 height 12
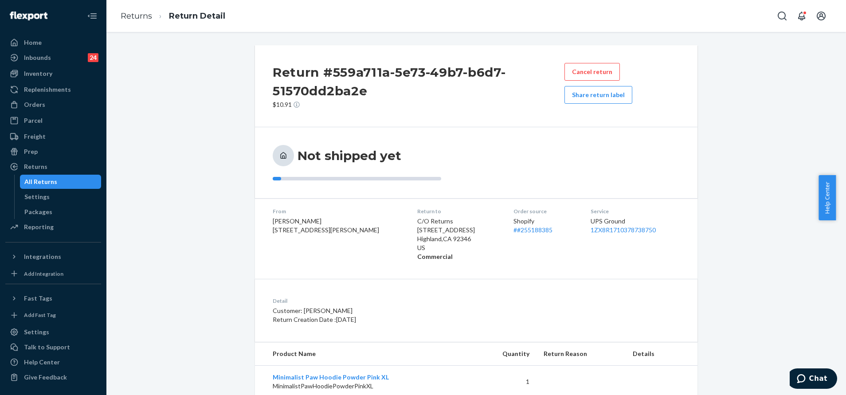
scroll to position [25, 0]
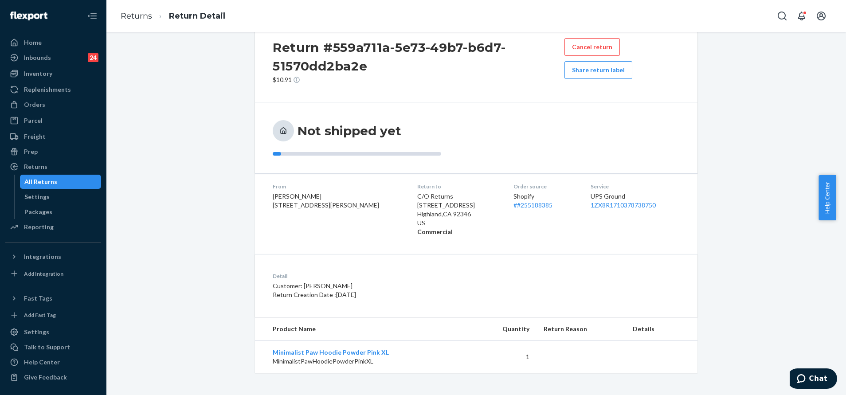
click at [617, 211] on div "Service UPS Ground 1ZX8R1710378738750" at bounding box center [634, 210] width 89 height 54
click at [616, 205] on link "1ZX8R1710378738750" at bounding box center [622, 205] width 65 height 8
click at [778, 20] on icon "Open Search Box" at bounding box center [782, 16] width 11 height 11
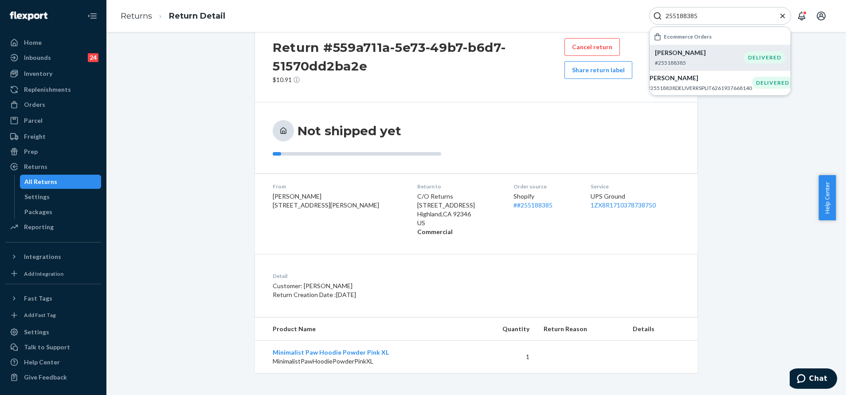
type input "255188385"
click at [704, 61] on p "#255188385" at bounding box center [699, 63] width 89 height 8
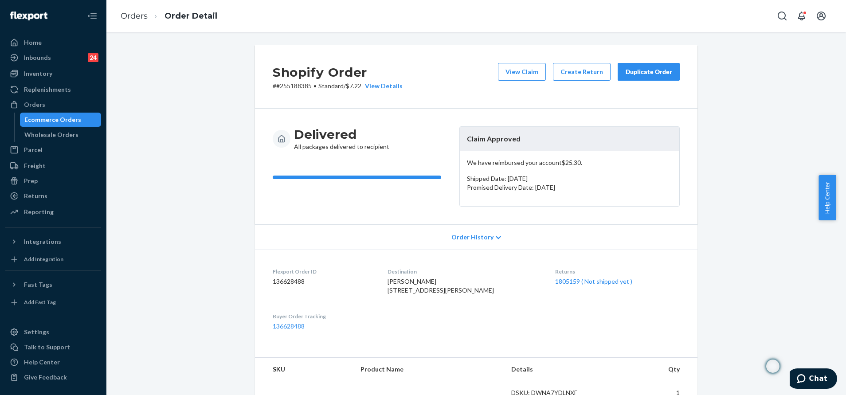
click at [650, 73] on div "Duplicate Order" at bounding box center [648, 71] width 47 height 9
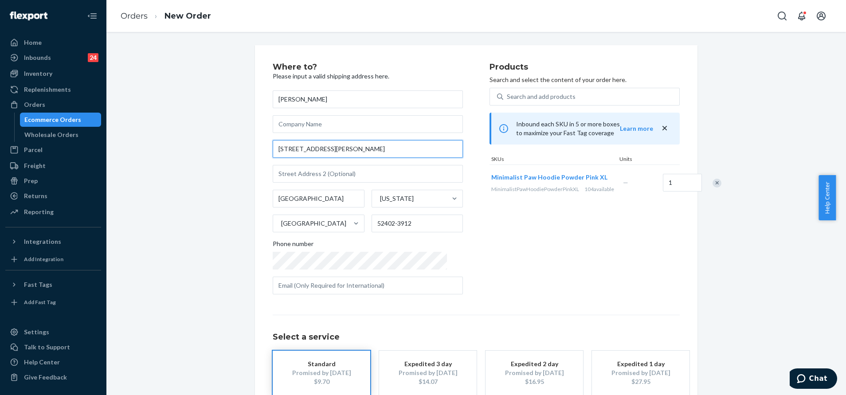
click at [358, 151] on input "1426 Daniels St NE" at bounding box center [368, 149] width 190 height 18
paste input ", Cedar Rapids, IA 52402"
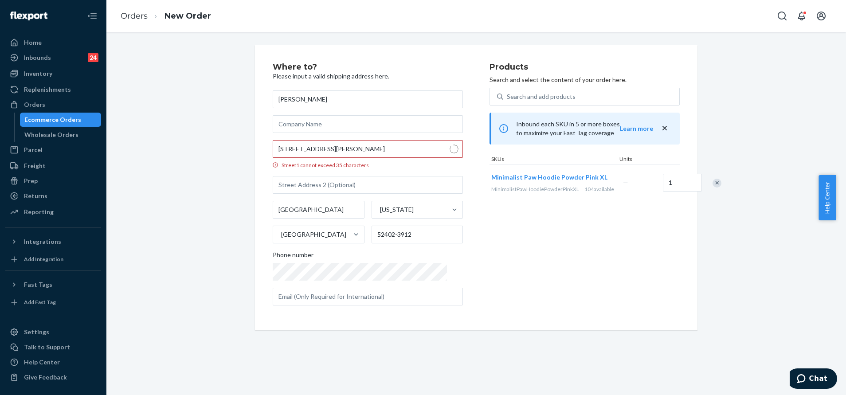
type input "1426 Daniels St NE"
type input "52402"
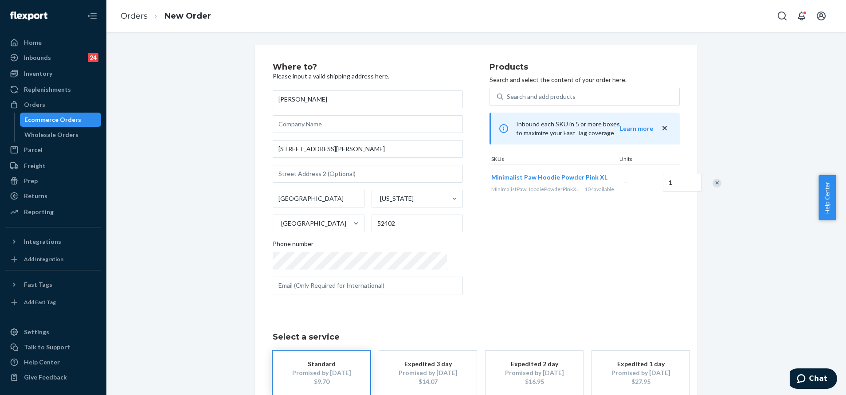
scroll to position [53, 0]
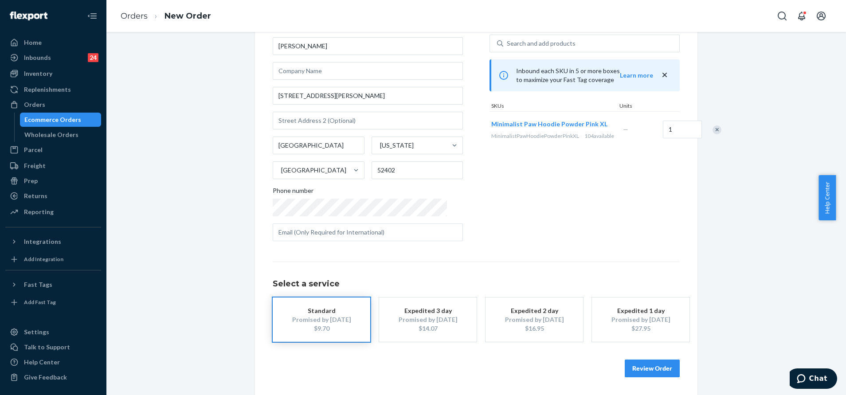
click at [650, 372] on button "Review Order" at bounding box center [652, 368] width 55 height 18
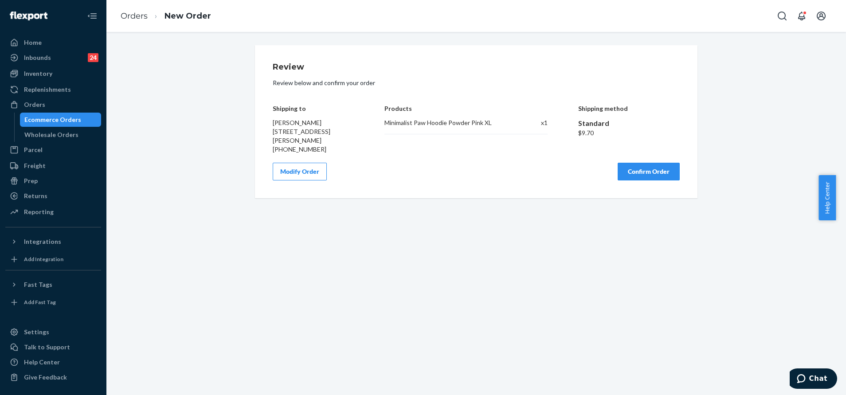
scroll to position [0, 0]
click at [641, 175] on button "Confirm Order" at bounding box center [648, 172] width 62 height 18
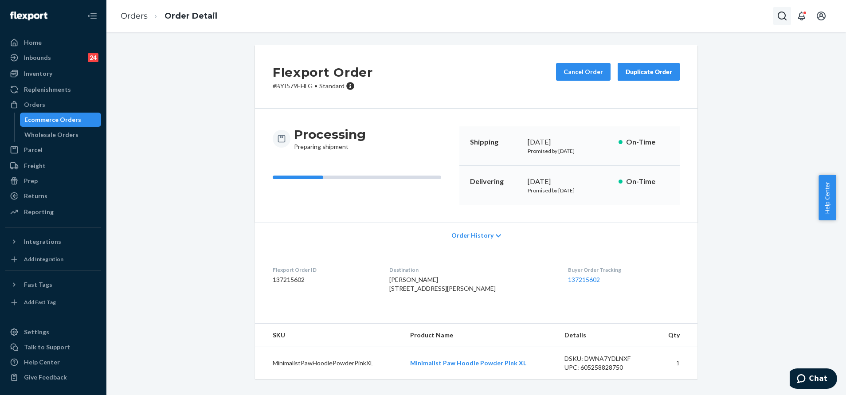
click at [789, 19] on button "Open Search Box" at bounding box center [782, 16] width 18 height 18
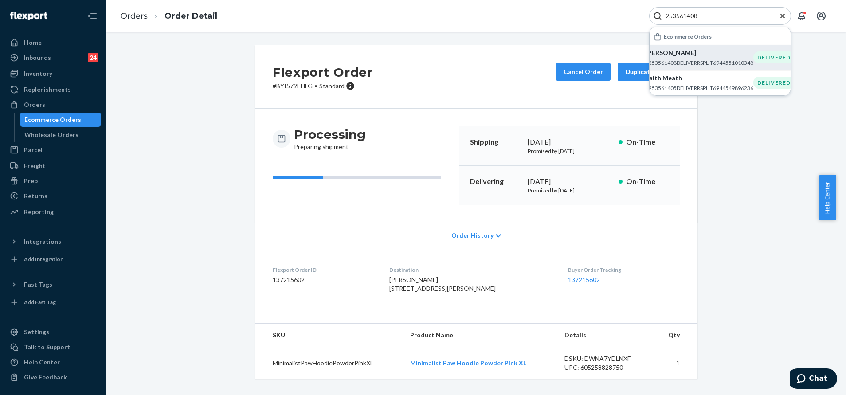
type input "253561408"
click at [723, 54] on p "Marina Rinaldi" at bounding box center [699, 52] width 108 height 9
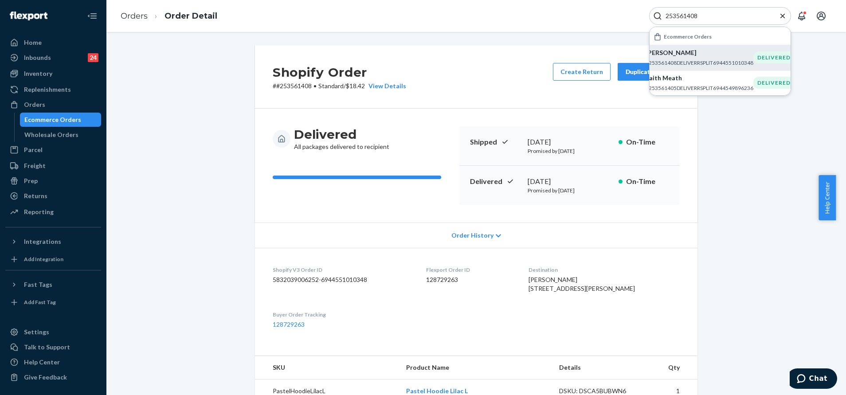
click at [688, 194] on div "Delivered All packages delivered to recipient Shipped May 18, 2025 Promised by …" at bounding box center [476, 166] width 442 height 114
click at [584, 62] on div "Shopify Order # #253561408 • Standard / $18.42 View Details Create Return Dupli…" at bounding box center [476, 76] width 442 height 63
click at [582, 72] on button "Create Return" at bounding box center [582, 72] width 58 height 18
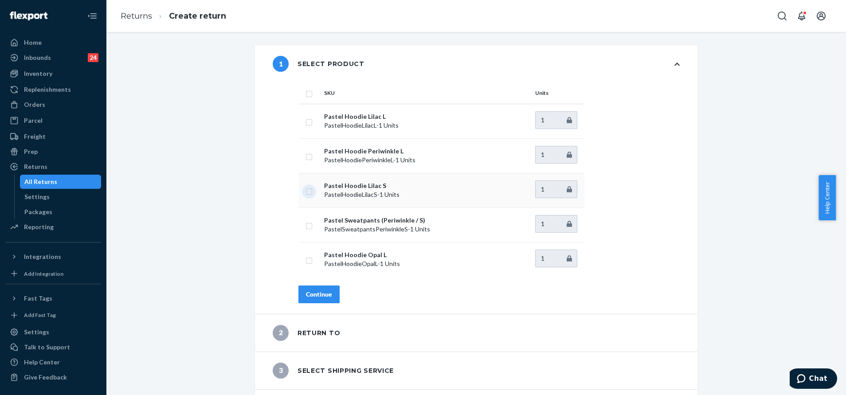
click at [305, 193] on input "checkbox" at bounding box center [308, 190] width 7 height 9
checkbox input "true"
click at [319, 294] on div "Continue" at bounding box center [319, 294] width 26 height 9
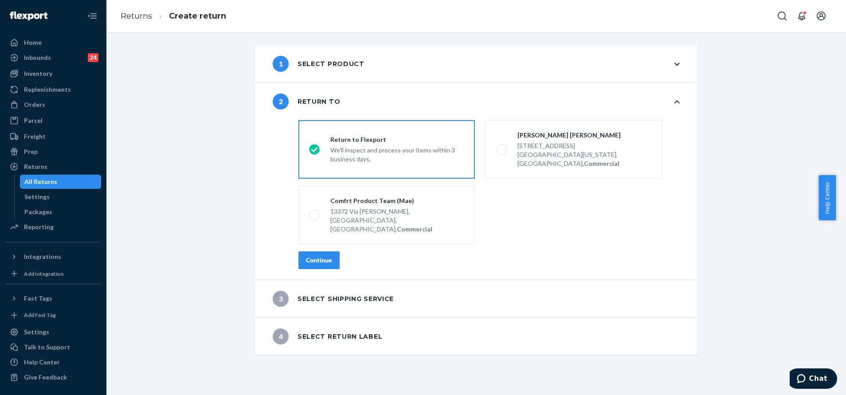
click at [321, 256] on div "Continue" at bounding box center [319, 260] width 26 height 9
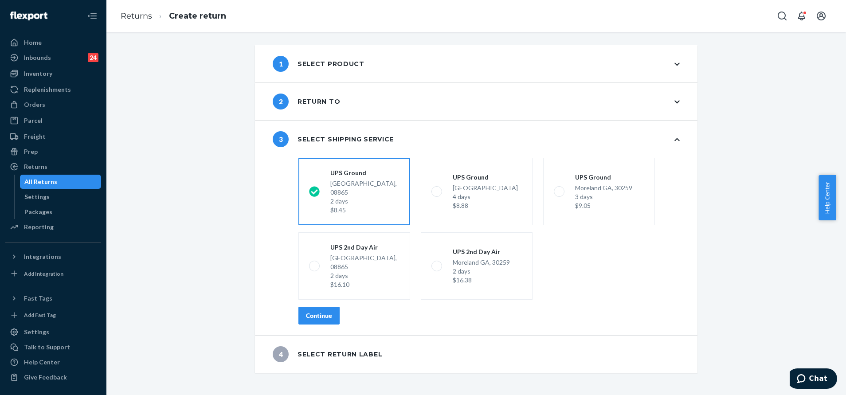
click at [314, 311] on div "Continue" at bounding box center [319, 315] width 26 height 9
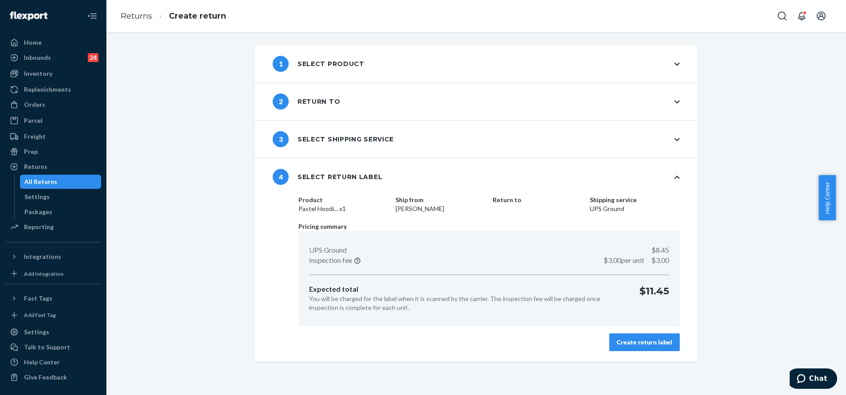
click at [627, 346] on div "Create return label" at bounding box center [644, 342] width 55 height 9
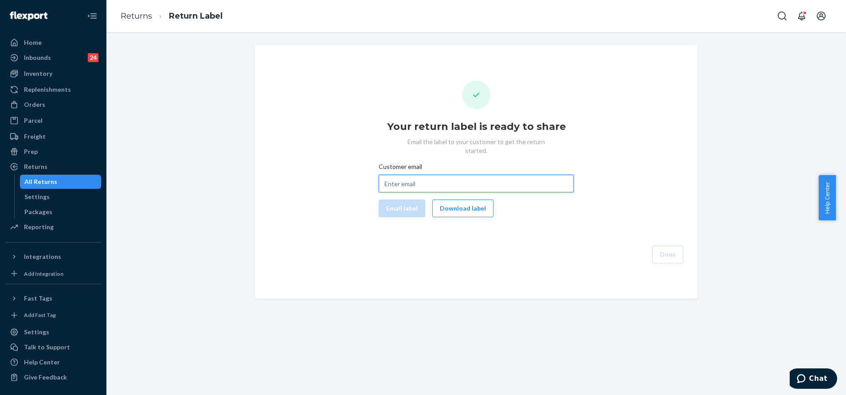
click at [424, 175] on input "Customer email" at bounding box center [476, 184] width 195 height 18
paste input "micheleerinaldi@gmail.com"
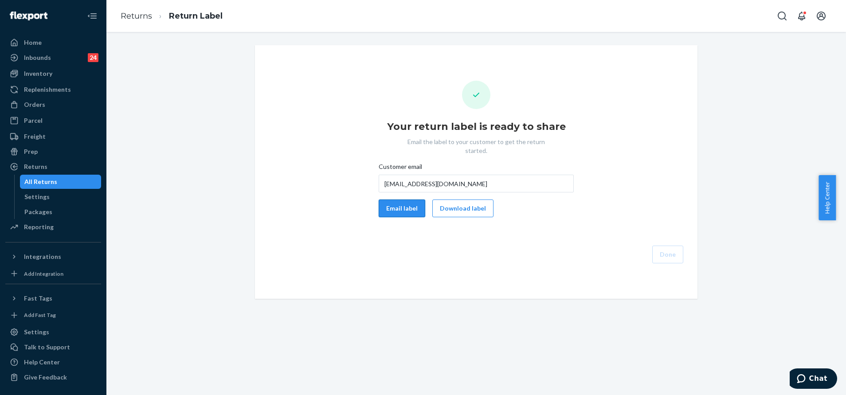
click at [402, 202] on button "Email label" at bounding box center [402, 208] width 47 height 18
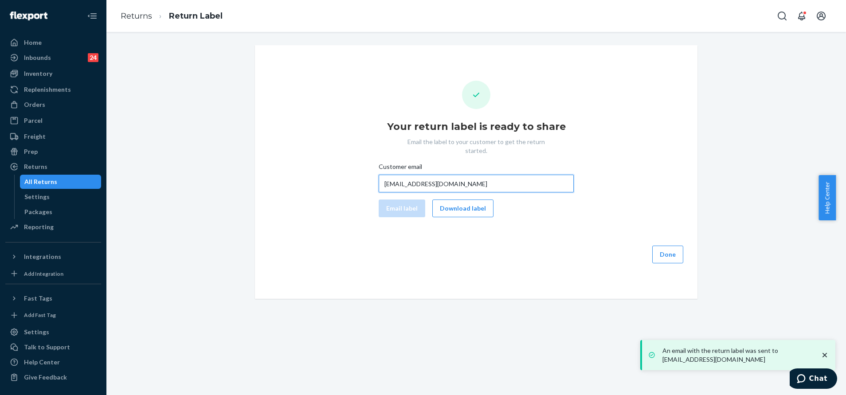
click at [441, 175] on input "micheleerinaldi@gmail.com" at bounding box center [476, 184] width 195 height 18
paste input "illn4cit"
click at [399, 199] on button "Email label" at bounding box center [402, 208] width 47 height 18
click at [422, 175] on input "illn4cit@gmail.com" at bounding box center [476, 184] width 195 height 18
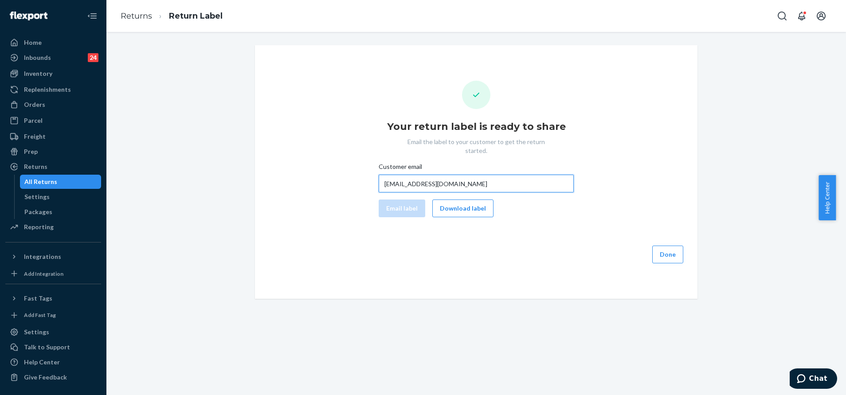
paste input "Rinaldisk9@yahoo"
type input "Rinaldisk9@yahoo.com"
click at [406, 199] on button "Email label" at bounding box center [402, 208] width 47 height 18
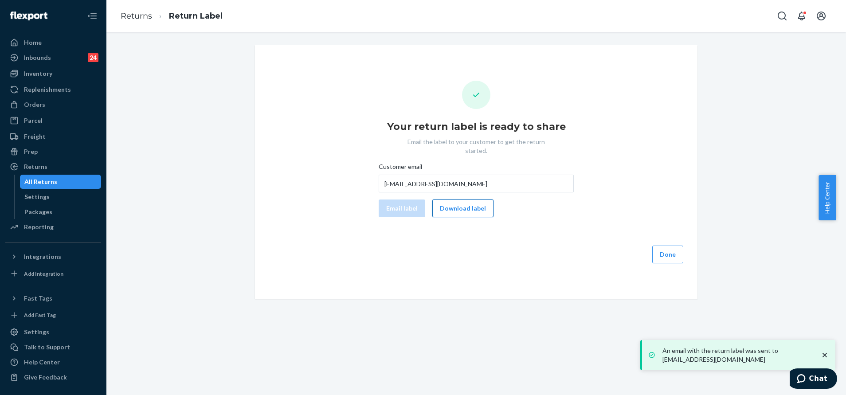
click at [475, 203] on button "Download label" at bounding box center [462, 208] width 61 height 18
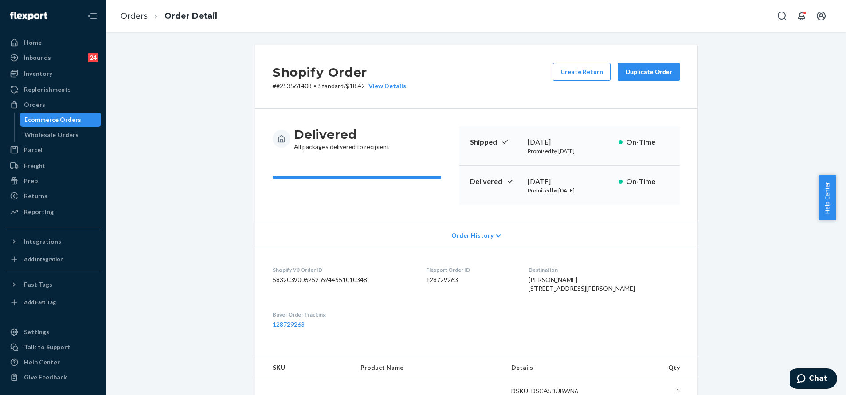
click at [784, 18] on icon "Open Search Box" at bounding box center [782, 16] width 9 height 9
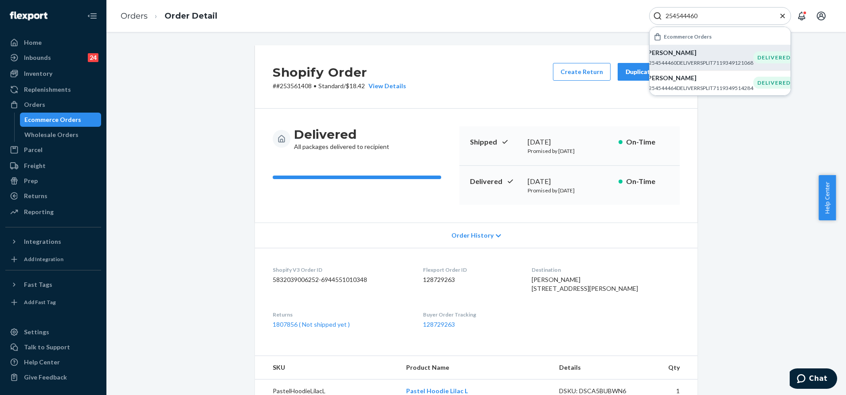
type input "254544460"
click at [724, 60] on p "#254544460DELIVERRSPLIT7119349121068" at bounding box center [699, 63] width 108 height 8
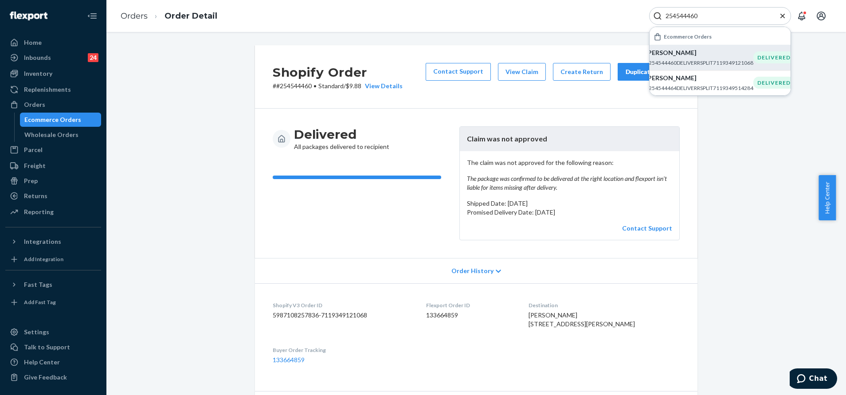
click at [777, 15] on div "254544460" at bounding box center [720, 16] width 142 height 18
click at [781, 16] on icon "Close Search" at bounding box center [782, 16] width 9 height 9
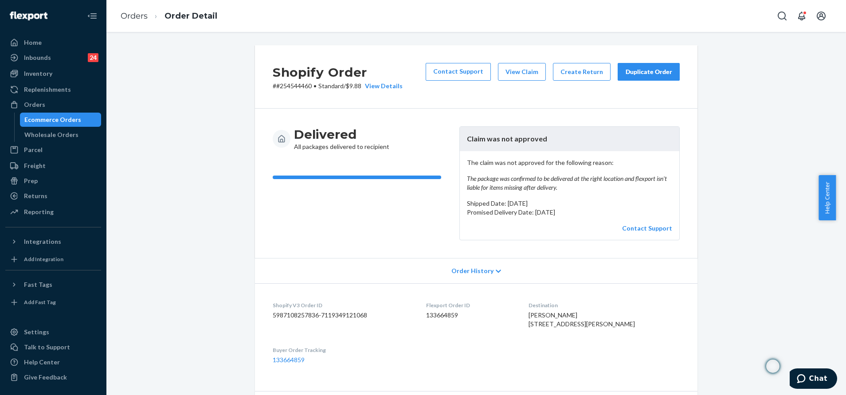
click at [641, 67] on button "Duplicate Order" at bounding box center [648, 72] width 62 height 18
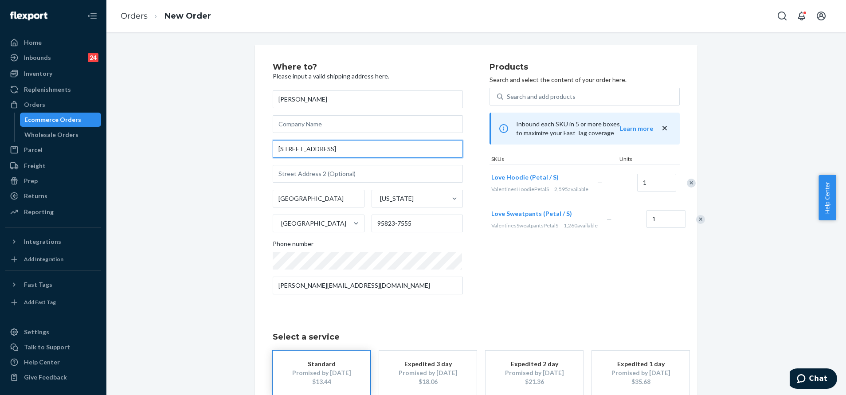
click at [378, 149] on input "[STREET_ADDRESS]" at bounding box center [368, 149] width 190 height 18
paste input "[STREET_ADDRESS]"
type input "111 White Torpedo Wy"
type input "[GEOGRAPHIC_DATA]"
type input "29072"
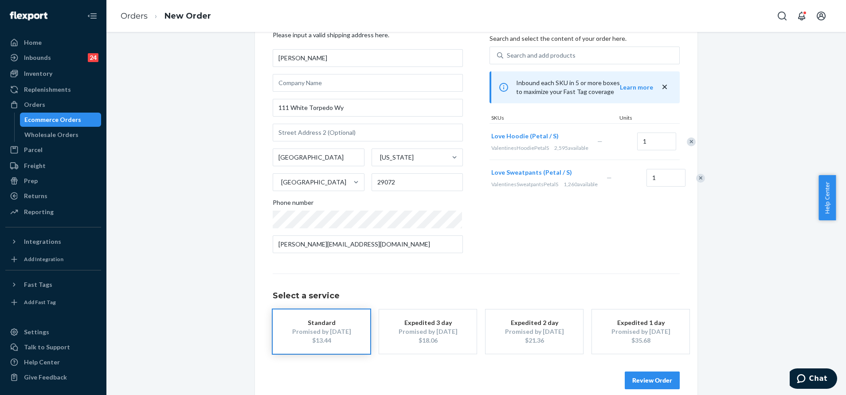
scroll to position [53, 0]
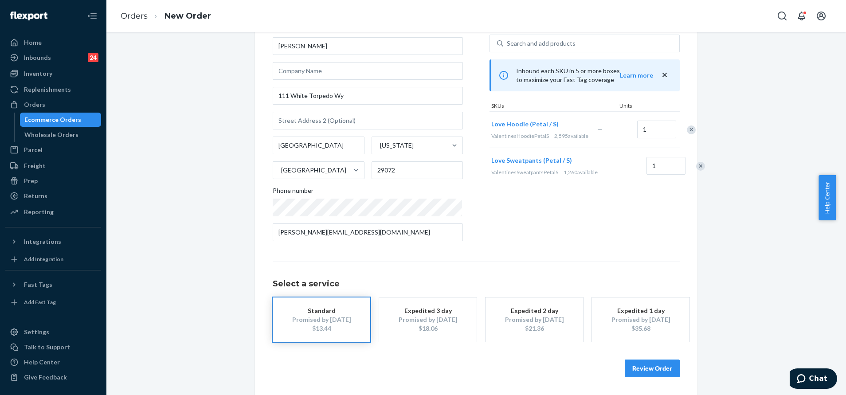
click at [633, 363] on button "Review Order" at bounding box center [652, 368] width 55 height 18
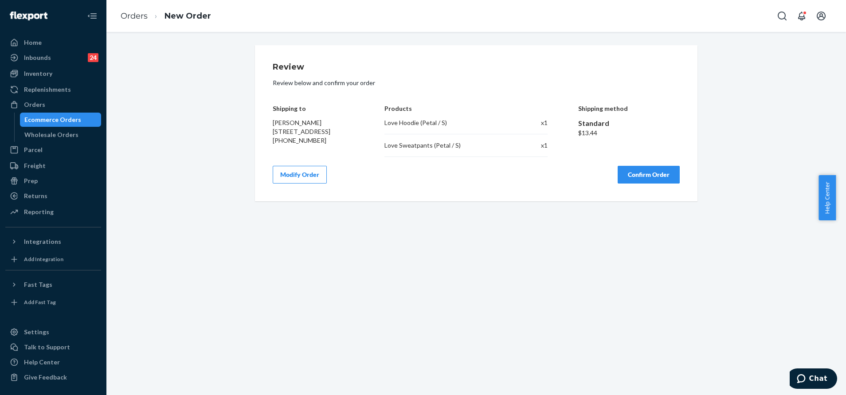
scroll to position [0, 0]
click at [653, 178] on button "Confirm Order" at bounding box center [648, 175] width 62 height 18
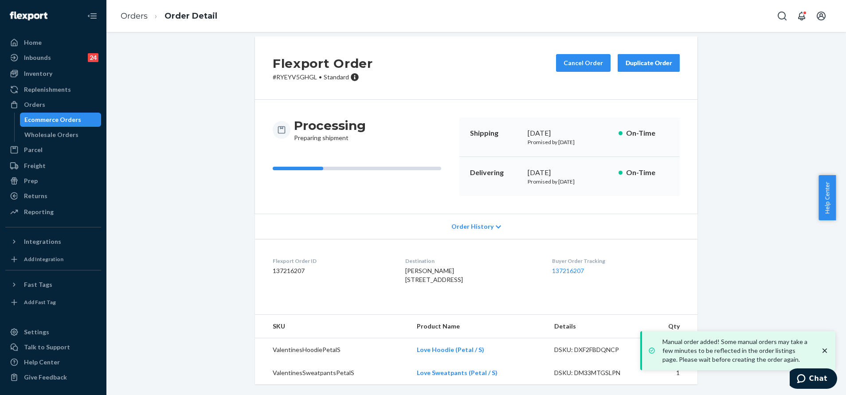
scroll to position [27, 0]
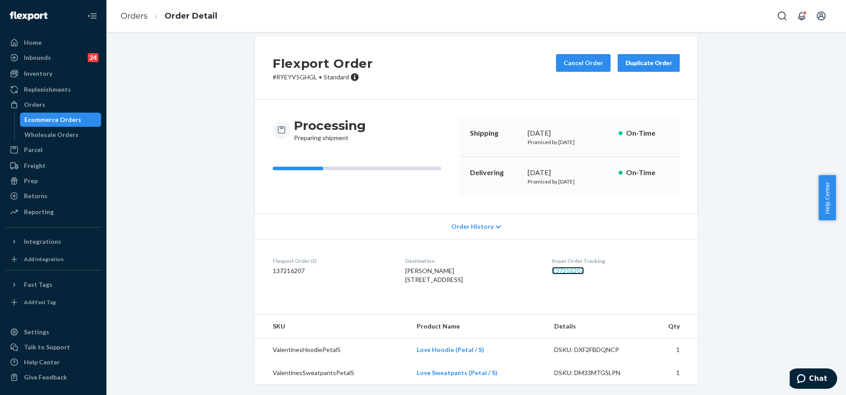
click at [575, 267] on link "137216207" at bounding box center [568, 271] width 32 height 8
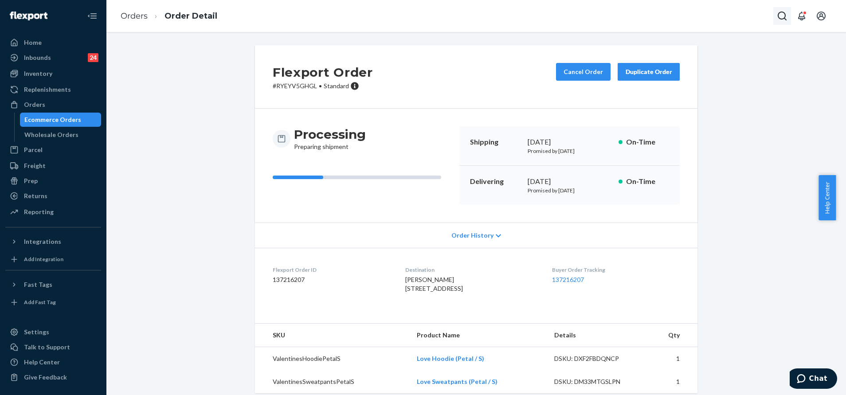
click at [781, 15] on icon "Open Search Box" at bounding box center [782, 16] width 11 height 11
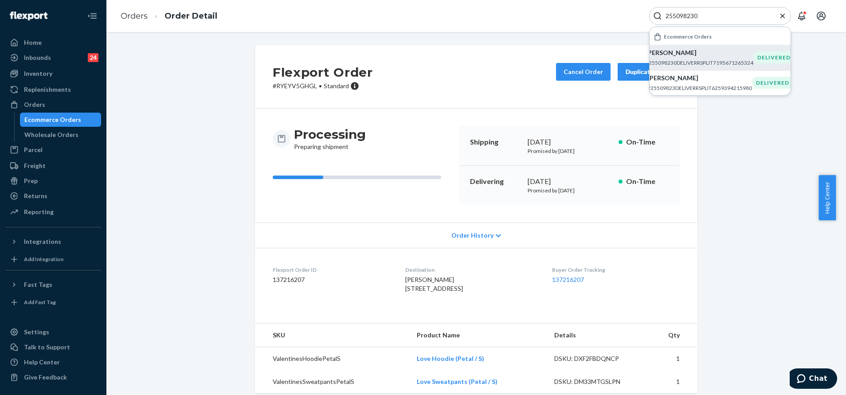
type input "255098230"
click at [718, 62] on p "#255098230DELIVERRSPLIT7195671265324" at bounding box center [699, 63] width 108 height 8
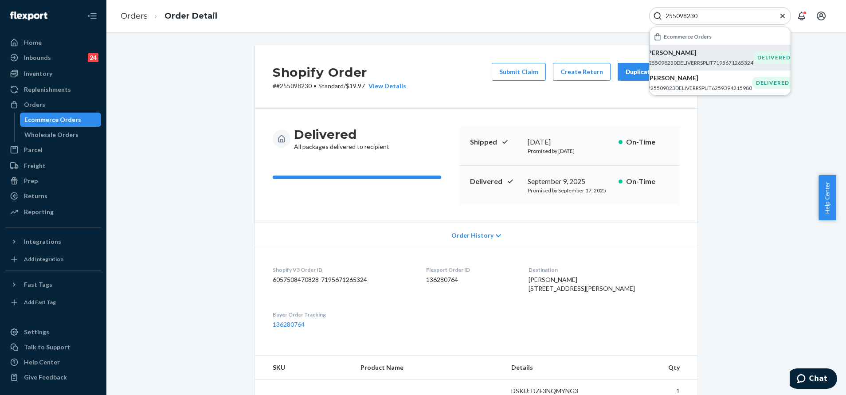
click at [626, 72] on div "Duplicate Order" at bounding box center [648, 71] width 47 height 9
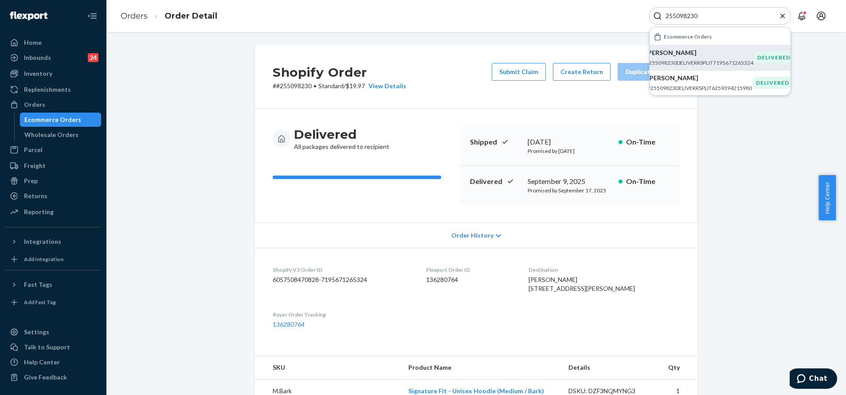
click at [781, 19] on icon "Close Search" at bounding box center [782, 16] width 9 height 9
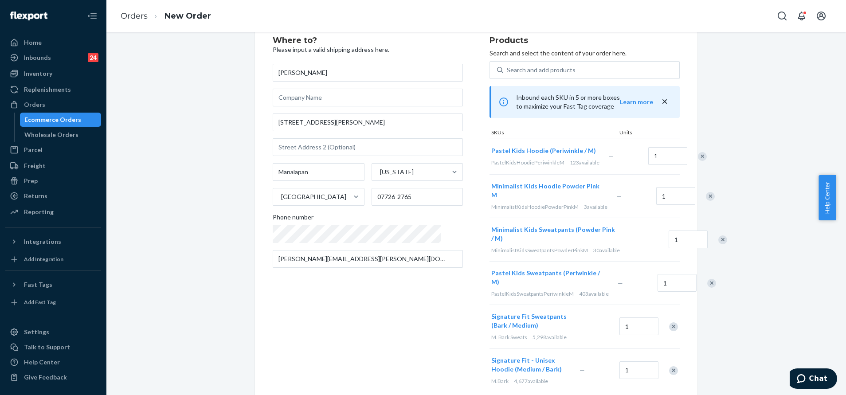
scroll to position [66, 0]
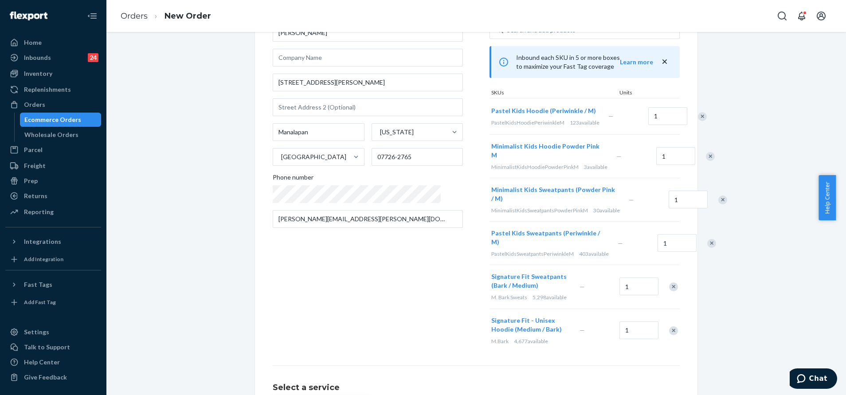
click at [698, 117] on div "Remove Item" at bounding box center [702, 116] width 9 height 9
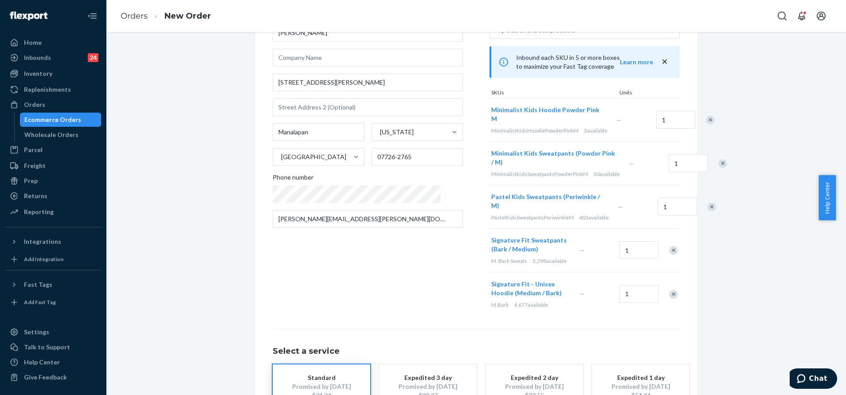
click at [718, 168] on div "Remove Item" at bounding box center [722, 163] width 9 height 9
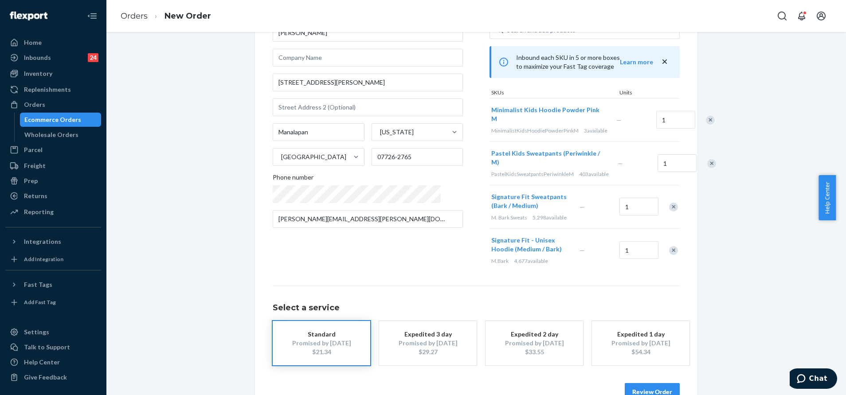
click at [707, 168] on div "Remove Item" at bounding box center [711, 163] width 9 height 9
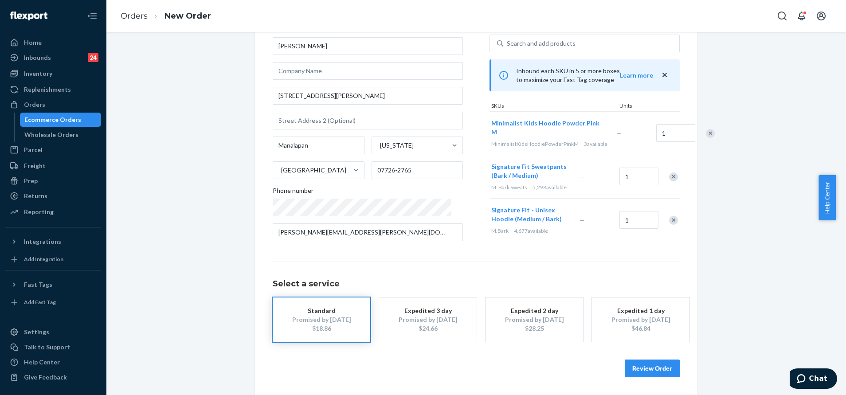
scroll to position [54, 0]
click at [671, 177] on div at bounding box center [668, 176] width 22 height 23
click at [669, 180] on div "Remove Item" at bounding box center [673, 176] width 9 height 9
click at [669, 181] on div "Remove Item" at bounding box center [673, 176] width 9 height 9
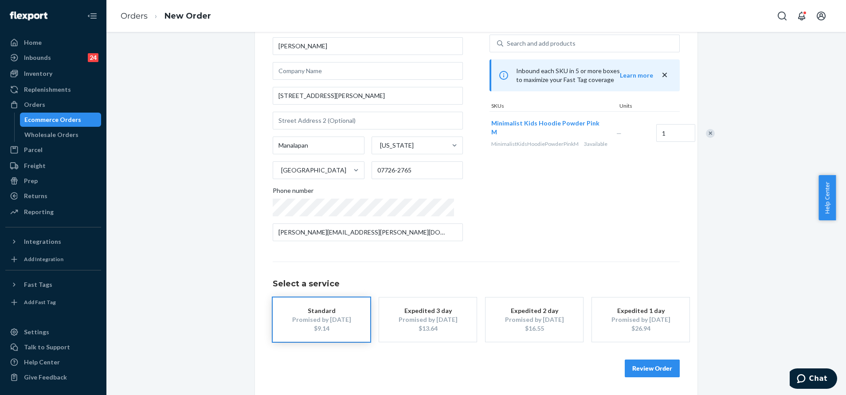
scroll to position [0, 0]
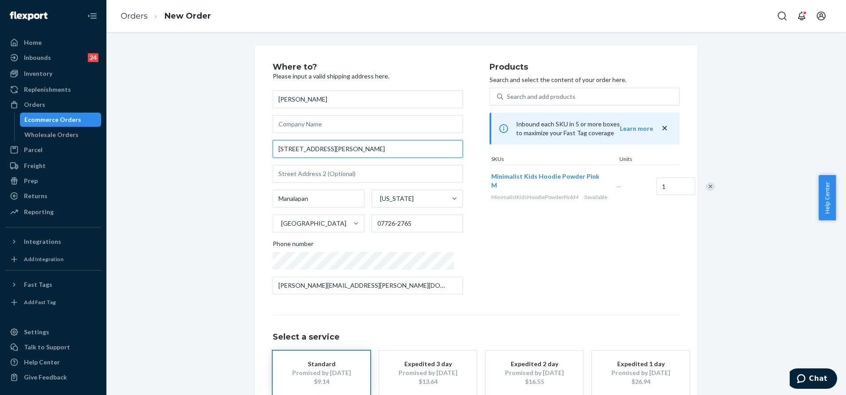
click at [332, 150] on input "[STREET_ADDRESS][PERSON_NAME]" at bounding box center [368, 149] width 190 height 18
paste input "ourt [GEOGRAPHIC_DATA]"
type input "[STREET_ADDRESS][PERSON_NAME]"
type input "[GEOGRAPHIC_DATA]"
type input "07726"
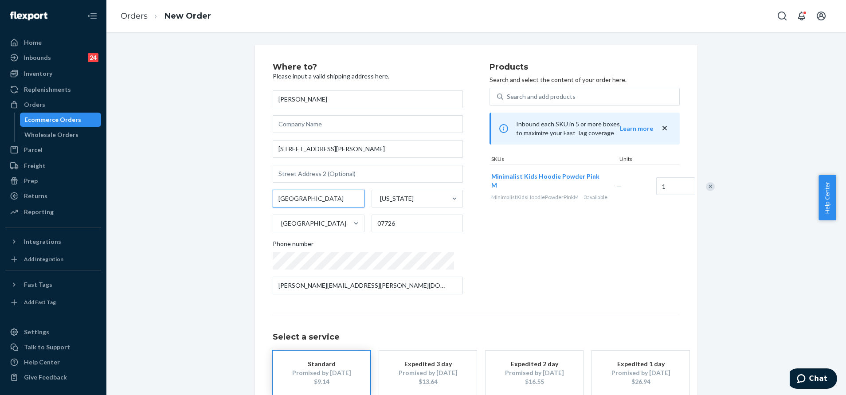
drag, startPoint x: 321, startPoint y: 200, endPoint x: 305, endPoint y: 199, distance: 15.6
click at [305, 199] on input "[GEOGRAPHIC_DATA]" at bounding box center [319, 199] width 92 height 18
click at [355, 147] on input "[STREET_ADDRESS][PERSON_NAME]" at bounding box center [368, 149] width 190 height 18
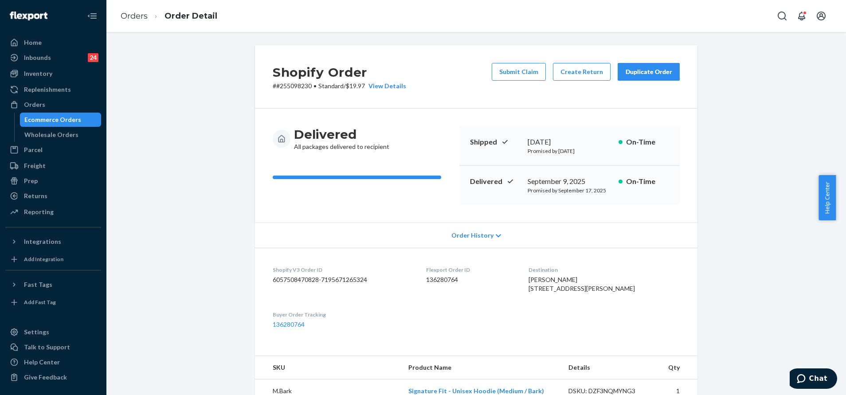
click at [641, 71] on div "Duplicate Order" at bounding box center [648, 71] width 47 height 9
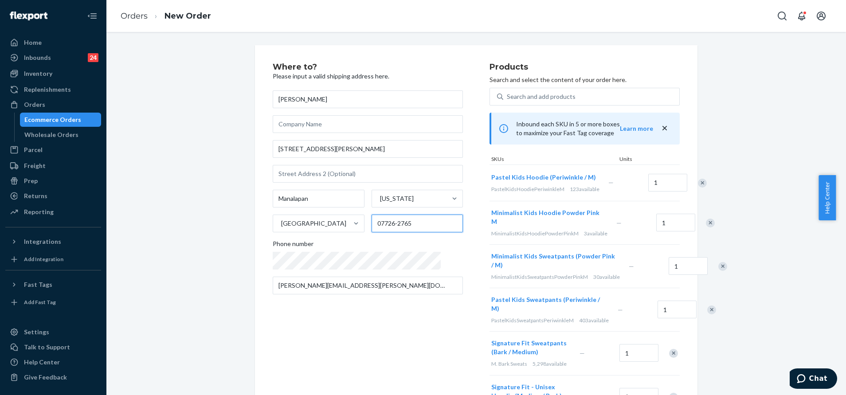
drag, startPoint x: 415, startPoint y: 223, endPoint x: 378, endPoint y: 227, distance: 37.4
click at [378, 227] on input "07726-2765" at bounding box center [417, 224] width 92 height 18
type input "07726"
click at [719, 204] on div "Where to? Please input a valid shipping address here. [PERSON_NAME] [STREET_ADD…" at bounding box center [476, 305] width 726 height 520
click at [698, 186] on div "Remove Item" at bounding box center [702, 183] width 9 height 9
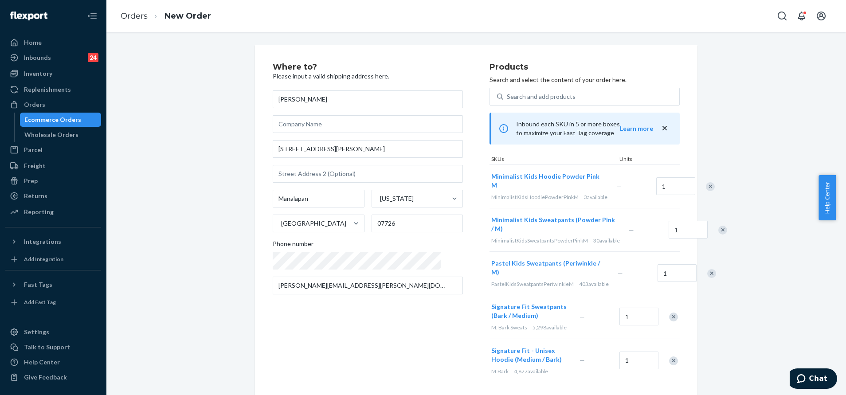
click at [718, 234] on div "Remove Item" at bounding box center [722, 230] width 9 height 9
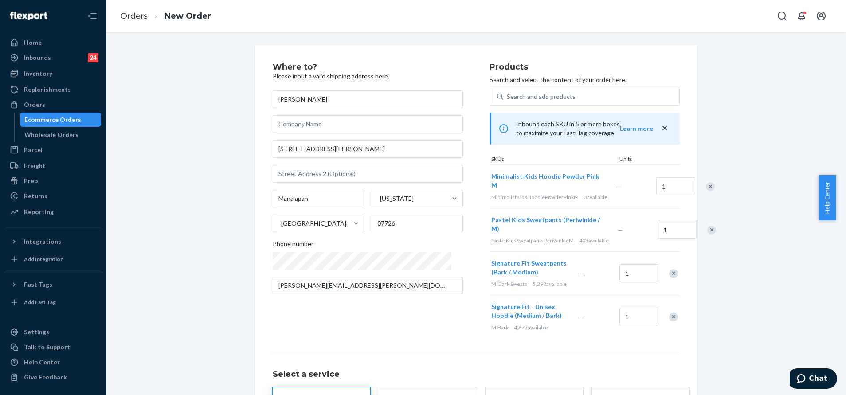
click at [707, 234] on div "Remove Item" at bounding box center [711, 230] width 9 height 9
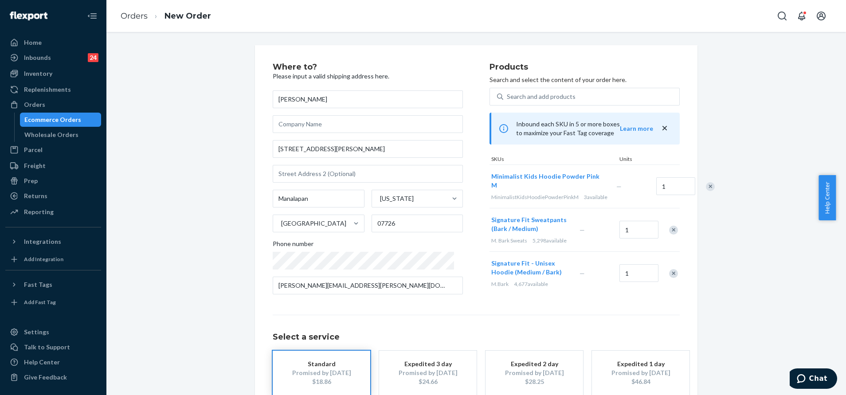
click at [671, 234] on div "Remove Item" at bounding box center [673, 230] width 9 height 9
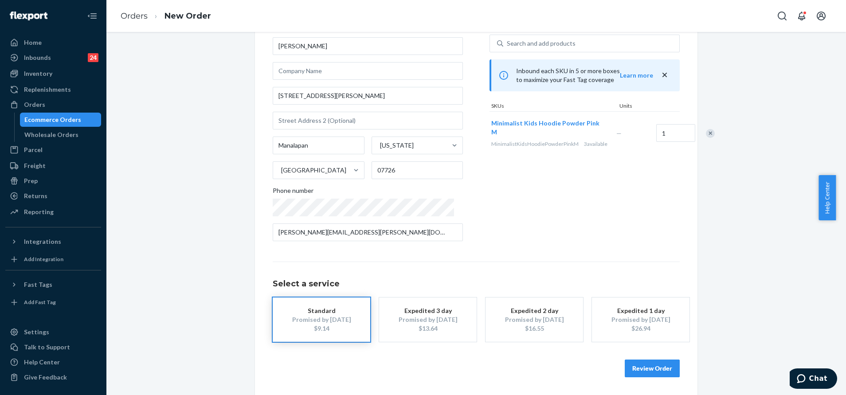
click at [653, 366] on button "Review Order" at bounding box center [652, 368] width 55 height 18
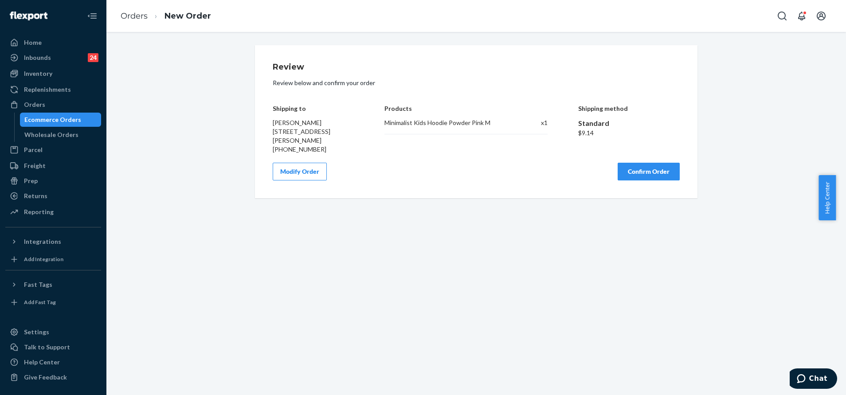
scroll to position [0, 0]
click at [638, 176] on button "Confirm Order" at bounding box center [648, 172] width 62 height 18
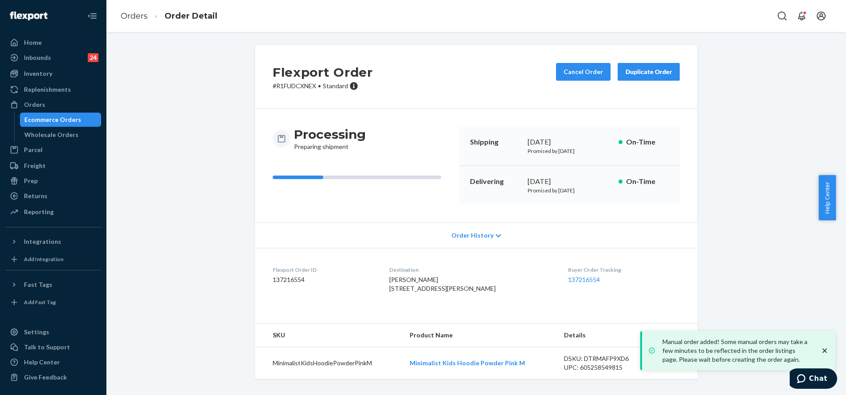
click at [415, 231] on div "Order History" at bounding box center [476, 235] width 442 height 25
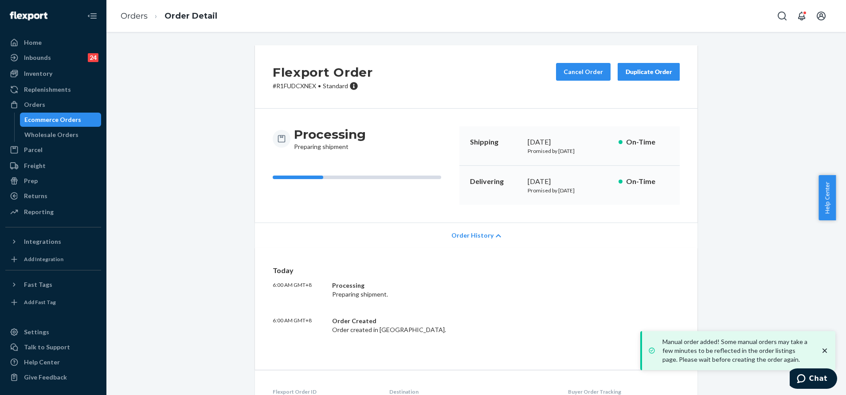
click at [477, 236] on span "Order History" at bounding box center [472, 235] width 42 height 9
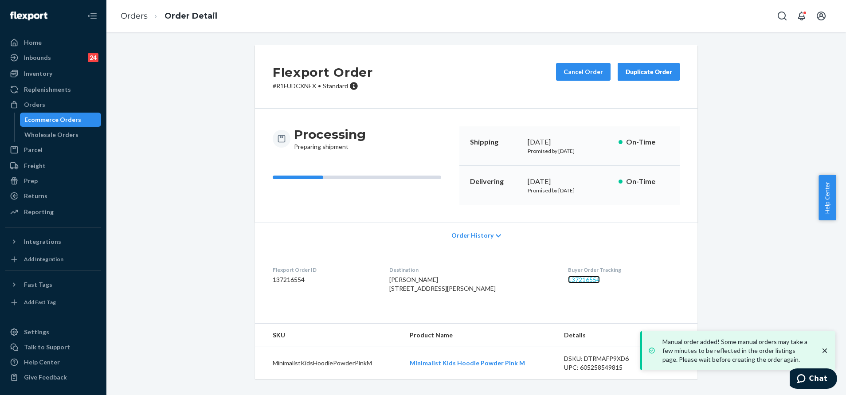
click at [568, 279] on link "137216554" at bounding box center [584, 280] width 32 height 8
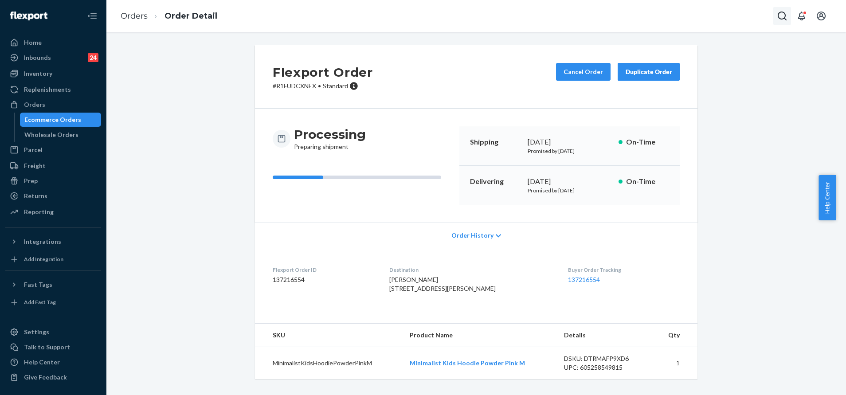
click at [776, 16] on button "Open Search Box" at bounding box center [782, 16] width 18 height 18
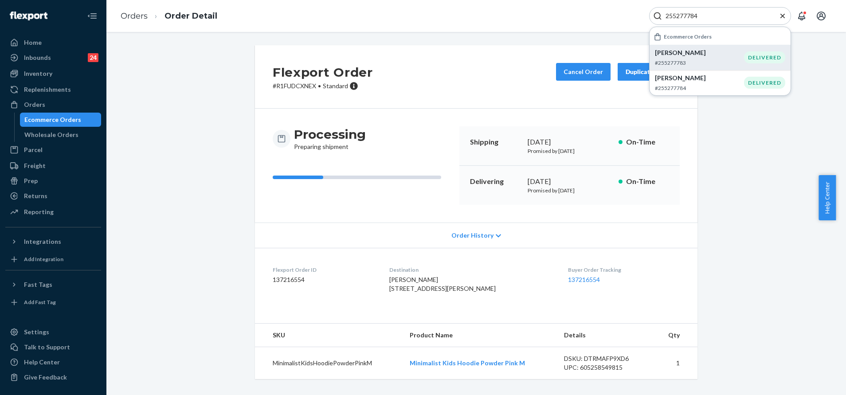
type input "255277784"
click at [729, 55] on p "Faith Matta" at bounding box center [699, 52] width 89 height 9
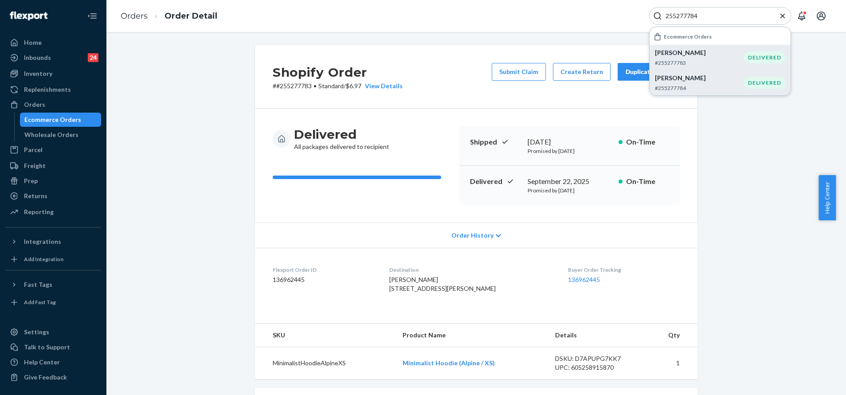
click at [724, 85] on p "#255277784" at bounding box center [699, 88] width 89 height 8
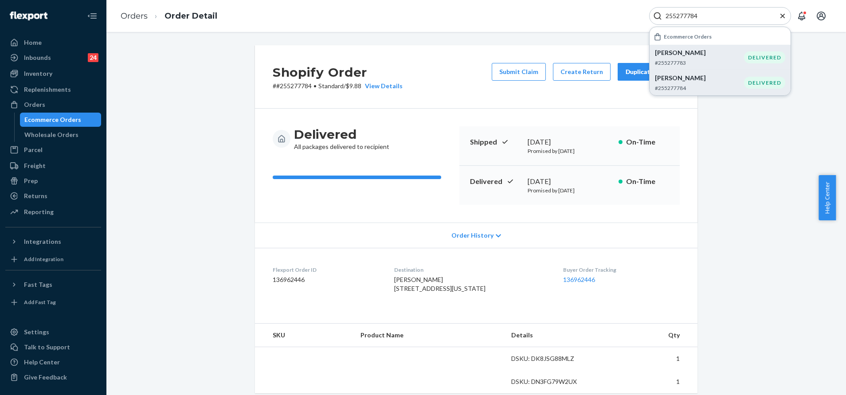
click at [782, 15] on icon "Close Search" at bounding box center [782, 16] width 9 height 9
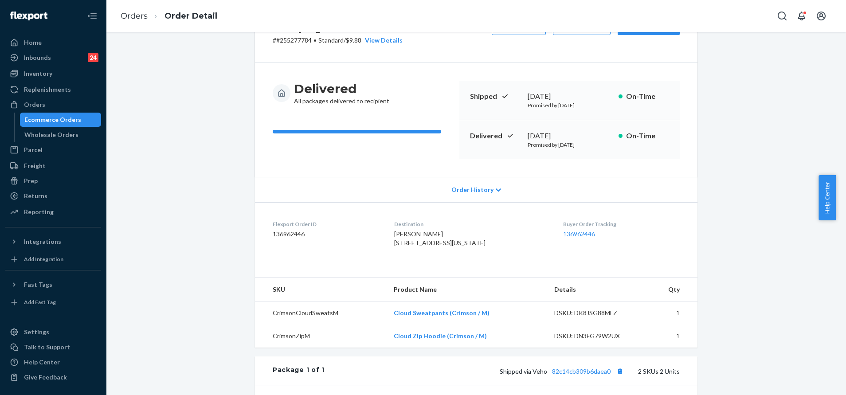
scroll to position [66, 0]
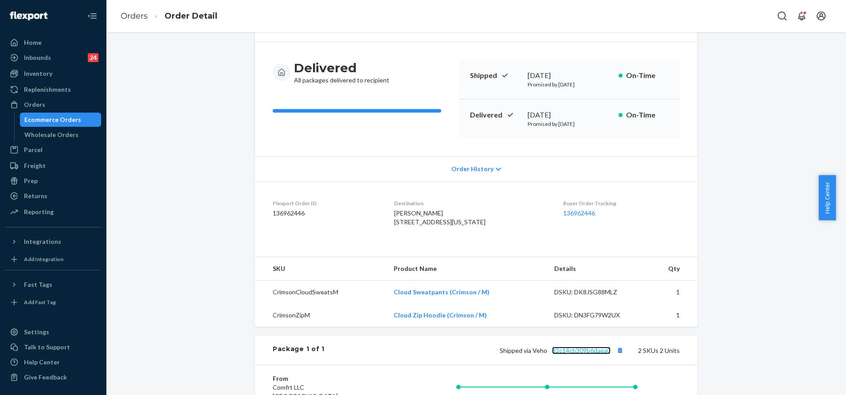
click at [579, 354] on link "82c14cb309b6daea0" at bounding box center [581, 351] width 59 height 8
drag, startPoint x: 48, startPoint y: 109, endPoint x: 60, endPoint y: 108, distance: 12.0
click at [48, 109] on div "Orders" at bounding box center [53, 104] width 94 height 12
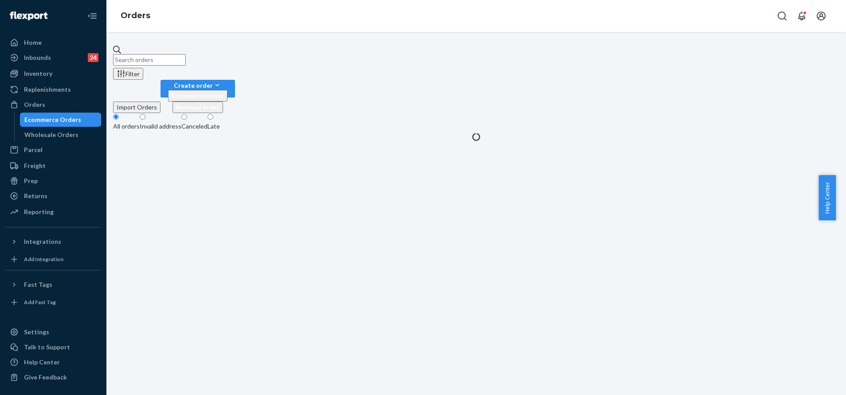
click at [186, 54] on input "text" at bounding box center [149, 60] width 73 height 12
paste input "AMY ATLER"
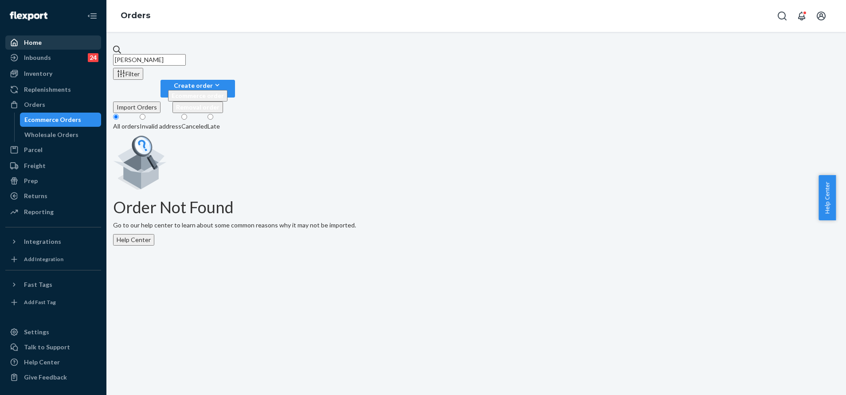
type input "AMY ATLER"
click at [43, 38] on div "Home" at bounding box center [53, 42] width 94 height 12
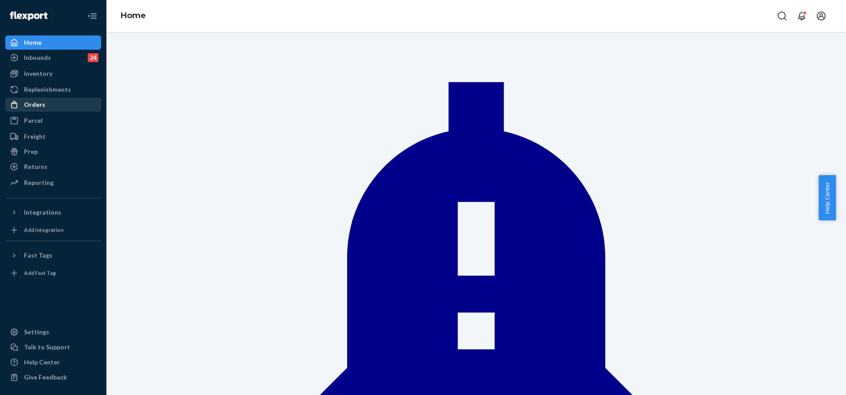
click at [60, 103] on div "Orders" at bounding box center [53, 104] width 94 height 12
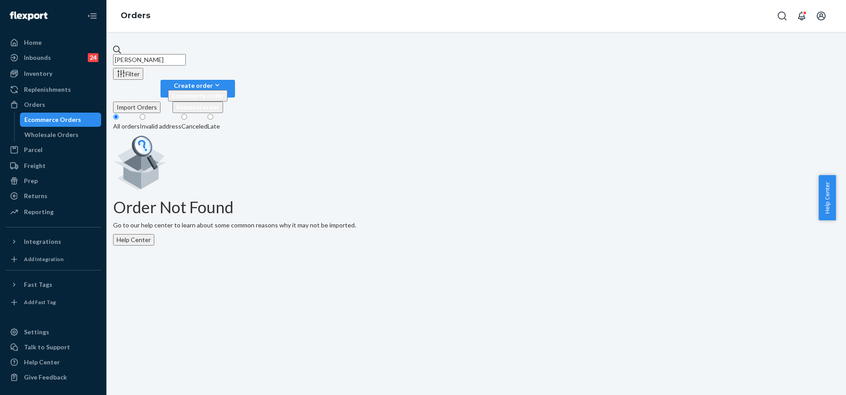
click at [186, 56] on input "AMY ATLER" at bounding box center [149, 60] width 73 height 12
click at [186, 54] on input "AMY ATLER" at bounding box center [149, 60] width 73 height 12
click at [778, 16] on icon "Open Search Box" at bounding box center [782, 16] width 9 height 9
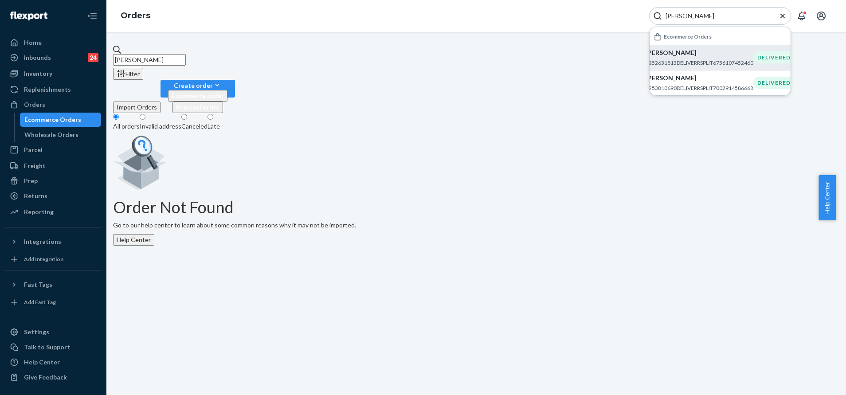
type input "AMY ATLER"
click at [710, 59] on p "#252631813DELIVERRSPLIT6756107452460" at bounding box center [699, 63] width 108 height 8
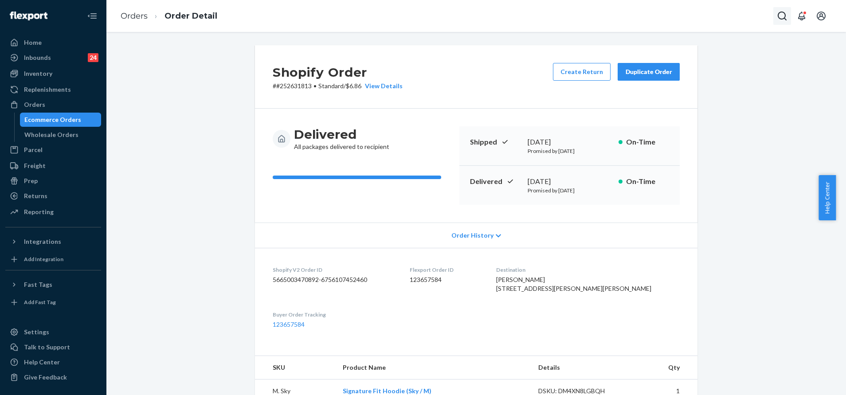
click at [778, 16] on icon "Open Search Box" at bounding box center [782, 16] width 11 height 11
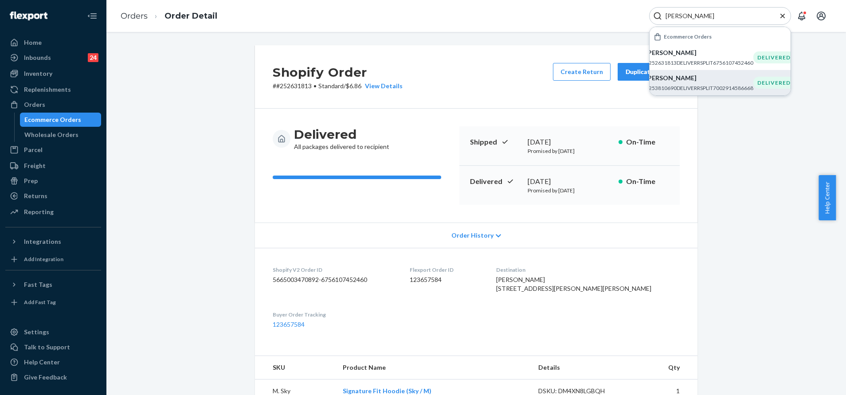
click at [714, 79] on p "Amy Adler" at bounding box center [699, 78] width 108 height 9
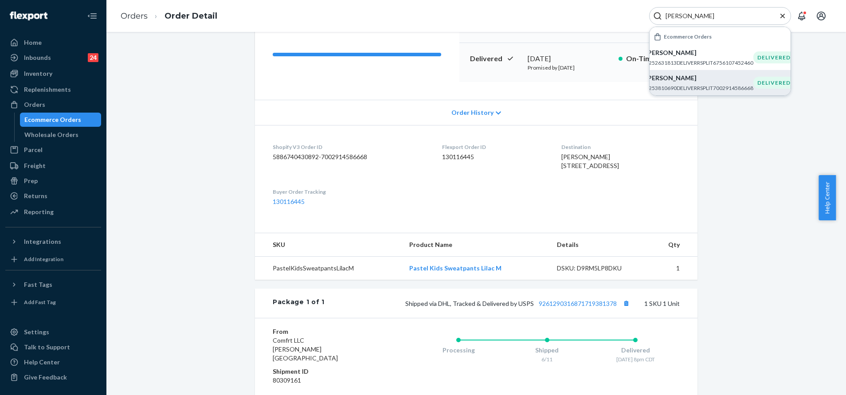
scroll to position [133, 0]
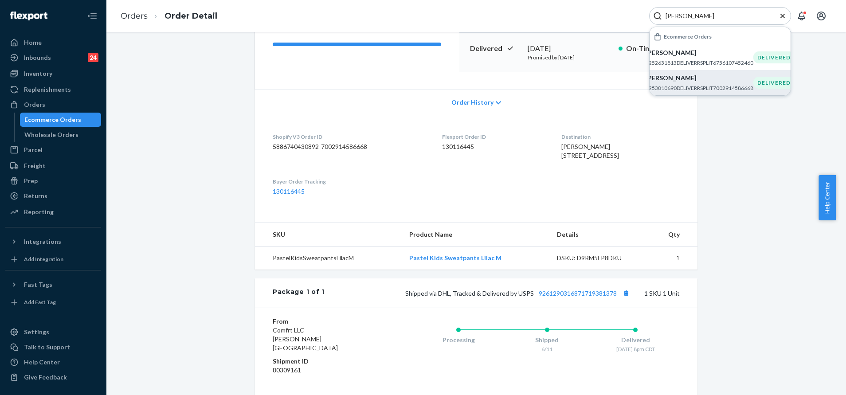
drag, startPoint x: 720, startPoint y: 31, endPoint x: 719, endPoint y: 25, distance: 5.4
click at [720, 30] on div "Ecommerce Orders" at bounding box center [719, 37] width 141 height 16
click at [718, 19] on input "AMY ATLER" at bounding box center [716, 16] width 109 height 9
paste input "255117650"
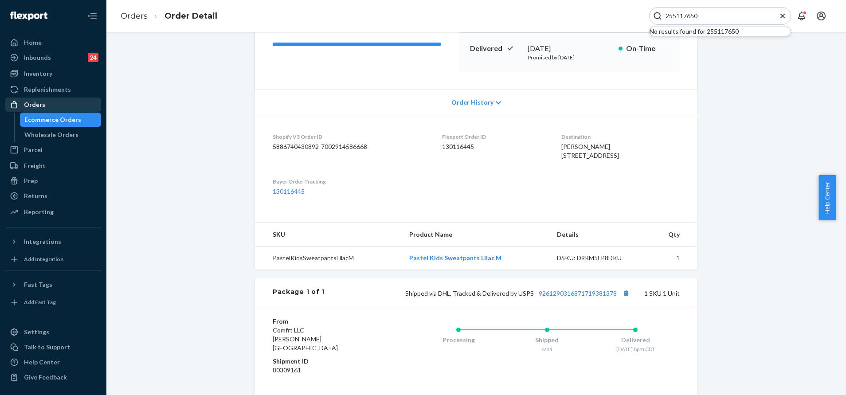
type input "255117650"
click at [70, 98] on div "Orders" at bounding box center [53, 104] width 94 height 12
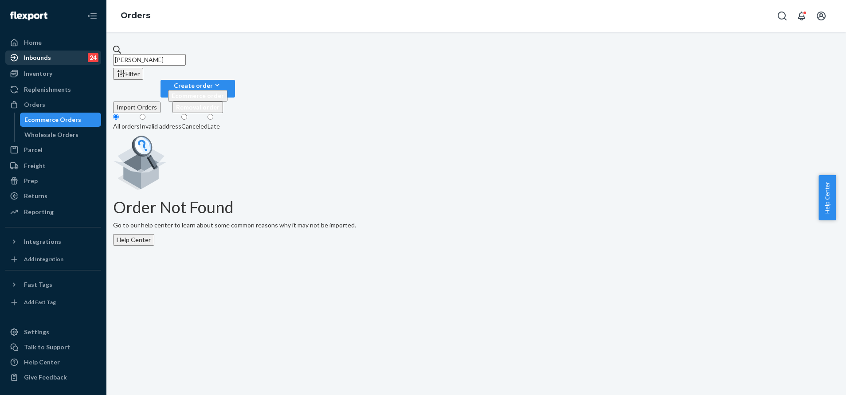
click at [75, 52] on div "Inbounds 24" at bounding box center [53, 57] width 94 height 12
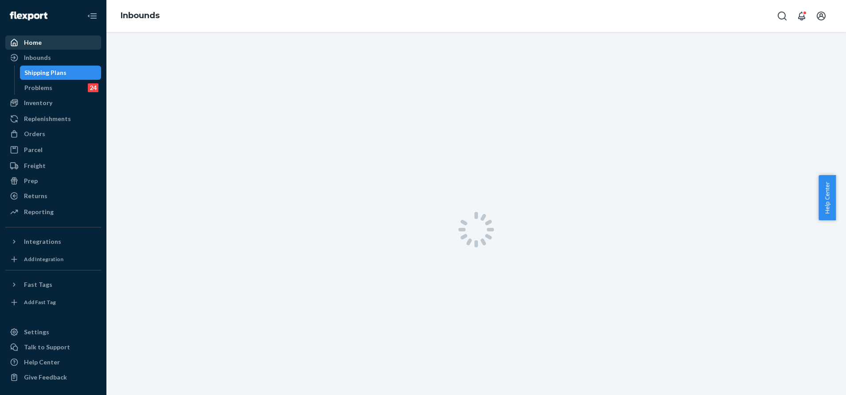
click at [74, 38] on div "Home" at bounding box center [53, 42] width 94 height 12
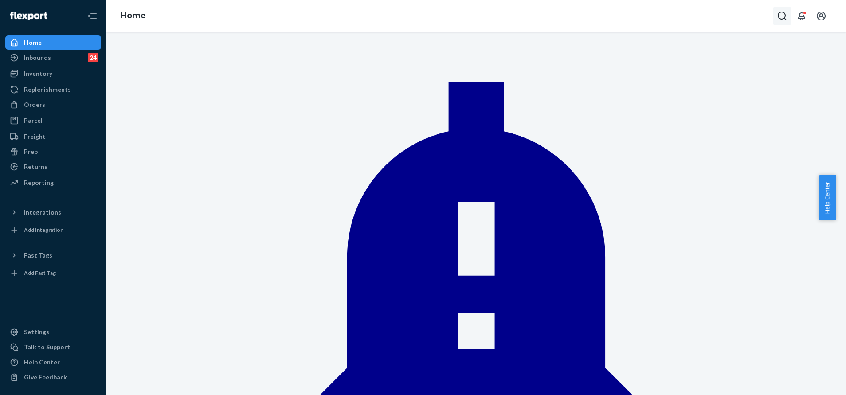
click at [782, 20] on icon "Open Search Box" at bounding box center [782, 16] width 11 height 11
click at [728, 15] on input "Search Input" at bounding box center [716, 16] width 109 height 9
type input "255117650"
click at [63, 39] on div "Home" at bounding box center [53, 42] width 94 height 12
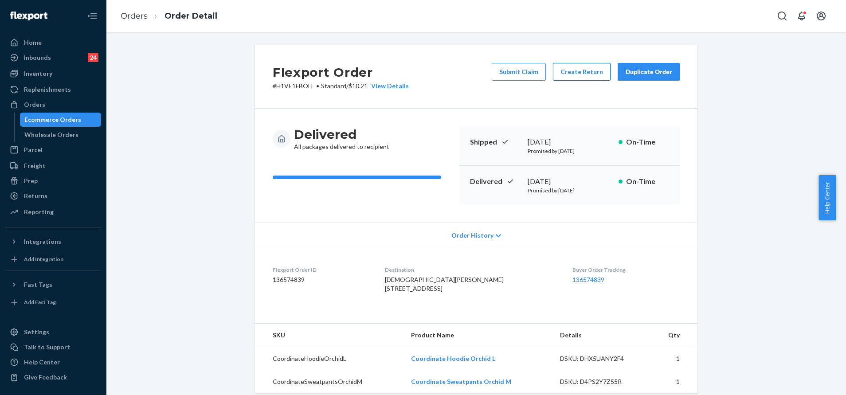
click at [578, 80] on button "Create Return" at bounding box center [582, 72] width 58 height 18
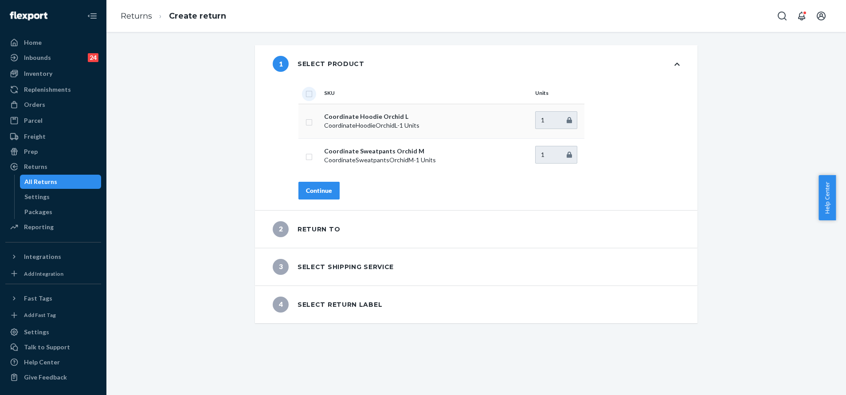
drag, startPoint x: 302, startPoint y: 96, endPoint x: 313, endPoint y: 111, distance: 18.8
click at [305, 96] on input "checkbox" at bounding box center [308, 92] width 7 height 9
checkbox input "true"
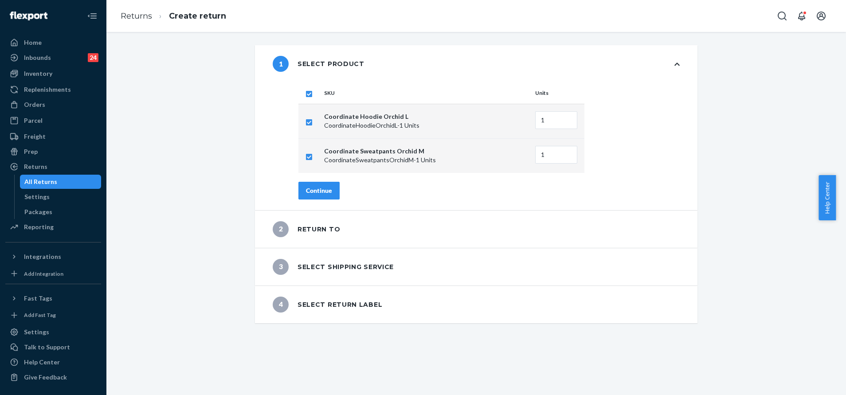
click at [327, 191] on button "Continue" at bounding box center [318, 191] width 41 height 18
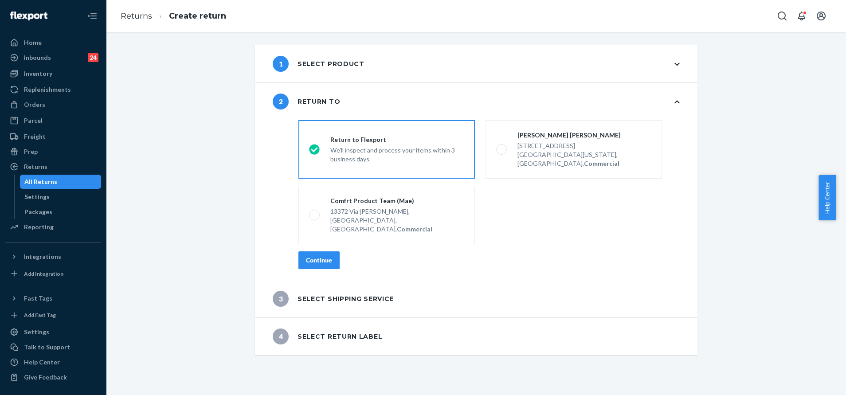
click at [318, 256] on div "Continue" at bounding box center [319, 260] width 26 height 9
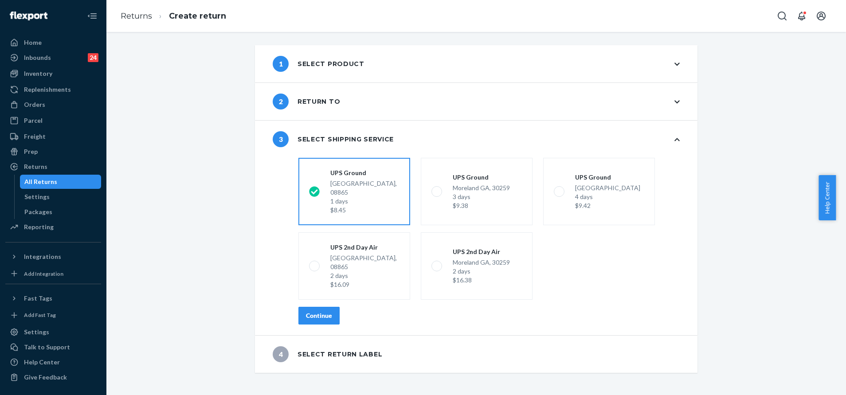
click at [322, 307] on button "Continue" at bounding box center [318, 316] width 41 height 18
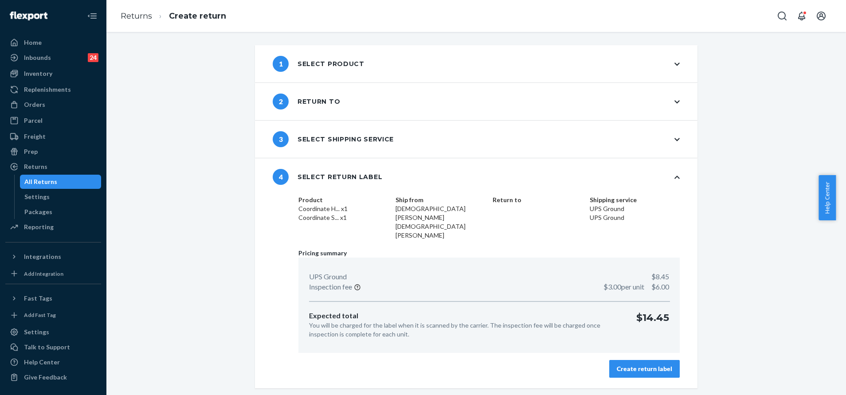
click at [626, 364] on div "Create return label" at bounding box center [644, 368] width 55 height 9
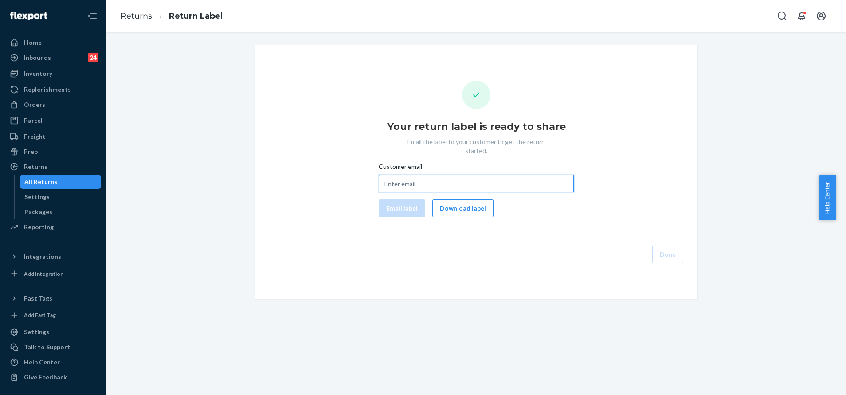
click at [453, 177] on input "Customer email" at bounding box center [476, 184] width 195 height 18
paste input "kristenbehr@aol.com"
type input "kristenbehr@aol.com"
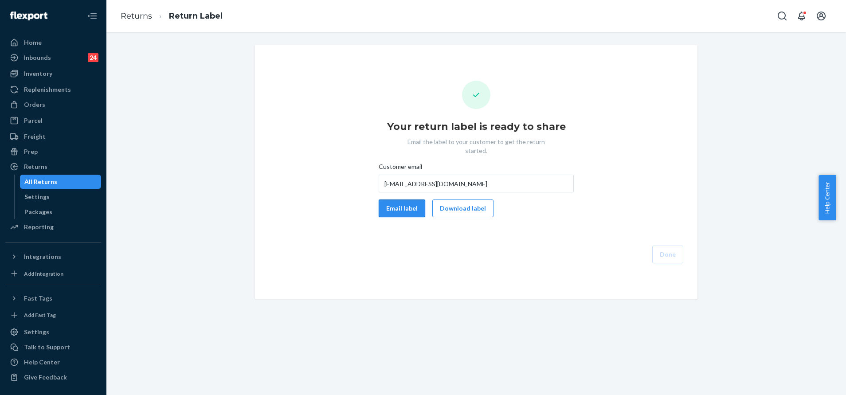
click at [398, 199] on button "Email label" at bounding box center [402, 208] width 47 height 18
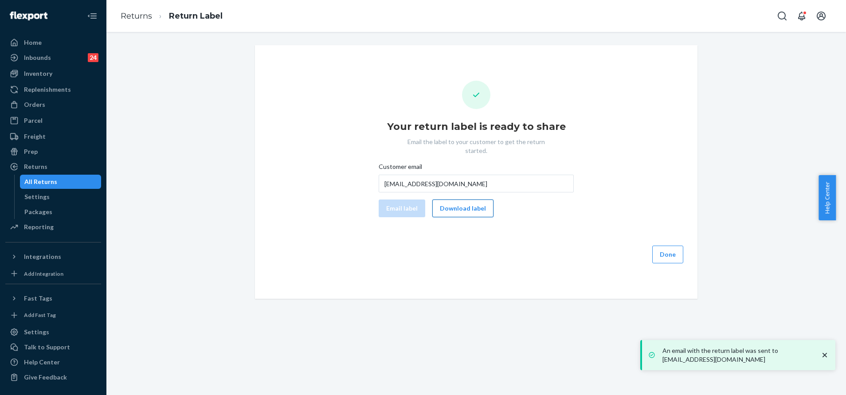
click at [454, 199] on button "Download label" at bounding box center [462, 208] width 61 height 18
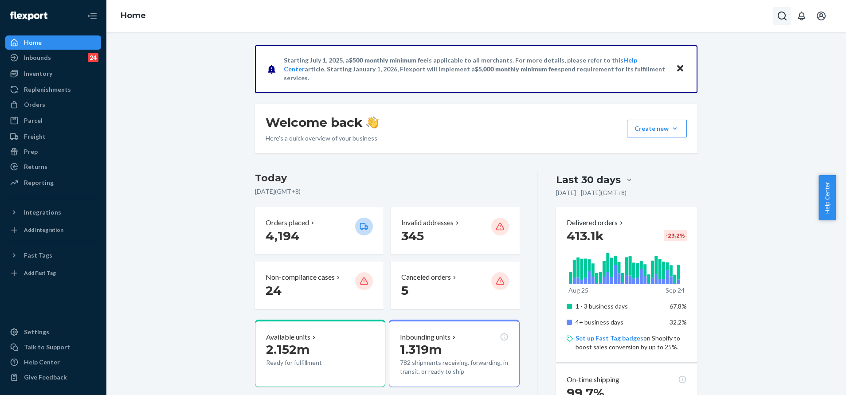
click at [776, 16] on button "Open Search Box" at bounding box center [782, 16] width 18 height 18
type input "255117650"
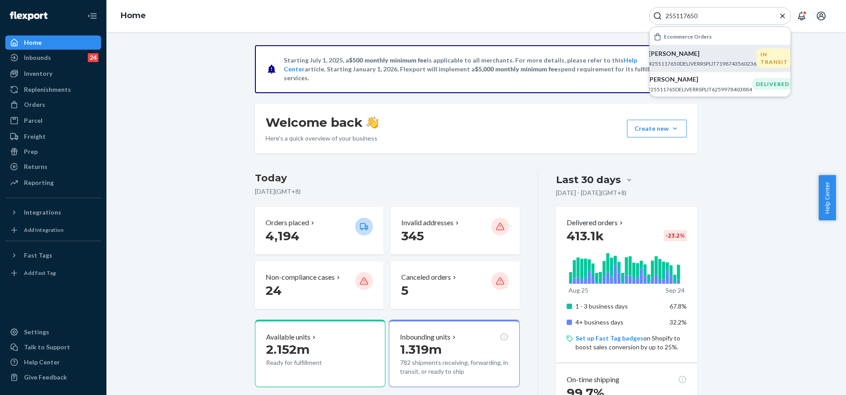
click at [726, 53] on p "[PERSON_NAME]" at bounding box center [703, 53] width 108 height 9
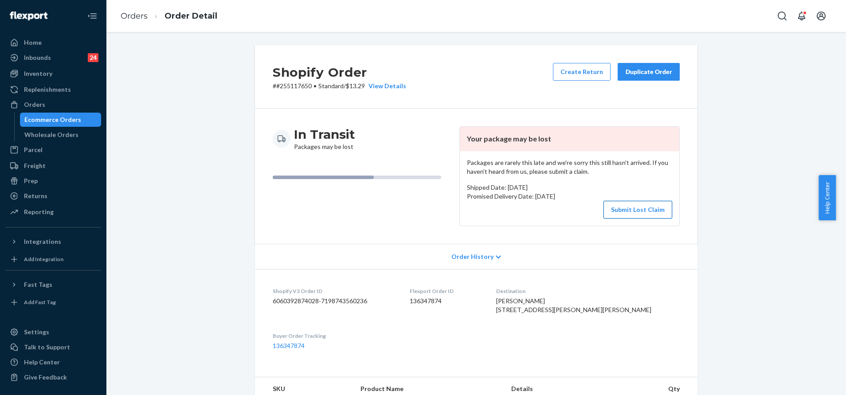
click at [644, 209] on button "Submit Lost Claim" at bounding box center [637, 210] width 69 height 18
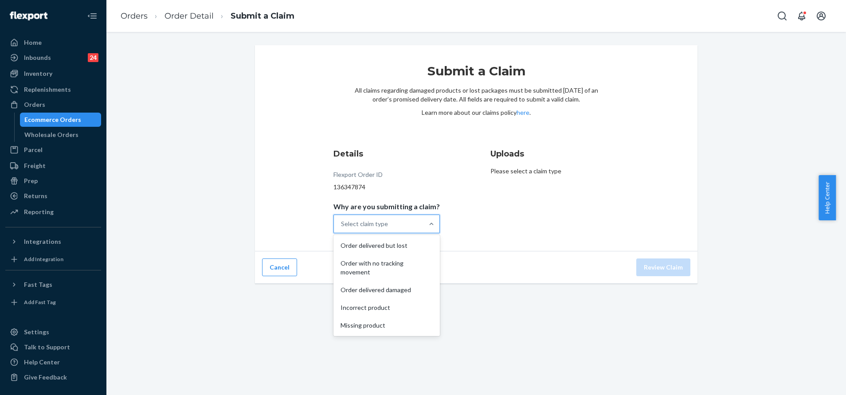
click at [414, 223] on div "Select claim type" at bounding box center [379, 224] width 90 height 18
click at [342, 223] on input "Why are you submitting a claim? option Order delivered but lost focused, 1 of 5…" at bounding box center [341, 223] width 1 height 9
click at [407, 270] on div "Order with no tracking movement" at bounding box center [386, 267] width 103 height 27
click at [342, 228] on input "Why are you submitting a claim? option Order with no tracking movement focused,…" at bounding box center [341, 223] width 1 height 9
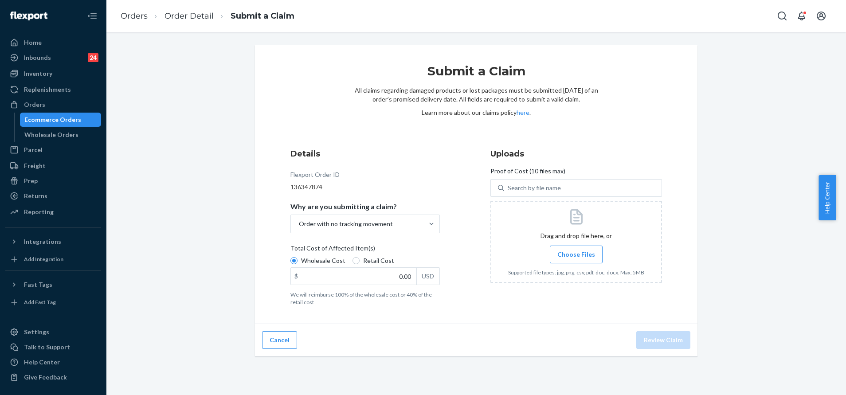
click at [575, 255] on span "Choose Files" at bounding box center [576, 254] width 38 height 9
click at [576, 255] on input "Choose Files" at bounding box center [576, 255] width 0 height 10
click at [390, 270] on input "0.00" at bounding box center [353, 276] width 125 height 17
type input "120.00"
click at [567, 257] on span "Choose Files" at bounding box center [576, 254] width 38 height 9
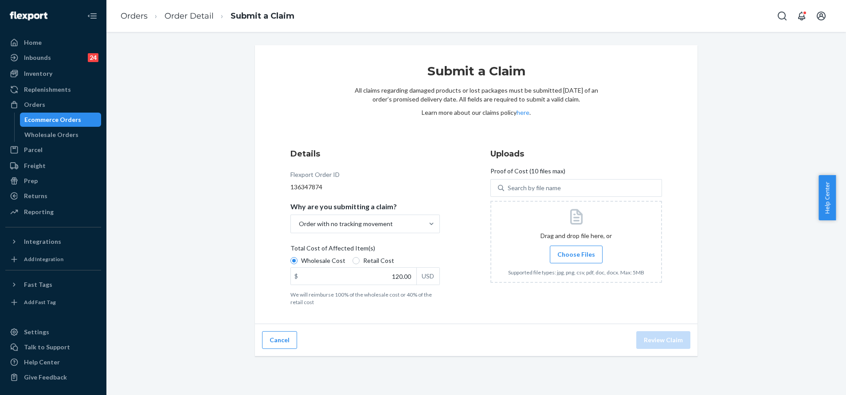
click at [576, 257] on input "Choose Files" at bounding box center [576, 255] width 0 height 10
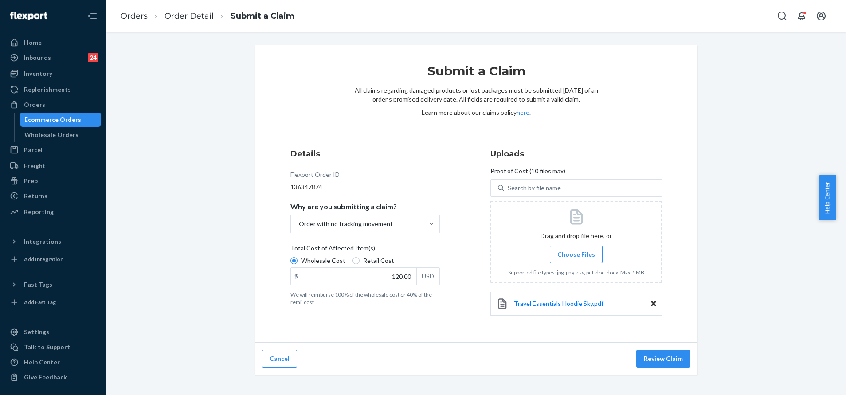
click at [568, 259] on label "Choose Files" at bounding box center [576, 255] width 53 height 18
click at [576, 259] on input "Choose Files" at bounding box center [576, 255] width 0 height 10
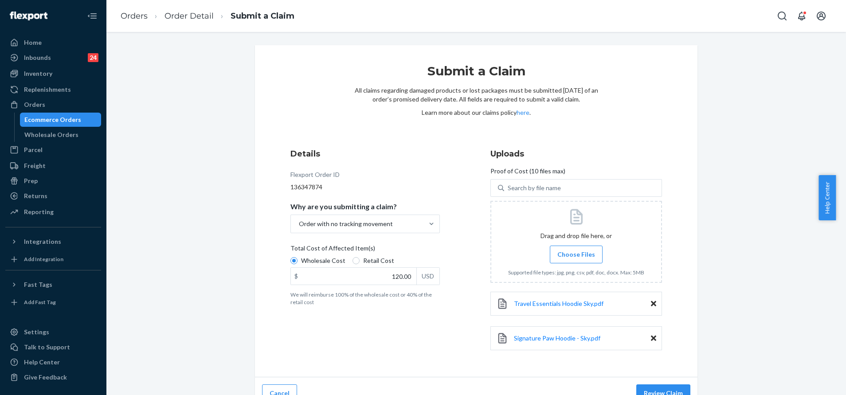
scroll to position [15, 0]
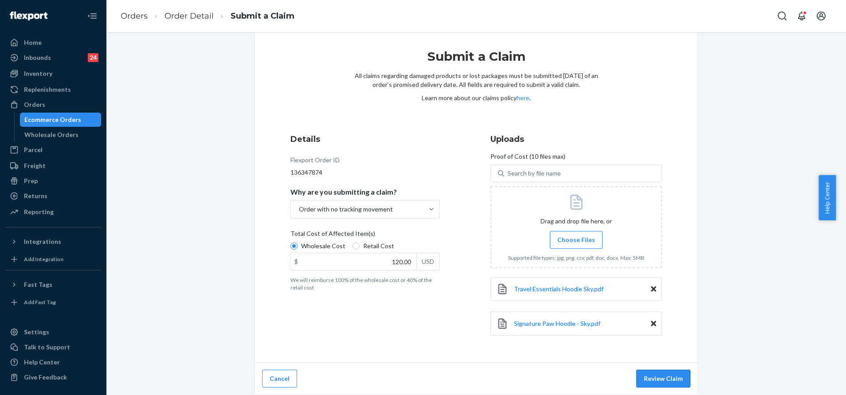
click at [663, 372] on button "Review Claim" at bounding box center [663, 379] width 54 height 18
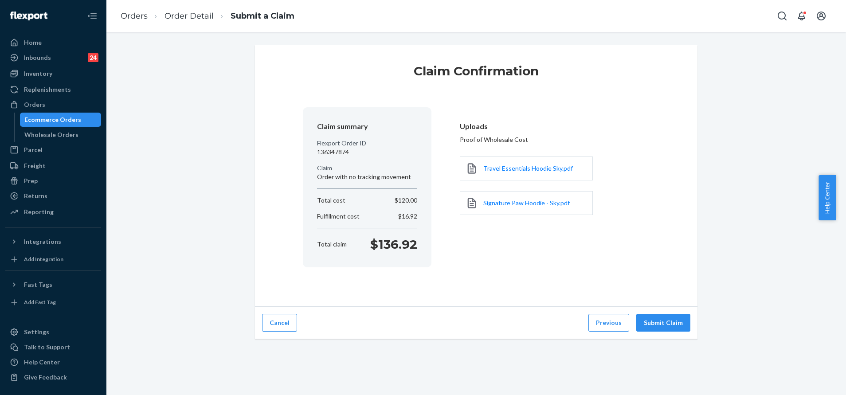
scroll to position [0, 0]
click at [661, 321] on button "Submit Claim" at bounding box center [663, 323] width 54 height 18
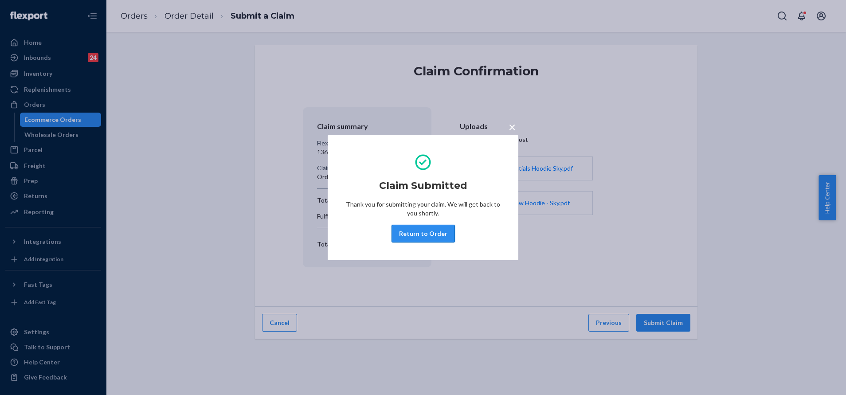
click at [436, 237] on button "Return to Order" at bounding box center [422, 234] width 63 height 18
